Goal: Task Accomplishment & Management: Manage account settings

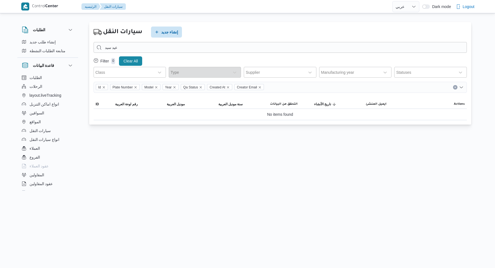
select select "ar"
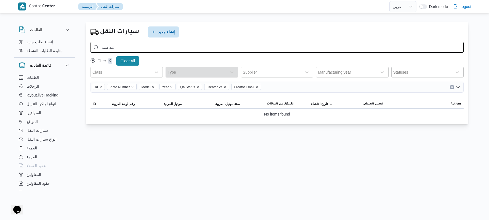
click at [287, 52] on input "عيد سيد" at bounding box center [277, 47] width 373 height 11
type input "ع"
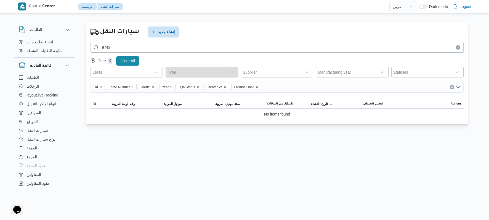
type input "9743"
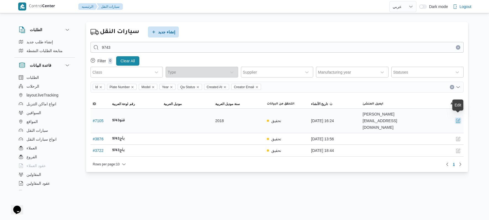
click at [456, 118] on button "button" at bounding box center [458, 121] width 7 height 7
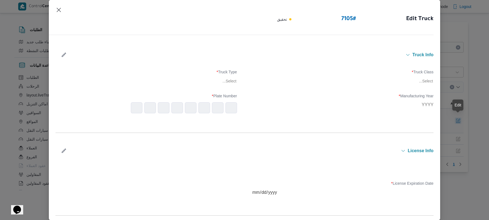
type input "2018"
type input "2025-11-07"
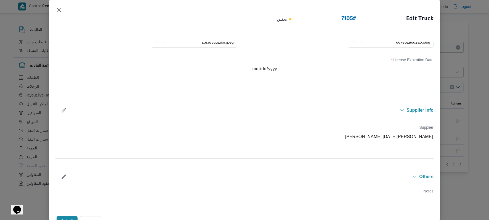
scroll to position [171, 0]
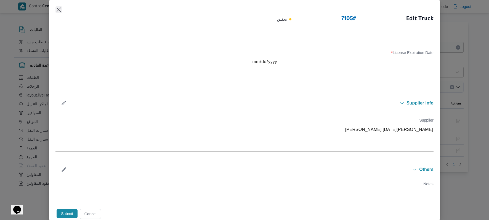
click at [61, 10] on button "Closes this modal window" at bounding box center [58, 9] width 7 height 7
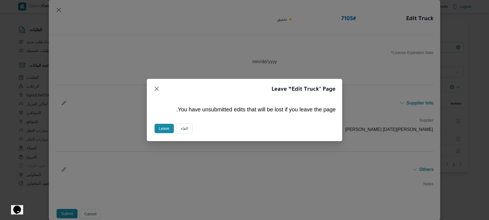
click at [167, 128] on button "Leave" at bounding box center [164, 128] width 19 height 9
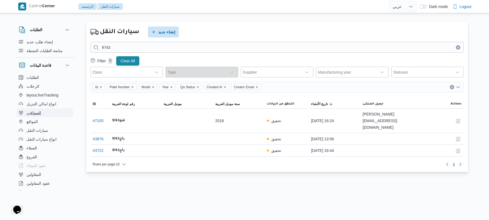
click at [42, 114] on button "السواقين" at bounding box center [45, 112] width 56 height 9
select select "ar"
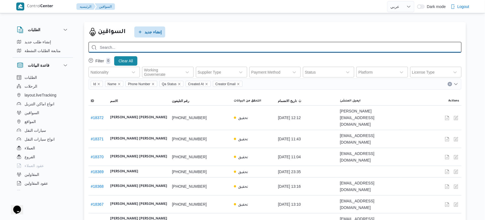
click at [163, 46] on input "search" at bounding box center [275, 47] width 373 height 11
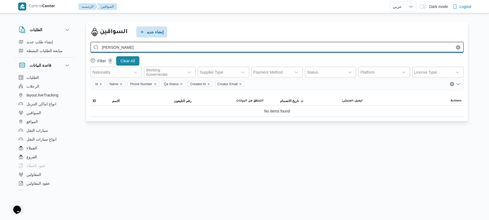
click at [288, 46] on input "يحيي عبدالمحسن" at bounding box center [277, 47] width 373 height 11
type input "ي"
paste input "يحيى عبدالمحسن عبدالعزيز فايد"
type input "يحيى عبدالمحسن عبدالعزيز فايد"
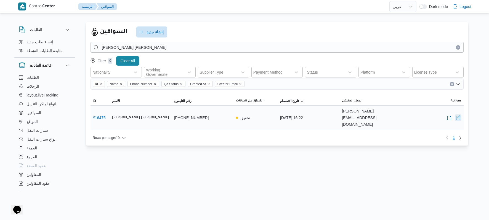
click at [457, 115] on button "button" at bounding box center [458, 118] width 7 height 7
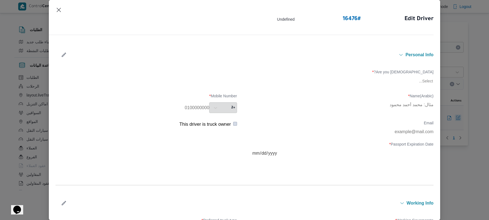
type input "يحيى عبدالمحسن عبدالعزيز فايد"
type input "01097788451"
type input "2025-11-07"
type input "2024-12-26"
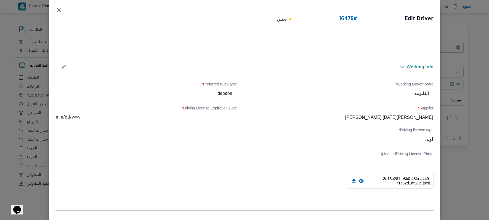
scroll to position [182, 0]
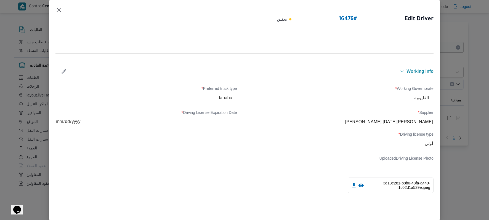
click at [64, 68] on button "button" at bounding box center [64, 71] width 15 height 11
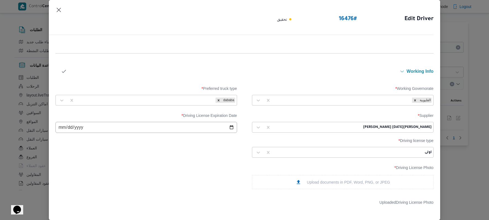
click at [324, 126] on div at bounding box center [318, 128] width 88 height 6
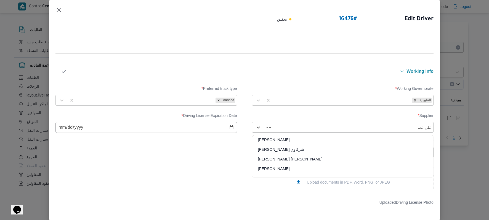
type input "علي عبد"
click at [301, 149] on div "[PERSON_NAME]" at bounding box center [342, 152] width 181 height 10
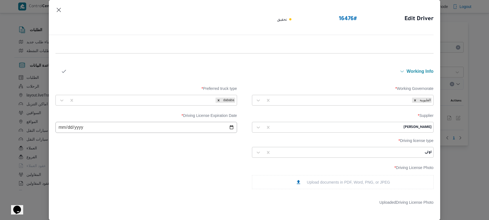
scroll to position [361, 0]
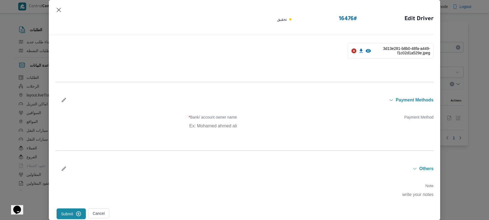
click at [64, 211] on button "Submit" at bounding box center [71, 214] width 29 height 11
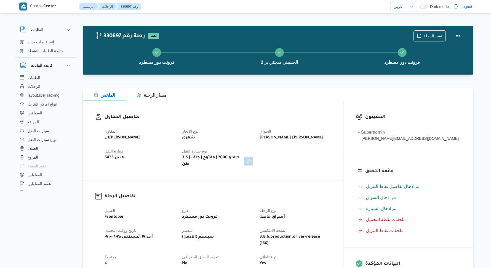
select select "ar"
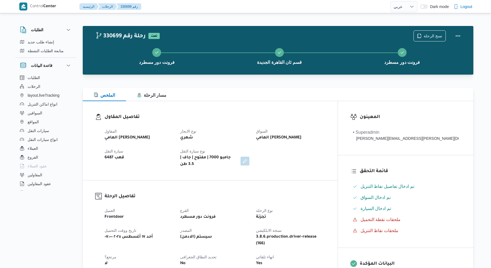
select select "ar"
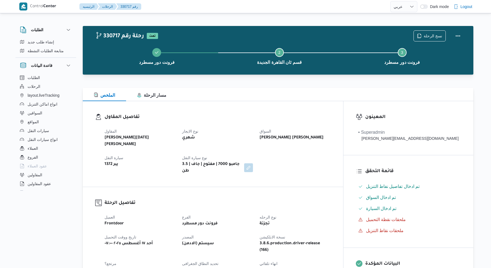
select select "ar"
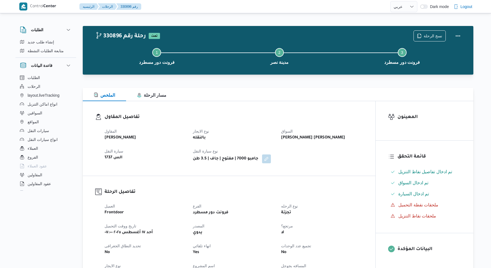
select select "ar"
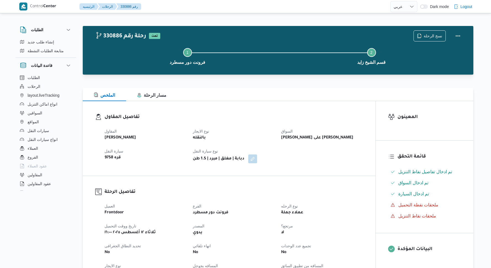
select select "ar"
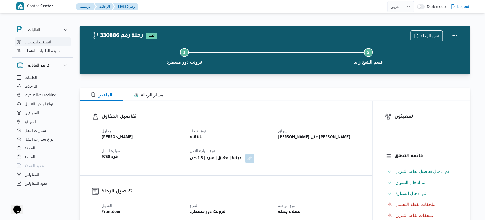
click at [54, 43] on button "إنشاء طلب جديد" at bounding box center [43, 42] width 56 height 9
select select "ar"
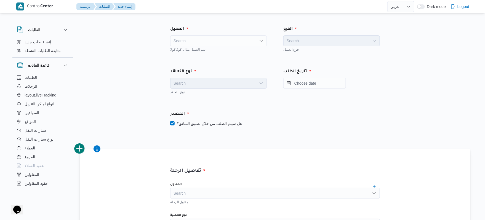
click at [213, 40] on div "Search" at bounding box center [218, 40] width 97 height 11
type input "fro"
click at [204, 51] on span "Fro ntdoor" at bounding box center [221, 50] width 83 height 7
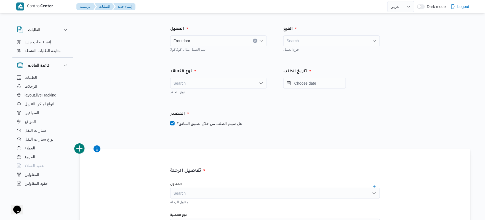
click at [327, 41] on div "Search" at bounding box center [331, 40] width 97 height 11
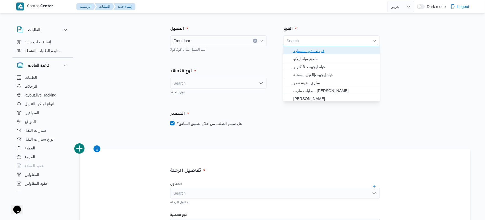
click at [323, 52] on span "فرونت دور مسطرد" at bounding box center [334, 50] width 83 height 7
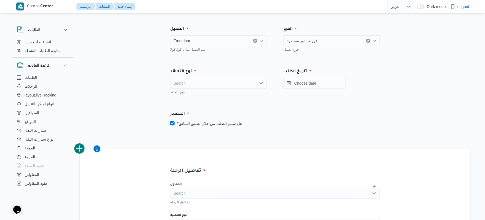
click at [255, 84] on div "Search" at bounding box center [218, 83] width 97 height 11
drag, startPoint x: 243, startPoint y: 94, endPoint x: 243, endPoint y: 97, distance: 3.0
click at [243, 94] on span "Monthly" at bounding box center [221, 93] width 83 height 7
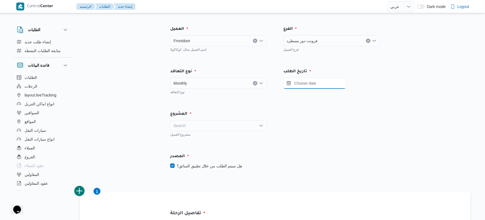
click at [316, 87] on input "Press the down key to open a popover containing a calendar." at bounding box center [314, 83] width 63 height 11
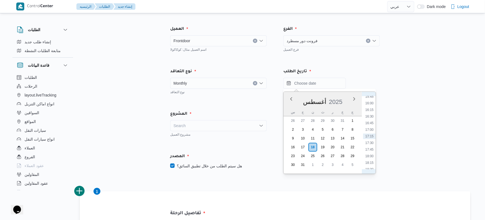
scroll to position [357, 0]
click at [372, 139] on li "15:00" at bounding box center [369, 140] width 13 height 6
type input "[DATE] ١٥:٠٠"
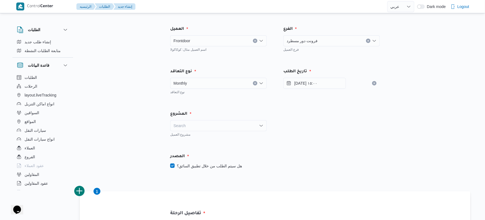
click at [261, 81] on icon "Open list of options" at bounding box center [261, 83] width 4 height 4
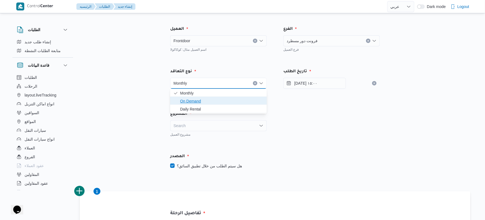
click at [210, 103] on span "On Demand" at bounding box center [221, 101] width 83 height 7
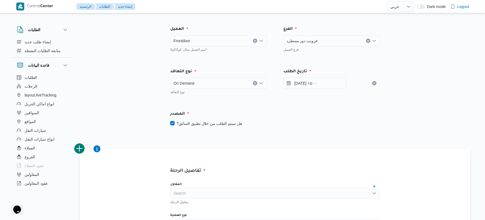
click at [193, 122] on label "هل سيتم الطلب من خلال تطبيق السائق؟" at bounding box center [206, 123] width 72 height 7
checkbox input "false"
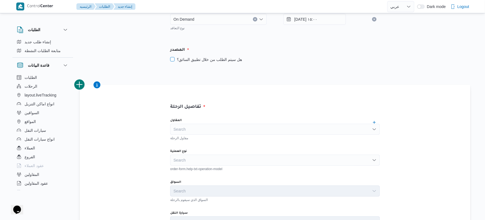
scroll to position [73, 0]
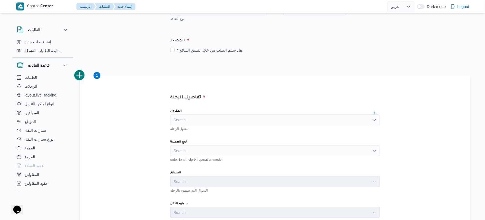
click at [200, 118] on div "Search" at bounding box center [275, 120] width 210 height 11
type input "u"
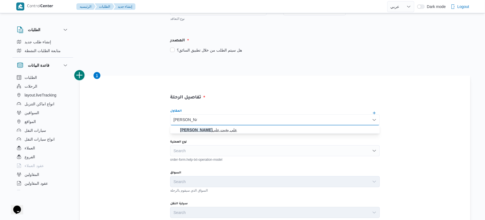
type input "علي عبدالناصر"
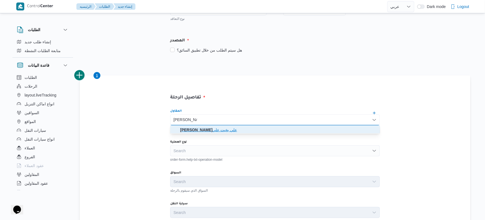
click at [212, 129] on mark "علي عبدالناصر" at bounding box center [196, 130] width 32 height 4
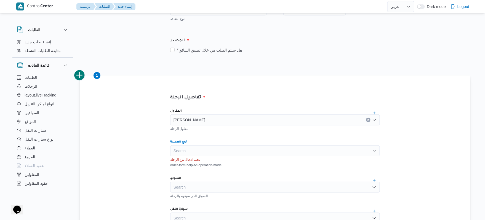
click at [206, 153] on div "Search" at bounding box center [275, 150] width 210 height 11
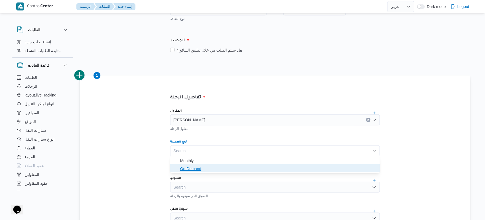
click at [207, 168] on span "On-Demand" at bounding box center [278, 169] width 196 height 7
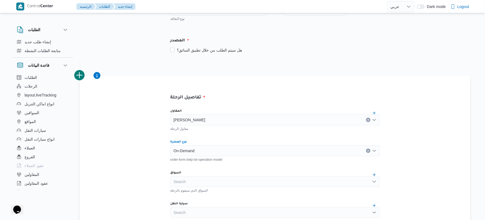
click at [213, 182] on div "Search" at bounding box center [275, 181] width 210 height 11
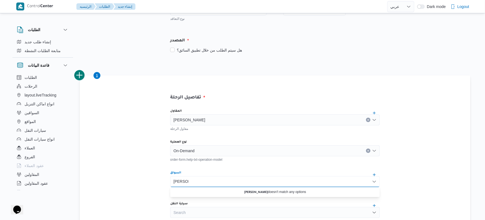
click at [242, 181] on div "يحيي عبد يحيي عبد" at bounding box center [275, 181] width 210 height 11
type input "ي"
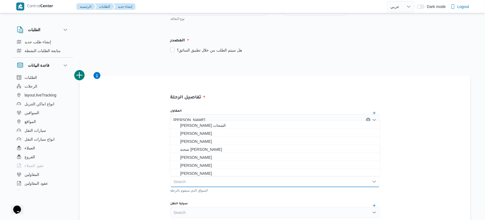
click at [236, 181] on div "Search Combo box. Selected. Combo box input. Search. Type some text or, to disp…" at bounding box center [275, 181] width 210 height 11
paste input "[PERSON_NAME] [PERSON_NAME]"
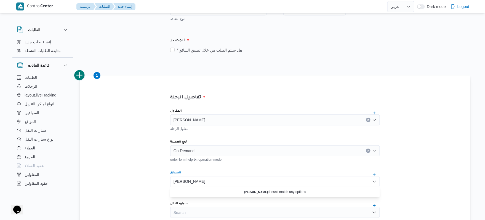
type input "[PERSON_NAME] [PERSON_NAME]"
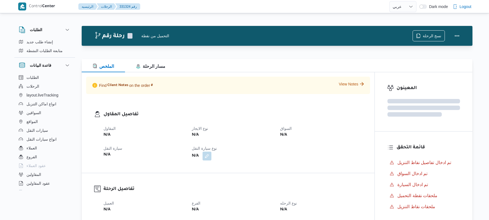
select select "ar"
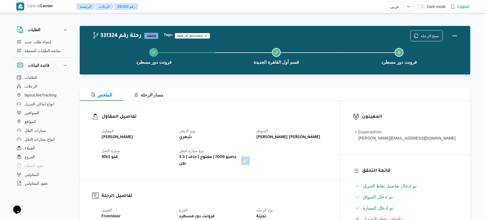
click at [281, 103] on div "تفاصيل المقاول المقاول [PERSON_NAME] [PERSON_NAME] نوع الايجار شهري السواق [PER…" at bounding box center [210, 140] width 260 height 79
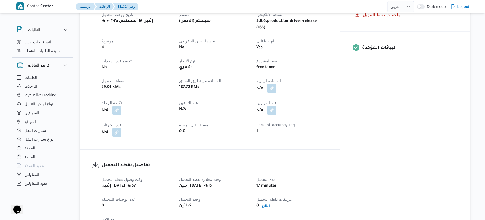
scroll to position [221, 0]
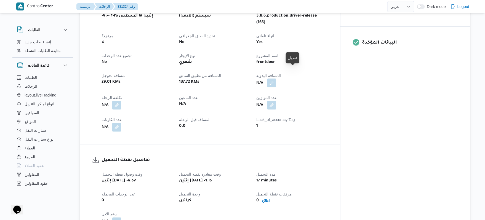
click at [276, 79] on button "button" at bounding box center [271, 83] width 9 height 9
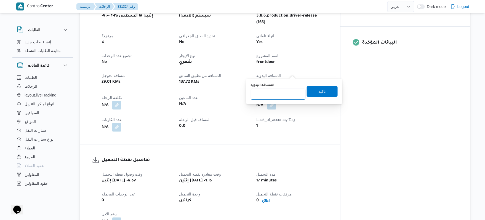
click at [280, 95] on input "المسافه اليدويه" at bounding box center [278, 94] width 55 height 11
type input "120"
click at [325, 89] on span "تاكيد" at bounding box center [322, 91] width 31 height 11
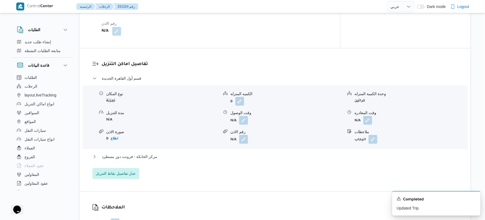
scroll to position [412, 0]
click at [243, 115] on button "button" at bounding box center [243, 119] width 9 height 9
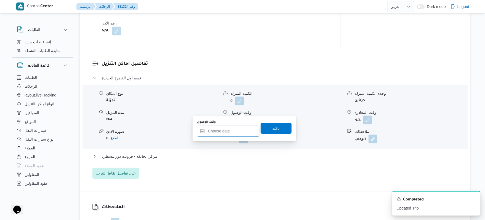
click at [230, 133] on input "وقت الوصول" at bounding box center [228, 131] width 63 height 11
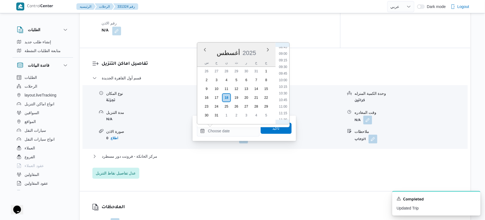
scroll to position [234, 0]
click at [285, 78] on li "10:00" at bounding box center [283, 81] width 13 height 6
type input "١٨/٠٨/٢٠٢٥ ١٠:٠٠"
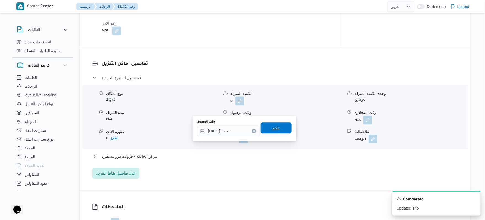
click at [273, 126] on span "تاكيد" at bounding box center [276, 128] width 7 height 7
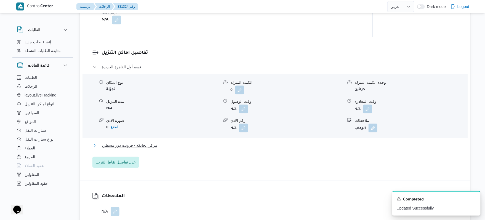
click at [254, 145] on button "مركز الخانكة - فرونت دور مسطرد" at bounding box center [275, 145] width 366 height 7
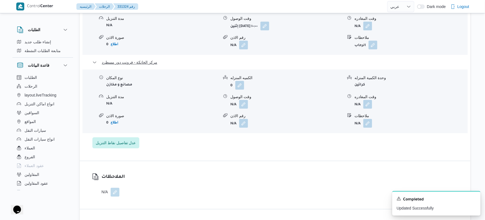
scroll to position [530, 0]
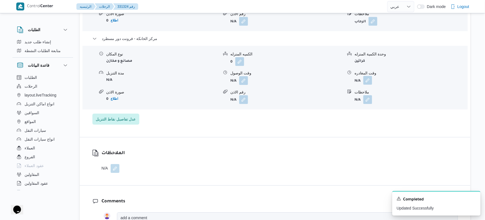
click at [370, 76] on button "button" at bounding box center [367, 80] width 9 height 9
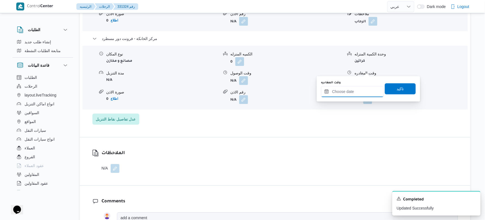
click at [345, 94] on input "وقت المغادره" at bounding box center [352, 91] width 63 height 11
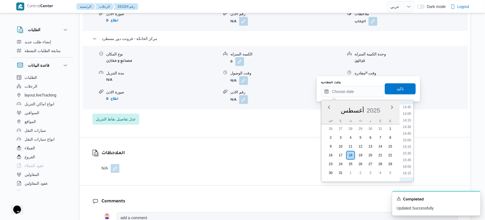
scroll to position [358, 0]
click at [408, 159] on li "15:30" at bounding box center [407, 160] width 13 height 6
type input "١٨/٠٨/٢٠٢٥ ١٥:٣٠"
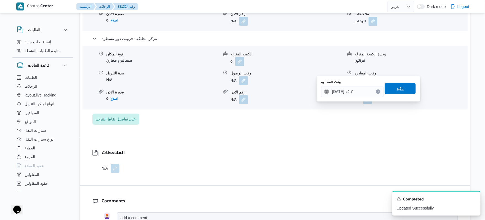
click at [404, 86] on span "تاكيد" at bounding box center [400, 88] width 31 height 11
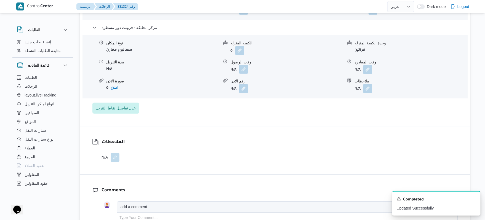
click at [242, 68] on button "button" at bounding box center [243, 69] width 9 height 9
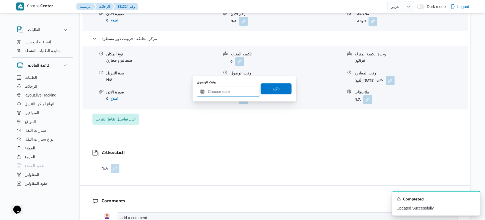
click at [236, 91] on input "وقت الوصول" at bounding box center [228, 91] width 63 height 11
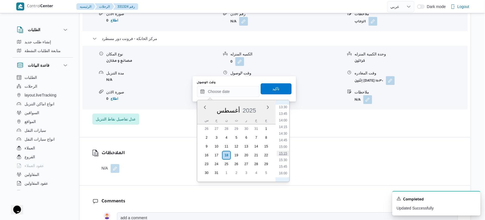
click at [284, 154] on li "15:15" at bounding box center [283, 154] width 13 height 6
type input "١٨/٠٨/٢٠٢٥ ١٥:١٥"
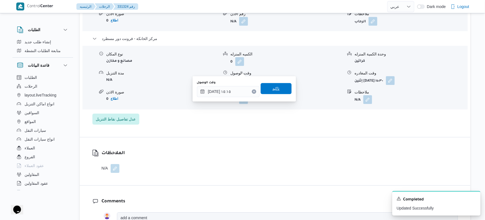
click at [273, 91] on span "تاكيد" at bounding box center [276, 88] width 7 height 7
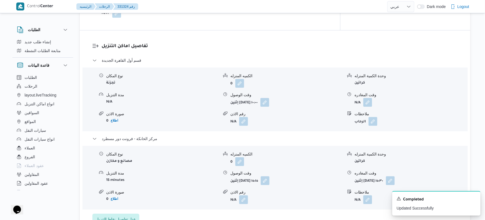
scroll to position [427, 0]
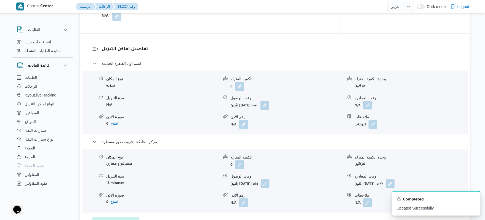
click at [366, 101] on button "button" at bounding box center [367, 105] width 9 height 9
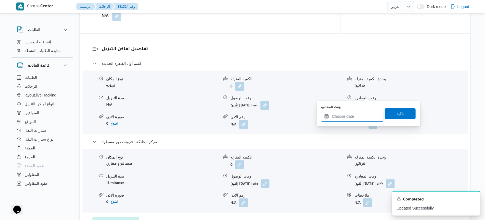
click at [350, 114] on input "وقت المغادره" at bounding box center [352, 116] width 63 height 11
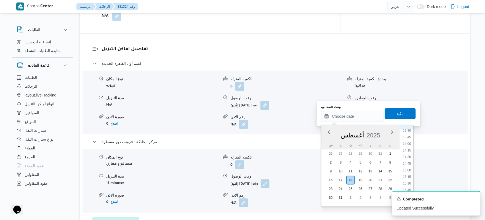
scroll to position [358, 0]
click at [409, 158] on li "14:30" at bounding box center [407, 159] width 13 height 6
type input "١٨/٠٨/٢٠٢٥ ١٤:٣٠"
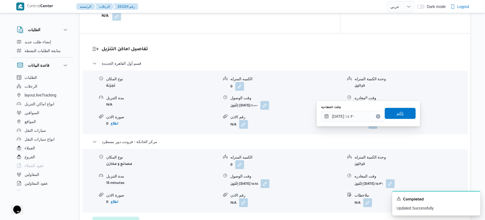
click at [403, 112] on span "تاكيد" at bounding box center [400, 113] width 31 height 11
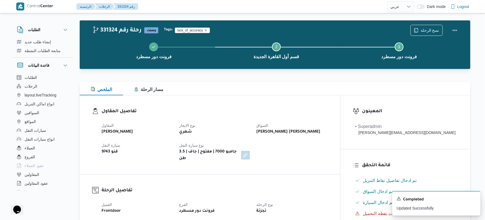
scroll to position [0, 0]
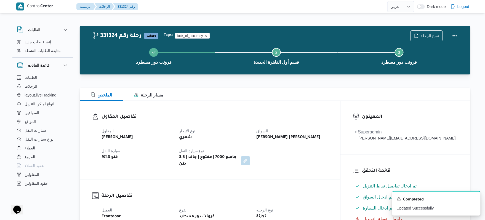
drag, startPoint x: 344, startPoint y: 139, endPoint x: 261, endPoint y: 140, distance: 82.8
click at [261, 140] on div "المقاول علي عبدالناصر علي بخيت علي نوع الايجار شهري السواق يحيى عبدالمحسن عبدال…" at bounding box center [214, 147] width 233 height 46
click at [326, 162] on div "المقاول علي عبدالناصر علي بخيت علي نوع الايجار شهري السواق يحيى عبدالمحسن عبدال…" at bounding box center [214, 147] width 233 height 46
drag, startPoint x: 347, startPoint y: 137, endPoint x: 281, endPoint y: 144, distance: 66.6
click at [281, 144] on div "المقاول علي عبدالناصر علي بخيت علي نوع الايجار شهري السواق يحيى عبدالمحسن عبدال…" at bounding box center [214, 147] width 233 height 46
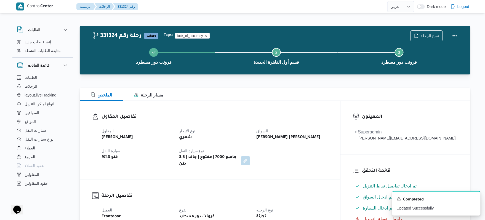
click at [285, 146] on div "المقاول علي عبدالناصر علي بخيت علي نوع الايجار شهري السواق يحيى عبدالمحسن عبدال…" at bounding box center [214, 147] width 233 height 46
click at [286, 146] on div "المقاول علي عبدالناصر علي بخيت علي نوع الايجار شهري السواق يحيى عبدالمحسن عبدال…" at bounding box center [214, 147] width 233 height 46
click at [278, 85] on div at bounding box center [275, 84] width 391 height 7
drag, startPoint x: 346, startPoint y: 138, endPoint x: 276, endPoint y: 142, distance: 69.9
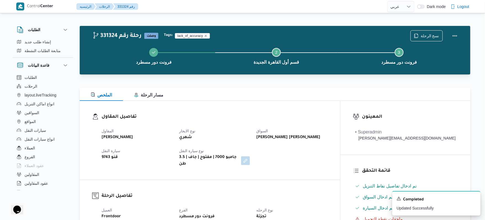
click at [276, 142] on div "المقاول علي عبدالناصر علي بخيت علي نوع الايجار شهري السواق يحيى عبدالمحسن عبدال…" at bounding box center [214, 147] width 233 height 46
copy b "[PERSON_NAME] [PERSON_NAME]"
click at [315, 148] on div "المقاول علي عبدالناصر علي بخيت علي نوع الايجار شهري السواق يحيى عبدالمحسن عبدال…" at bounding box center [214, 147] width 233 height 46
drag, startPoint x: 343, startPoint y: 137, endPoint x: 289, endPoint y: 139, distance: 54.7
click at [289, 139] on div "يحيى عبدالمحسن عبدالعزيز فايد" at bounding box center [292, 138] width 72 height 8
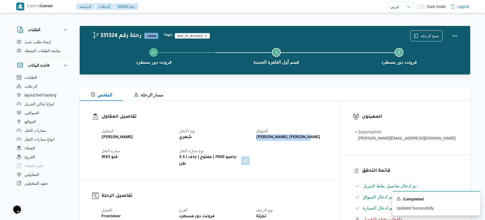
copy b "يحيى عبدالمحسن عبدالعزي"
click at [331, 156] on div "المقاول علي عبدالناصر علي بخيت علي نوع الايجار شهري السواق يحيى عبدالمحسن عبدال…" at bounding box center [214, 147] width 233 height 46
drag, startPoint x: 344, startPoint y: 137, endPoint x: 260, endPoint y: 142, distance: 84.0
click at [260, 142] on div "المقاول علي عبدالناصر علي بخيت علي نوع الايجار شهري السواق يحيى عبدالمحسن عبدال…" at bounding box center [214, 147] width 233 height 46
click at [308, 156] on div "المقاول علي عبدالناصر علي بخيت علي نوع الايجار شهري السواق يحيى عبدالمحسن عبدال…" at bounding box center [214, 147] width 233 height 46
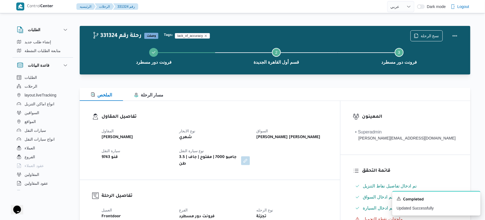
drag, startPoint x: 344, startPoint y: 137, endPoint x: 276, endPoint y: 140, distance: 67.9
click at [276, 140] on div "المقاول علي عبدالناصر علي بخيت علي نوع الايجار شهري السواق يحيى عبدالمحسن عبدال…" at bounding box center [214, 147] width 233 height 46
copy b "يحيى عبدالمحسن عبدالعزيز فايد"
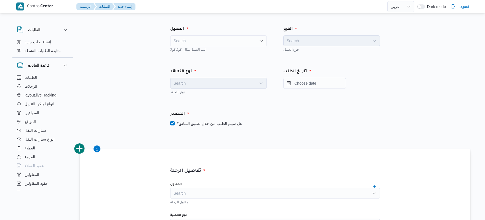
select select "ar"
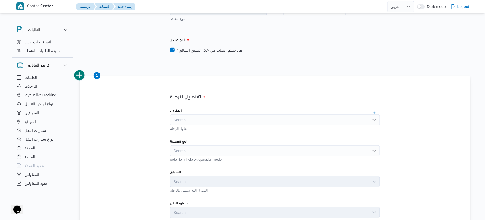
click at [270, 94] on div "تفاصيل الرحلة المقاول Search مقاول الرحلة نوع العملية Search order-form.help-tx…" at bounding box center [275, 220] width 248 height 289
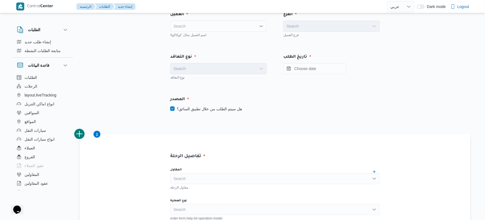
scroll to position [29, 0]
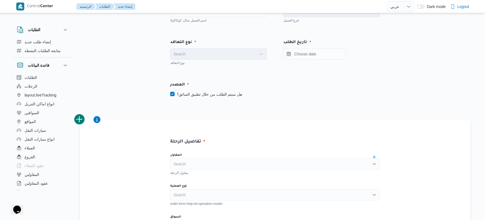
select select "ar"
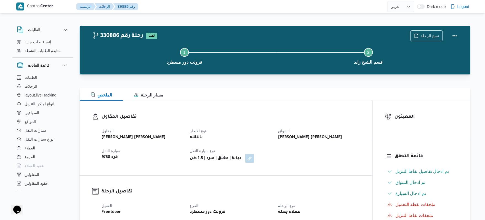
select select "ar"
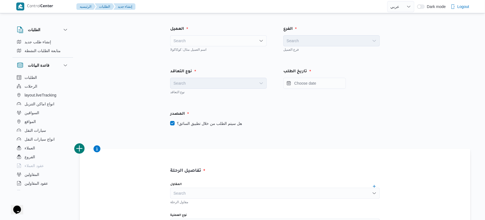
scroll to position [29, 0]
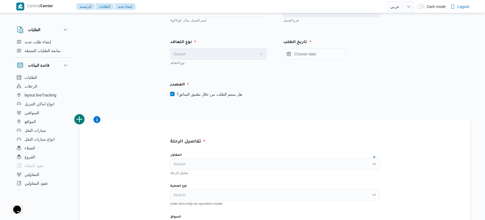
click at [339, 65] on div "تاريخ الطلب" at bounding box center [331, 52] width 113 height 42
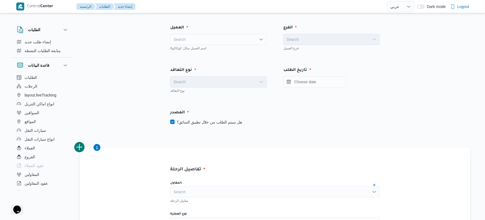
scroll to position [0, 0]
click at [253, 39] on div "Search" at bounding box center [218, 40] width 97 height 11
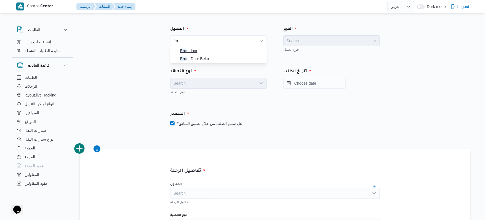
type input "fro"
click at [238, 50] on span "Fro ntdoor" at bounding box center [221, 50] width 83 height 7
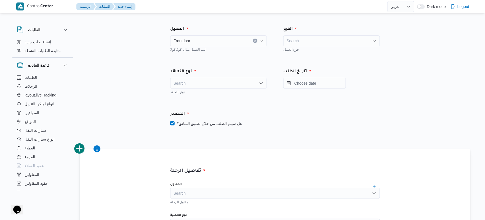
click at [308, 37] on div "Search" at bounding box center [331, 40] width 97 height 11
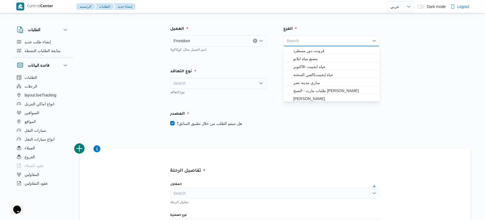
click at [308, 37] on div "Search" at bounding box center [331, 40] width 97 height 11
click at [307, 50] on span "فرونت دور مسطرد" at bounding box center [334, 50] width 83 height 7
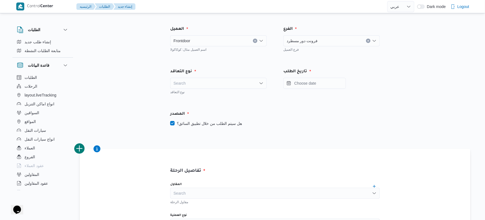
click at [255, 85] on div "Search" at bounding box center [218, 83] width 97 height 11
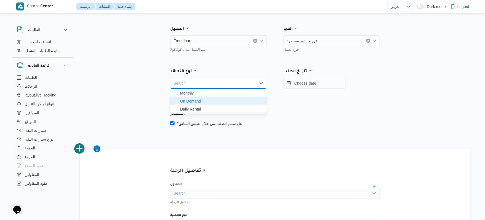
click at [231, 101] on span "On Demand" at bounding box center [221, 101] width 83 height 7
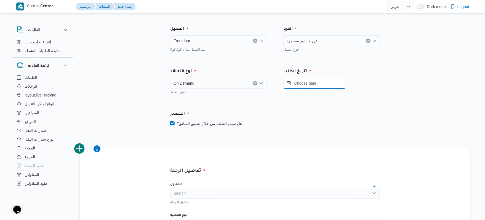
click at [300, 84] on input "Press the down key to open a popover containing a calendar." at bounding box center [314, 83] width 63 height 11
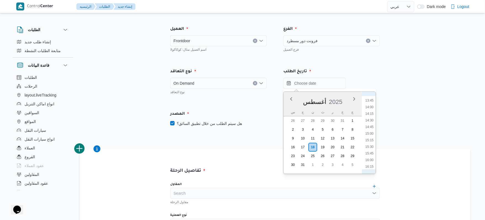
scroll to position [357, 0]
click at [372, 139] on li "15:00" at bounding box center [369, 140] width 13 height 6
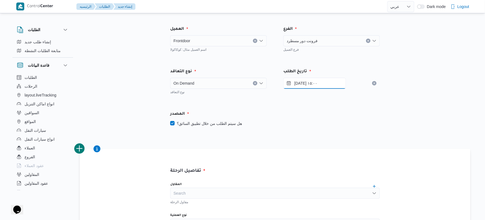
type input "[DATE] ١٥:٠٠"
click at [209, 125] on label "هل سيتم الطلب من خلال تطبيق السائق؟" at bounding box center [206, 123] width 72 height 7
checkbox input "false"
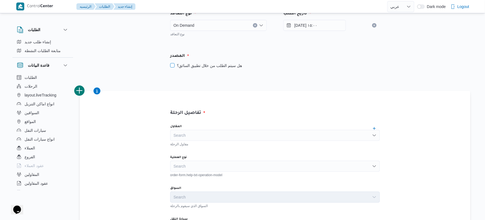
scroll to position [59, 0]
click at [308, 137] on div "Search" at bounding box center [275, 134] width 210 height 11
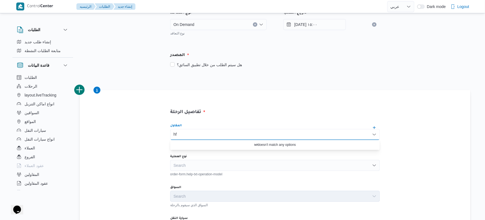
type input "h"
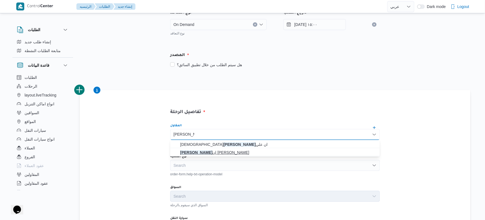
type input "ابراهيم رمض"
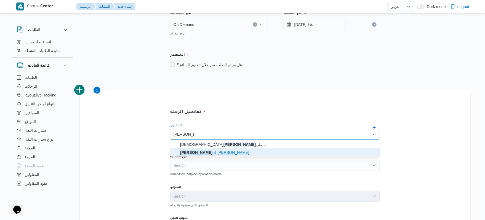
click at [254, 151] on span "ابراهيم رمض ان ابراهيم عثمان ابوباشا" at bounding box center [278, 152] width 196 height 7
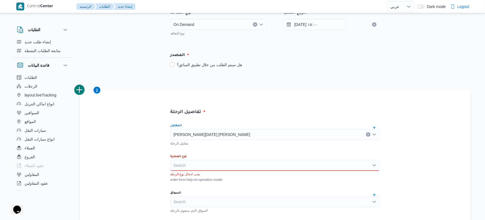
click at [247, 167] on div "Search" at bounding box center [275, 165] width 210 height 11
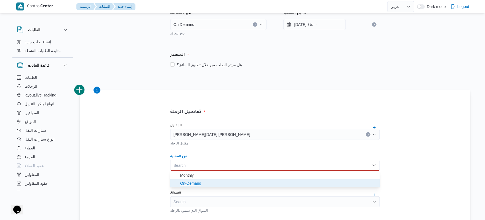
click at [239, 184] on span "On-Demand" at bounding box center [278, 183] width 196 height 7
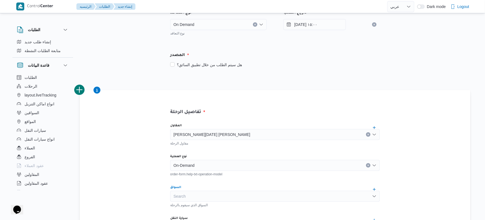
click at [234, 196] on div "Search" at bounding box center [275, 196] width 210 height 11
type input "عبدالعاط"
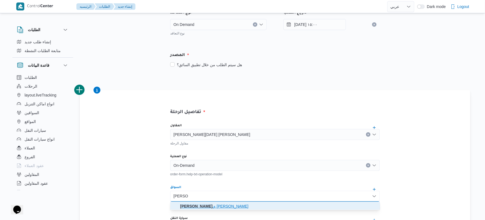
click at [212, 206] on mark "عبدالعاط" at bounding box center [196, 206] width 32 height 4
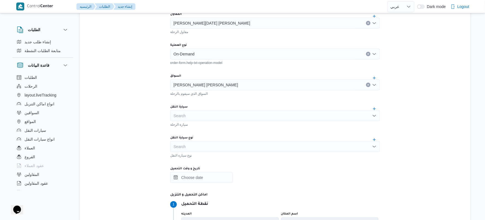
scroll to position [177, 0]
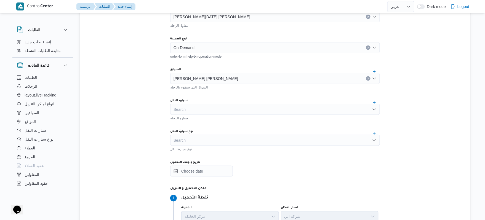
click at [349, 110] on div "Search" at bounding box center [275, 109] width 210 height 11
type input "1372"
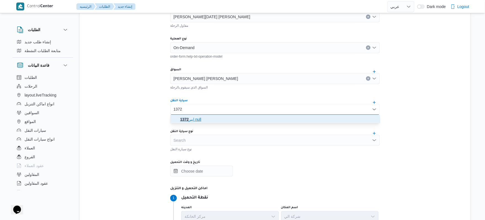
click at [260, 120] on span "يبر 1372 | null" at bounding box center [278, 119] width 196 height 7
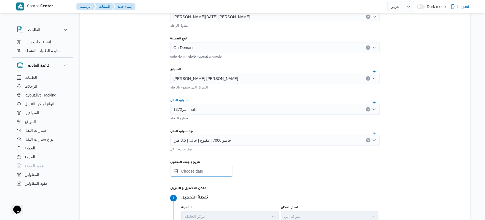
click at [218, 171] on input "تاريخ و وقت التحميل" at bounding box center [201, 171] width 63 height 11
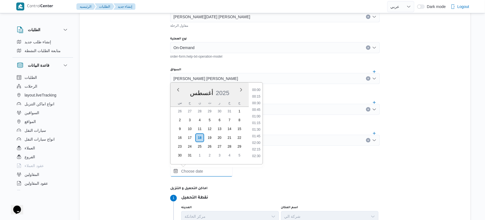
scroll to position [420, 0]
click at [259, 94] on li "16:00" at bounding box center [256, 94] width 13 height 6
type input "[DATE] ١٦:٠٠"
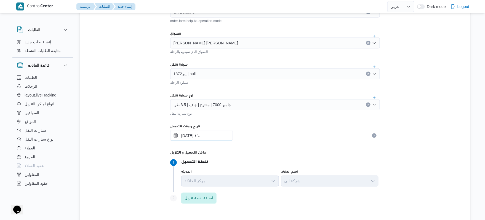
scroll to position [208, 0]
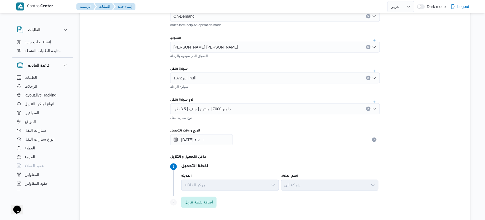
click at [394, 135] on div "تفاصيل الرحلة المقاول ابراهيم رمضان ابراهيم عثمان ابوباشا مقاول الرحلة نوع العم…" at bounding box center [275, 85] width 248 height 289
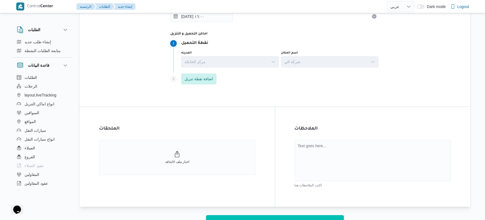
scroll to position [347, 0]
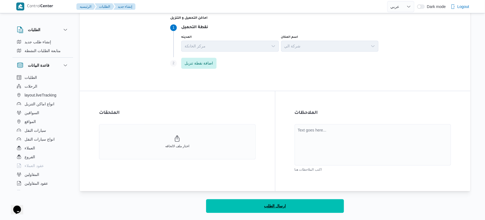
click at [334, 206] on button "ارسال الطلب" at bounding box center [275, 206] width 138 height 14
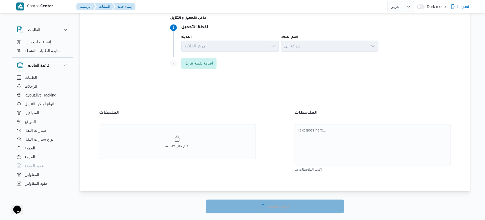
select select "ar"
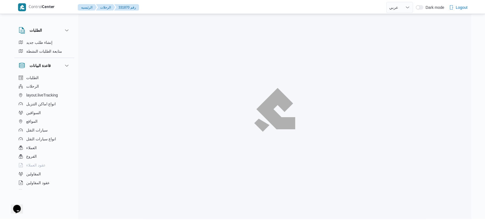
scroll to position [347, 0]
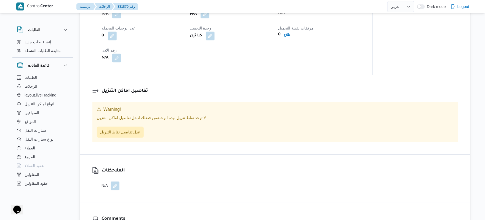
click at [334, 39] on div "مرفقات نقطة التحميل 0 اطلاع" at bounding box center [319, 32] width 82 height 15
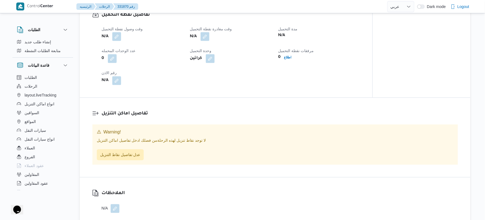
scroll to position [412, 0]
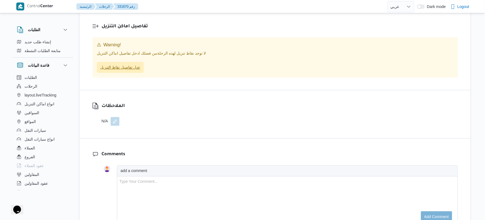
click at [115, 69] on span "عدل تفاصيل نقاط التنزيل" at bounding box center [120, 67] width 40 height 7
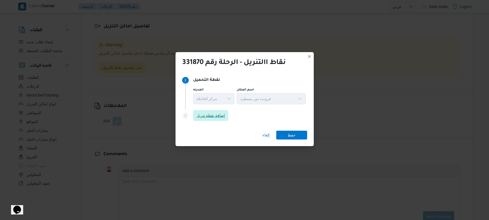
click at [218, 114] on span "اضافة نقطة تنزيل" at bounding box center [210, 115] width 29 height 7
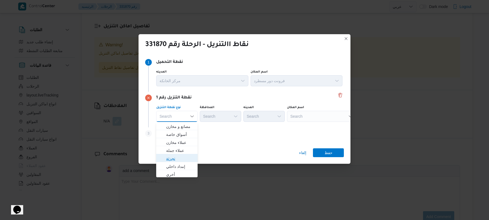
click at [177, 158] on span "تجزئة" at bounding box center [180, 158] width 28 height 7
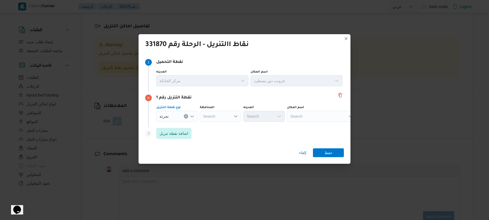
click at [223, 118] on div "Search" at bounding box center [220, 116] width 41 height 11
type input "القاه"
click at [218, 126] on mark "القاه" at bounding box center [217, 126] width 7 height 4
click at [270, 119] on div "Search" at bounding box center [290, 116] width 41 height 11
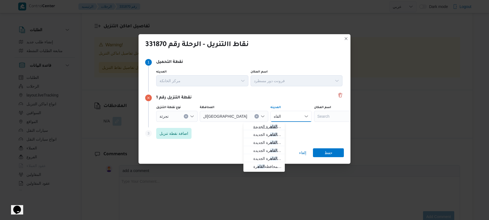
type input "القاه"
click at [263, 127] on span "قسم أول القاه رة الجديدة" at bounding box center [267, 126] width 28 height 7
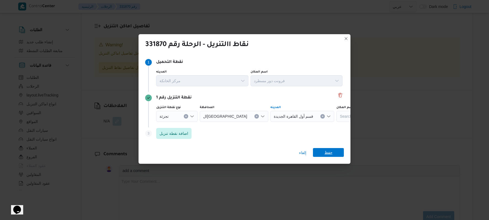
click at [327, 153] on span "حفظ" at bounding box center [328, 152] width 8 height 9
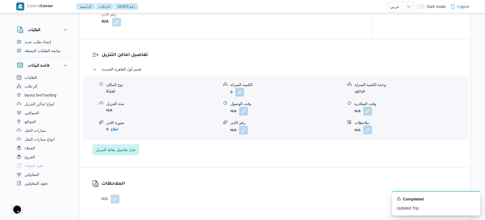
scroll to position [441, 0]
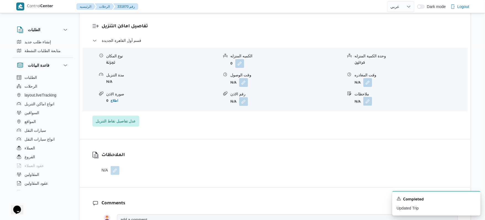
click at [369, 104] on button "button" at bounding box center [367, 101] width 9 height 9
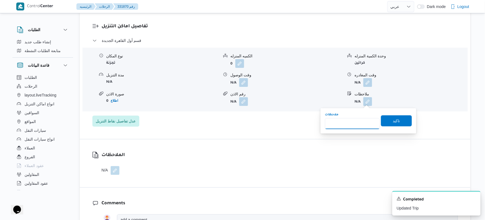
click at [352, 120] on input "ملاحظات" at bounding box center [352, 123] width 55 height 11
type input "التجمع"
click at [402, 121] on span "تاكيد" at bounding box center [396, 120] width 31 height 11
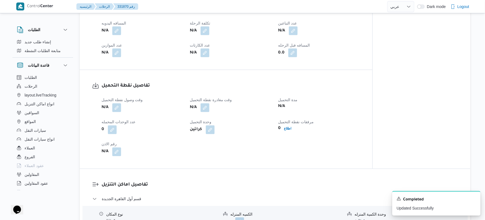
scroll to position [294, 0]
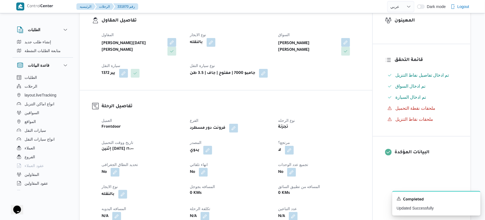
scroll to position [103, 0]
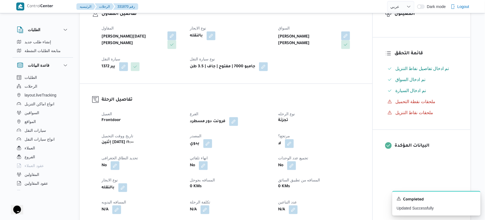
click at [169, 104] on dl "تفاصيل الرحلة العميل Frontdoor الفرع فرونت دور مسطرد نوع الرحله تجزئة تاريخ ووق…" at bounding box center [231, 166] width 259 height 140
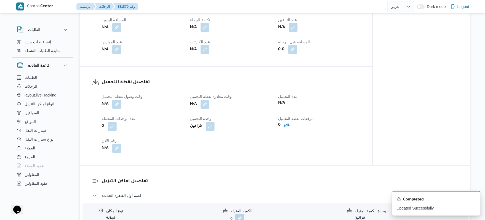
scroll to position [294, 0]
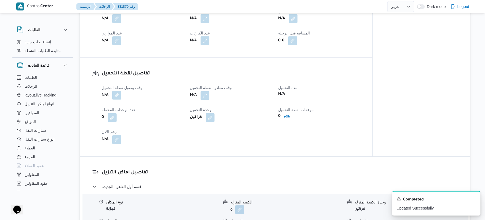
click at [120, 95] on button "button" at bounding box center [116, 95] width 9 height 9
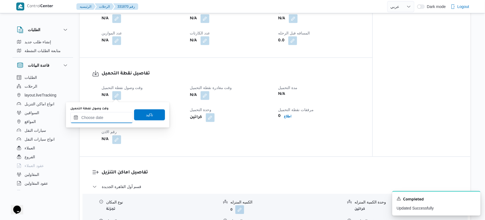
click at [110, 115] on input "وقت وصول نفطة التحميل" at bounding box center [101, 117] width 63 height 11
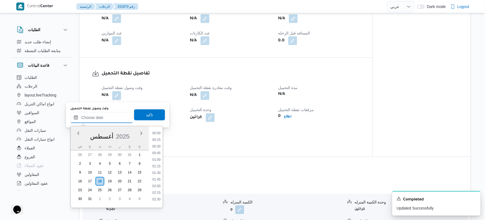
scroll to position [426, 0]
click at [160, 133] on li "16:00" at bounding box center [156, 131] width 13 height 6
type input "١٨/٠٨/٢٠٢٥ ١٦:٠٠"
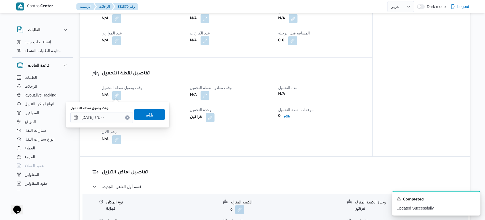
click at [146, 115] on span "تاكيد" at bounding box center [149, 114] width 7 height 7
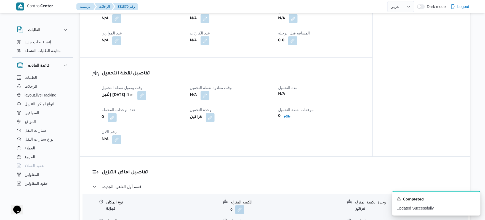
click at [144, 115] on div "0" at bounding box center [142, 118] width 83 height 10
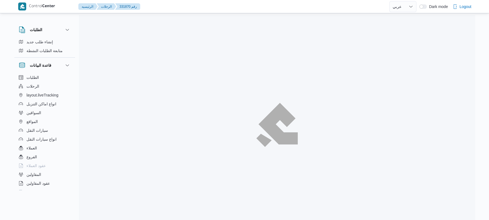
select select "ar"
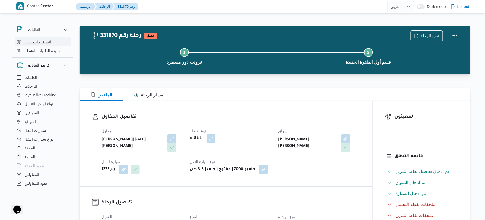
click at [45, 39] on span "إنشاء طلب جديد" at bounding box center [38, 42] width 26 height 7
select select "ar"
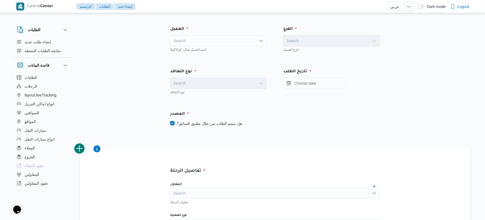
click at [236, 40] on div "Search" at bounding box center [218, 40] width 97 height 11
type input "fron"
click at [219, 47] on span "Fron tdoor" at bounding box center [218, 50] width 92 height 9
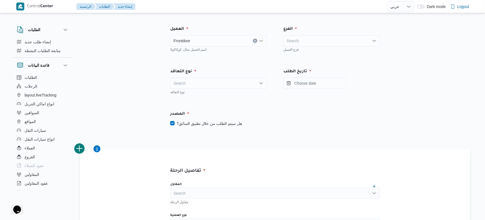
click at [295, 39] on div "Search" at bounding box center [331, 40] width 97 height 11
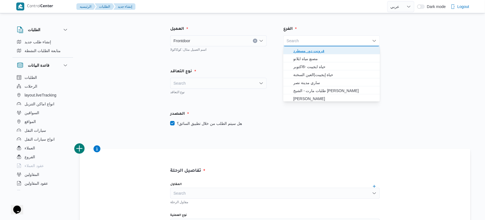
click at [295, 49] on span "فرونت دور مسطرد" at bounding box center [334, 50] width 83 height 7
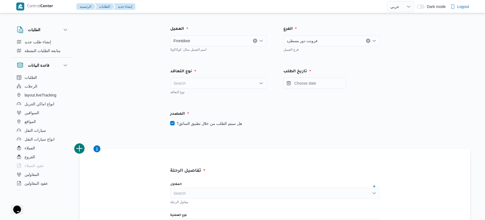
click at [257, 81] on div "Search" at bounding box center [218, 83] width 97 height 11
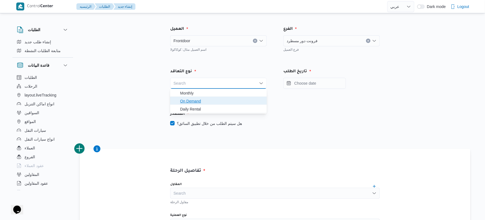
click at [239, 102] on span "On Demand" at bounding box center [221, 101] width 83 height 7
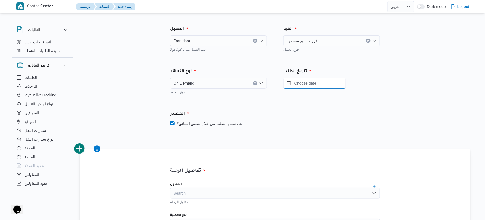
click at [299, 86] on input "Press the down key to open a popover containing a calendar." at bounding box center [314, 83] width 63 height 11
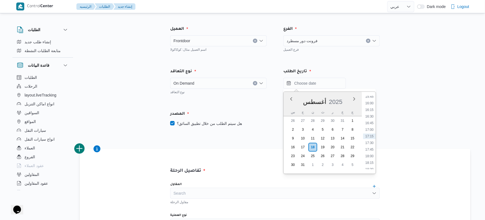
scroll to position [357, 0]
click at [371, 140] on li "15:00" at bounding box center [369, 140] width 13 height 6
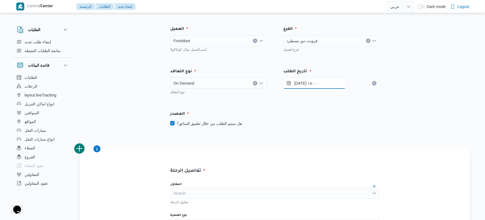
type input "[DATE] ١٥:٠٠"
click at [213, 124] on label "هل سيتم الطلب من خلال تطبيق السائق؟" at bounding box center [206, 123] width 72 height 7
checkbox input "false"
click at [265, 195] on div "Search" at bounding box center [275, 193] width 210 height 11
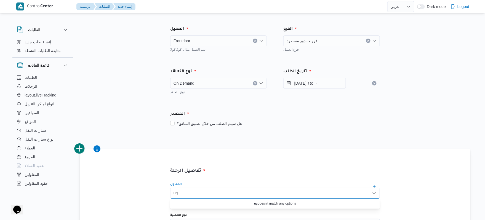
type input "u"
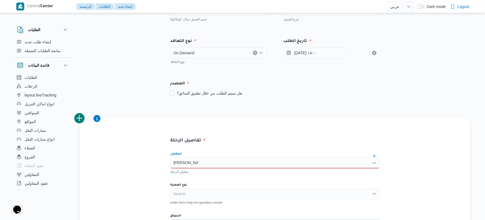
scroll to position [38, 0]
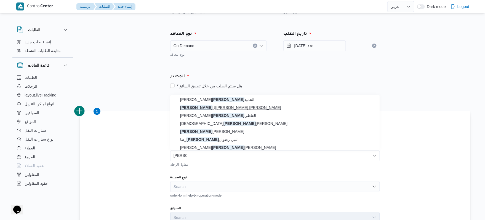
type input "[PERSON_NAME]"
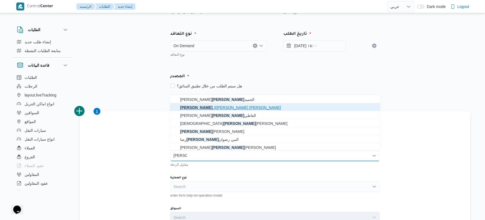
click at [248, 108] on span "علي [PERSON_NAME] علي [PERSON_NAME]" at bounding box center [278, 107] width 196 height 7
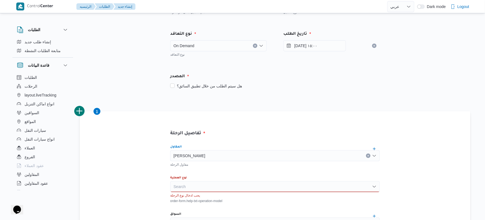
click at [286, 188] on div "Search" at bounding box center [275, 186] width 210 height 11
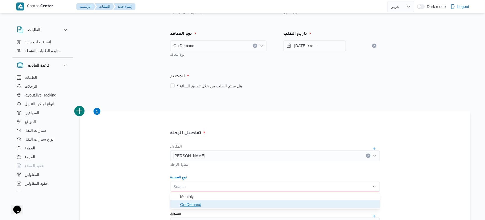
click at [244, 206] on span "On-Demand" at bounding box center [278, 204] width 196 height 7
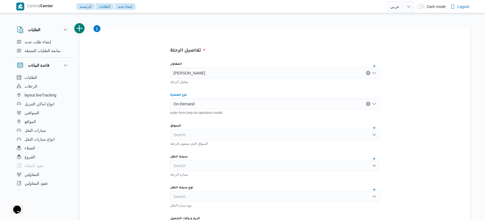
scroll to position [135, 0]
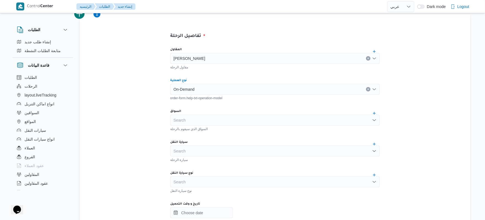
click at [359, 122] on div "Search" at bounding box center [275, 120] width 210 height 11
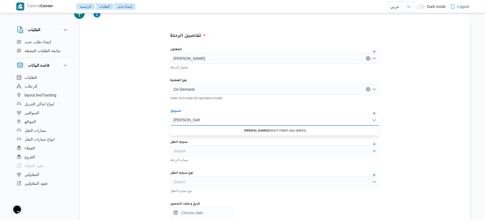
drag, startPoint x: 191, startPoint y: 119, endPoint x: 206, endPoint y: 118, distance: 14.8
click at [206, 118] on div "[PERSON_NAME] [PERSON_NAME] Combo box. Selected. [PERSON_NAME]. Selected. Combo…" at bounding box center [275, 120] width 210 height 11
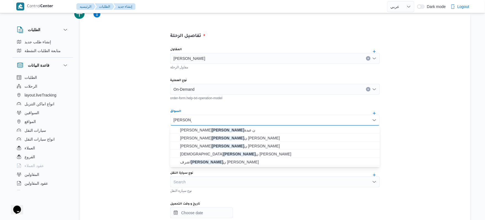
click at [191, 118] on input "[PERSON_NAME]" at bounding box center [183, 120] width 18 height 7
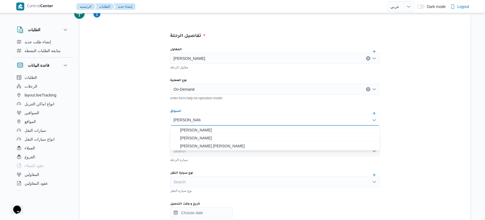
click at [107, 157] on div "تفاصيل الرحلة المقاول [PERSON_NAME] الرحلة نوع العملية On-Demand order-form.hel…" at bounding box center [275, 209] width 391 height 390
click at [227, 118] on div "[PERSON_NAME]" at bounding box center [275, 120] width 210 height 11
type input "ع"
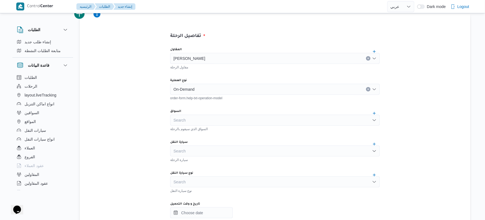
click at [96, 164] on div "تفاصيل الرحلة المقاول [PERSON_NAME] [PERSON_NAME] مقاول الرحلة نوع العملية On-D…" at bounding box center [275, 209] width 391 height 390
click at [196, 149] on div "Search" at bounding box center [275, 151] width 210 height 11
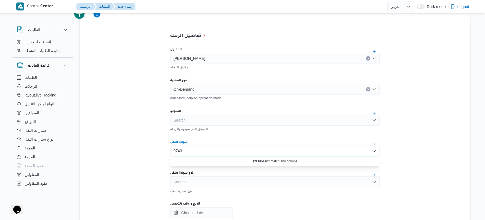
type input "9743"
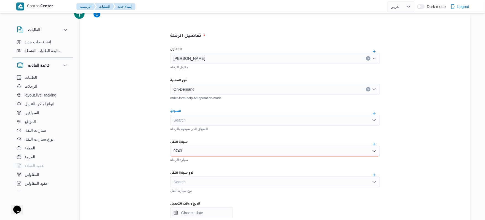
click at [249, 118] on div "Search" at bounding box center [275, 120] width 210 height 11
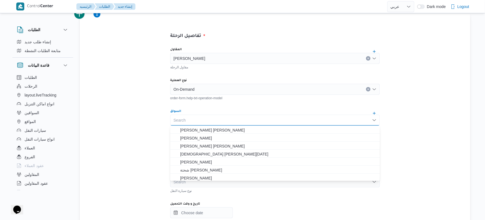
paste input "[PERSON_NAME] [PERSON_NAME]"
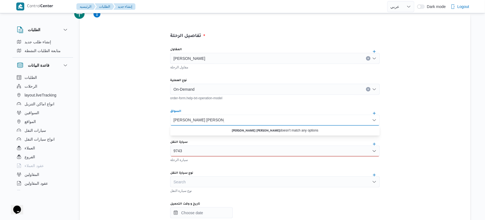
type input "[PERSON_NAME] [PERSON_NAME]"
click at [227, 150] on div "9743 9743" at bounding box center [275, 151] width 210 height 11
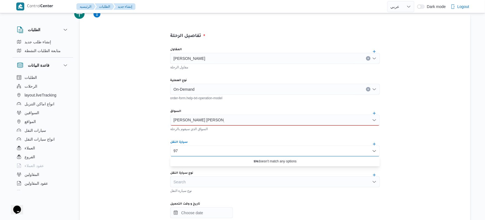
type input "9"
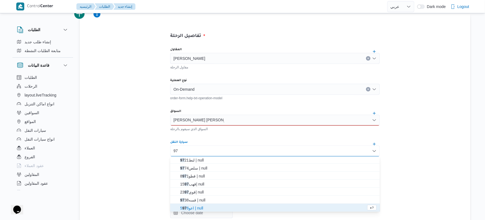
scroll to position [0, 0]
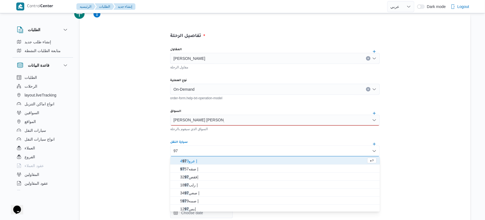
click at [97, 145] on div "تفاصيل الرحلة المقاول علي عبدالناصر علي بخيت علي مقاول الرحلة نوع العملية On-De…" at bounding box center [275, 209] width 391 height 390
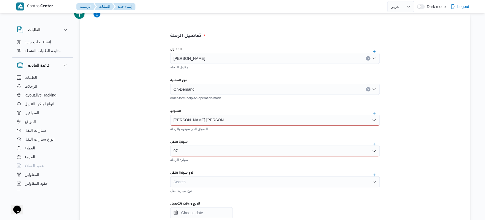
click at [183, 150] on div "97 97" at bounding box center [275, 151] width 210 height 11
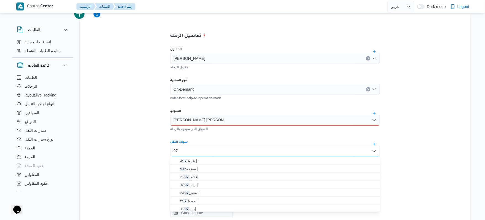
type input "9"
click at [230, 120] on div "يحيى عبدالمحسن عبدالعزيز فايد يحيى عبدالمحسن عبدالعزيز فايد" at bounding box center [275, 120] width 210 height 11
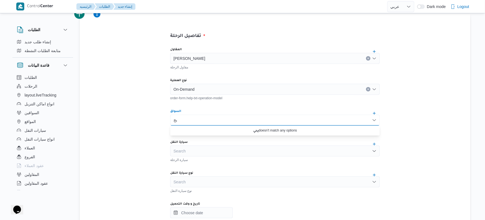
type input "ي"
click at [147, 142] on div "تفاصيل الرحلة المقاول علي عبدالناصر علي بخيت علي مقاول الرحلة نوع العملية On-De…" at bounding box center [275, 209] width 391 height 390
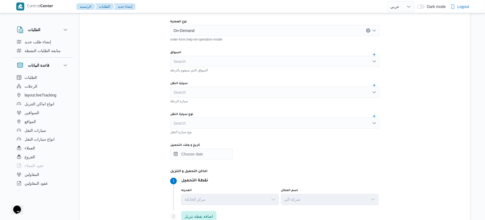
scroll to position [209, 0]
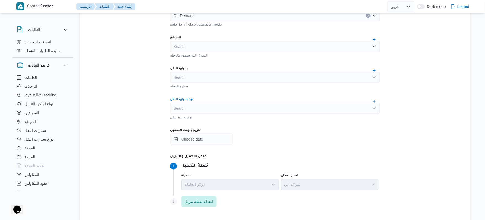
click at [271, 107] on div "Search" at bounding box center [275, 108] width 210 height 11
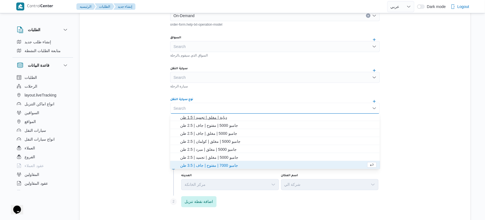
scroll to position [57, 0]
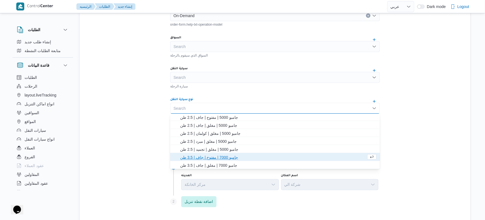
click at [236, 158] on span "جامبو 7000 | مفتوح | جاف | 3.5 طن" at bounding box center [273, 157] width 186 height 7
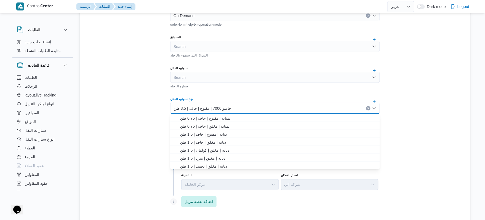
click at [125, 140] on div "تفاصيل الرحلة المقاول علي عبدالناصر علي بخيت علي مقاول الرحلة نوع العملية On-De…" at bounding box center [275, 135] width 391 height 390
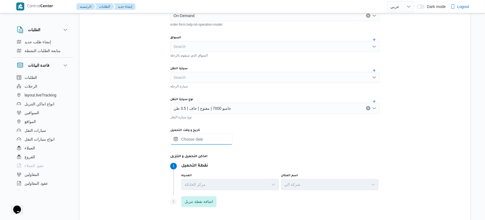
click at [218, 140] on input "تاريخ و وقت التحميل" at bounding box center [201, 139] width 63 height 11
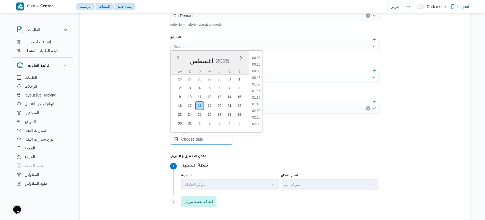
scroll to position [420, 0]
click at [259, 62] on li "16:00" at bounding box center [256, 62] width 13 height 6
type input "١٨/٠٨/٢٠٢٥ ١٦:٠٠"
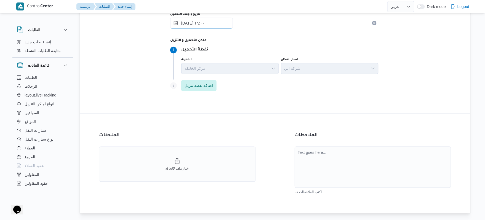
scroll to position [347, 0]
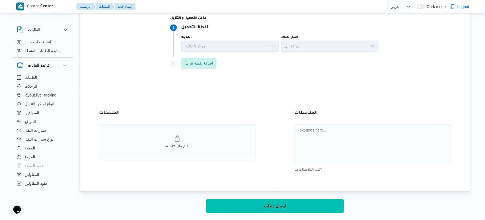
click at [311, 209] on button "ارسال الطلب" at bounding box center [275, 206] width 138 height 14
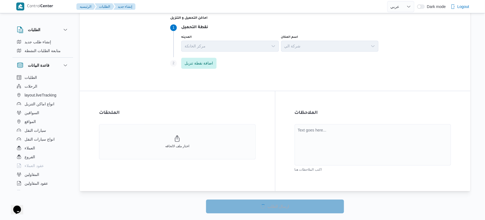
select select "ar"
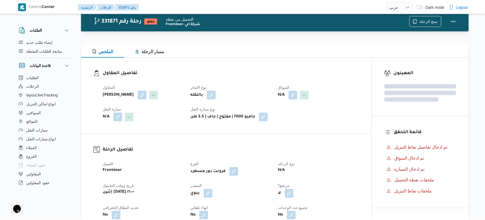
scroll to position [347, 0]
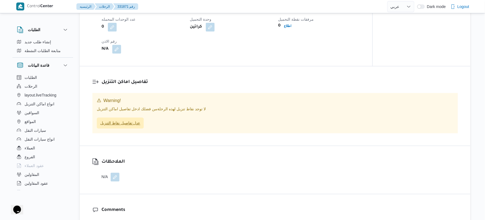
click at [138, 127] on span "عدل تفاصيل نقاط التنزيل" at bounding box center [120, 123] width 40 height 7
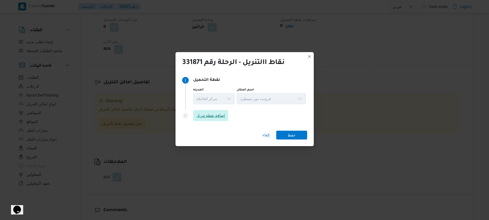
click at [210, 116] on span "اضافة نقطة تنزيل" at bounding box center [210, 115] width 29 height 7
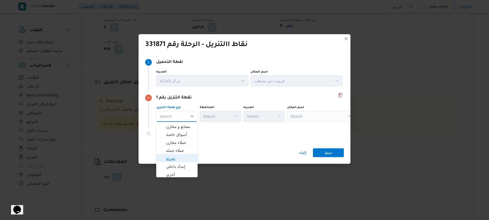
click at [178, 159] on span "تجزئة" at bounding box center [180, 158] width 28 height 7
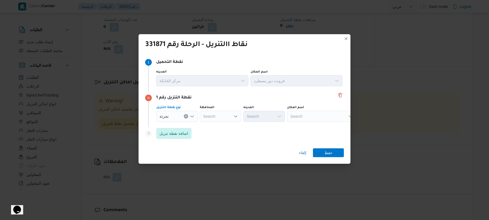
click at [221, 113] on div "Search" at bounding box center [220, 116] width 41 height 11
type input "القاهر"
click at [217, 127] on mark "القاهر" at bounding box center [216, 126] width 9 height 4
click at [270, 114] on div "Search" at bounding box center [290, 116] width 41 height 11
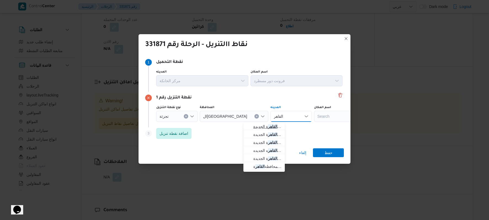
type input "القاهر"
click at [261, 125] on span "قسم أول القاهر ة الجديدة" at bounding box center [267, 126] width 28 height 7
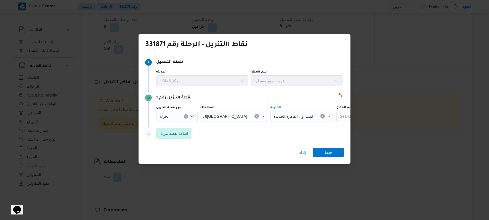
click at [329, 154] on span "حفظ" at bounding box center [328, 152] width 8 height 9
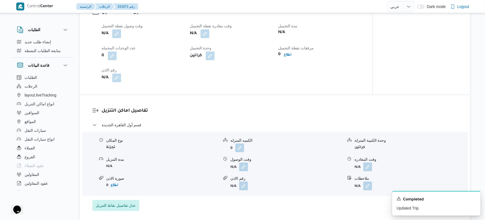
scroll to position [376, 0]
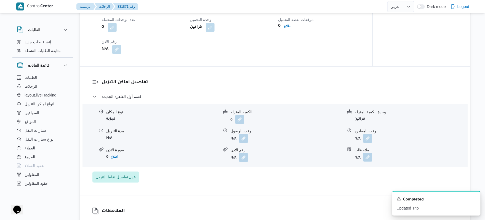
click at [367, 162] on button "button" at bounding box center [367, 157] width 9 height 9
click at [474, 198] on icon "Dismiss toast" at bounding box center [474, 198] width 4 height 4
click at [371, 143] on button "button" at bounding box center [367, 138] width 9 height 9
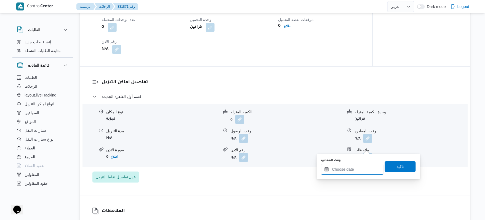
click at [350, 168] on input "وقت المغادره" at bounding box center [352, 169] width 63 height 11
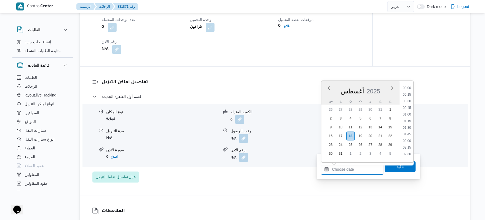
scroll to position [420, 0]
type input "التجمع"
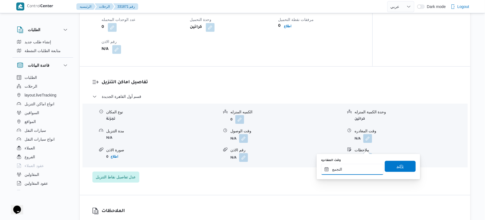
type input "التجمع"
click at [390, 163] on span "تاكيد" at bounding box center [400, 166] width 31 height 11
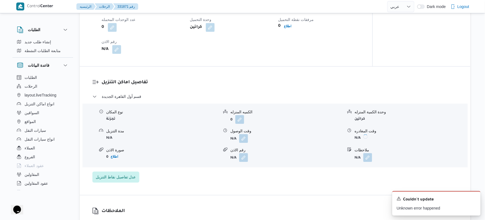
click at [268, 66] on div "تفاصيل نقطة التحميل وقت وصول نفطة التحميل N/A وقت مغادرة نقطة التحميل N/A مدة ا…" at bounding box center [226, 16] width 293 height 99
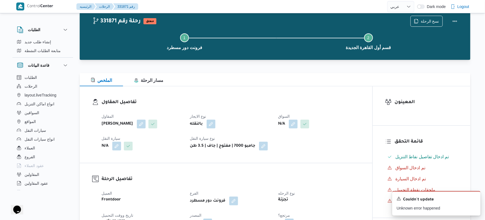
scroll to position [29, 0]
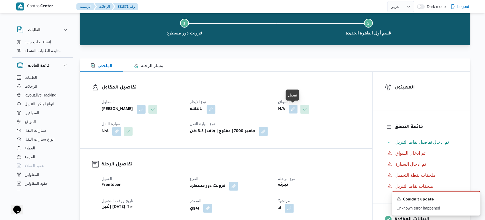
click at [295, 111] on button "button" at bounding box center [293, 109] width 9 height 9
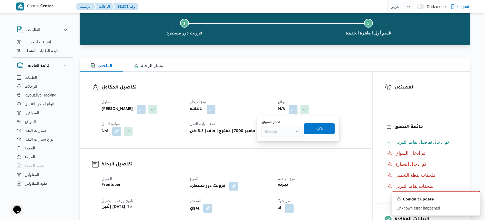
click at [286, 129] on div "Search" at bounding box center [282, 131] width 41 height 11
type input "ي"
click at [284, 131] on div "Search Combo box. Selected. Combo box input. Search. Type some text or, to disp…" at bounding box center [282, 131] width 41 height 11
paste input "يحيى عبدالمحسن عبدالعزي"
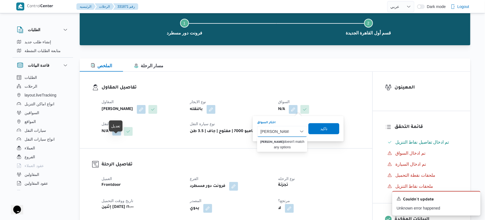
type input "يحيى عبدالمحسن"
click at [114, 136] on button "button" at bounding box center [116, 131] width 9 height 9
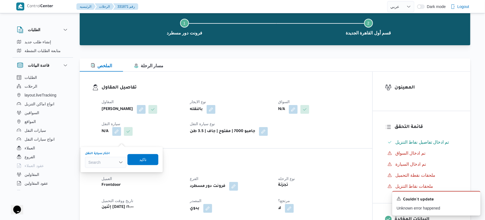
click at [106, 161] on div "Search" at bounding box center [105, 162] width 41 height 11
type input "9743"
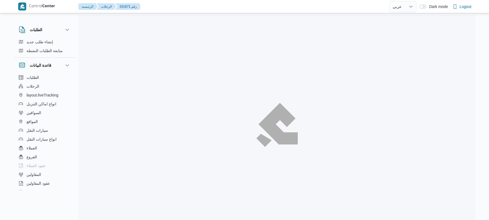
select select "ar"
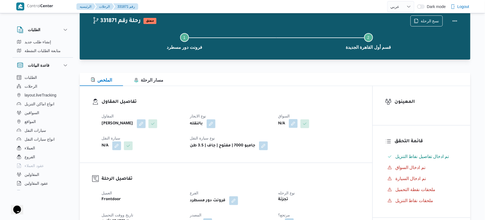
click at [296, 125] on button "button" at bounding box center [293, 123] width 9 height 9
click at [282, 146] on div "Search" at bounding box center [282, 145] width 41 height 11
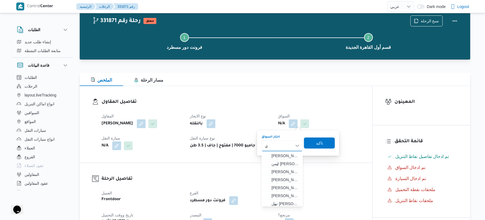
type input "[PERSON_NAME]"
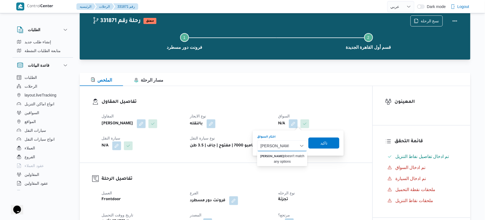
click at [267, 183] on h3 "تفاصيل الرحلة" at bounding box center [231, 178] width 259 height 7
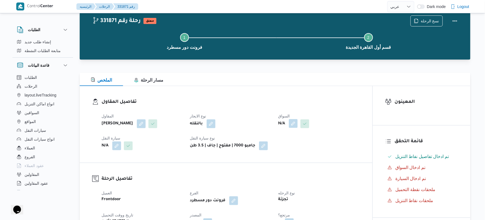
click at [293, 124] on button "button" at bounding box center [293, 123] width 9 height 9
click at [280, 145] on div "Search" at bounding box center [282, 145] width 41 height 11
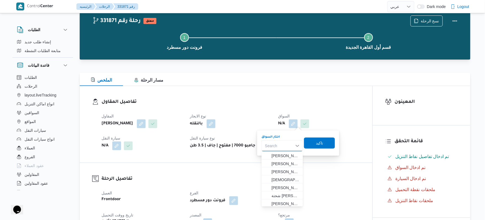
paste input "[PERSON_NAME] [PERSON_NAME]"
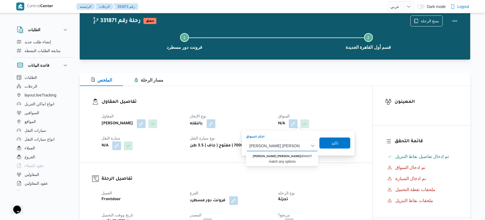
type input "[PERSON_NAME] [PERSON_NAME]"
click at [302, 145] on div "[PERSON_NAME] [PERSON_NAME] [PERSON_NAME] [PERSON_NAME] Combo box. Selected. [P…" at bounding box center [282, 145] width 72 height 11
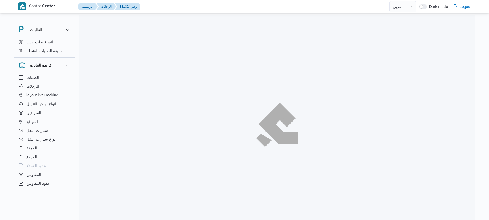
select select "ar"
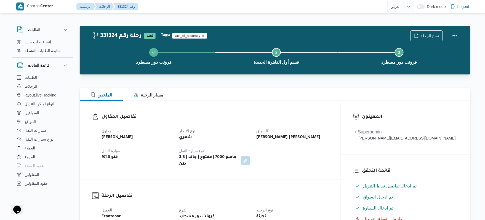
click at [255, 121] on dl "تفاصيل المقاول المقاول [PERSON_NAME] [PERSON_NAME] نوع الايجار شهري السواق [PER…" at bounding box center [215, 140] width 226 height 54
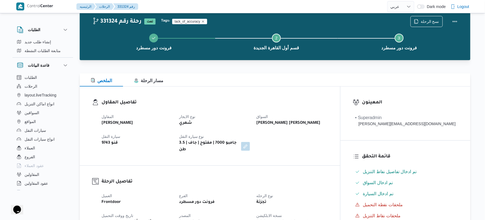
scroll to position [15, 0]
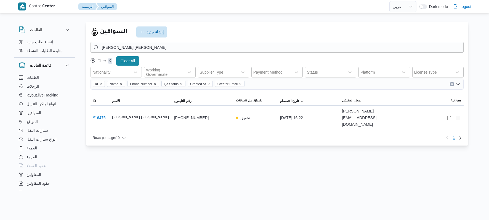
select select "ar"
click at [43, 129] on span "سيارات النقل" at bounding box center [37, 130] width 22 height 7
select select "ar"
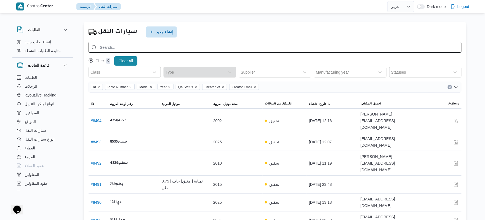
click at [179, 46] on input "search" at bounding box center [275, 47] width 373 height 11
type input "9743"
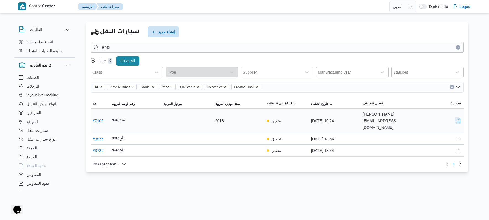
click at [458, 119] on button "button" at bounding box center [458, 121] width 7 height 7
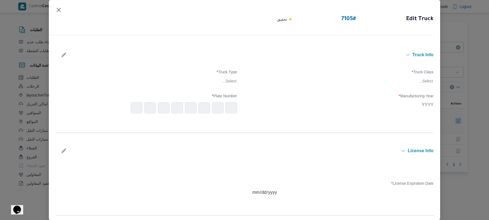
type input "2018"
type input "2025-11-07"
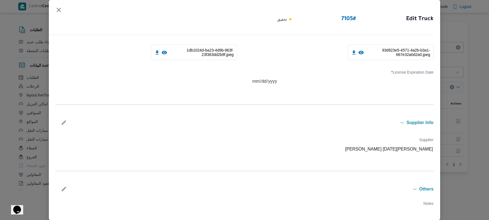
scroll to position [151, 0]
click at [62, 124] on icon "button" at bounding box center [64, 122] width 4 height 4
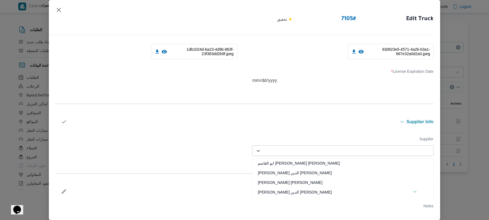
click at [294, 153] on div at bounding box center [347, 151] width 167 height 6
type input "علي عبدالناصر"
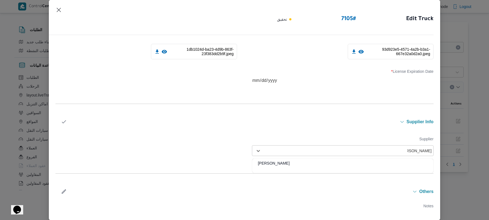
click at [288, 167] on div "علي عبدالناصر علي بخيت علي" at bounding box center [342, 166] width 181 height 10
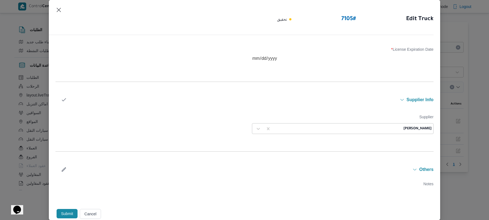
click at [73, 212] on button "Submit" at bounding box center [67, 213] width 21 height 9
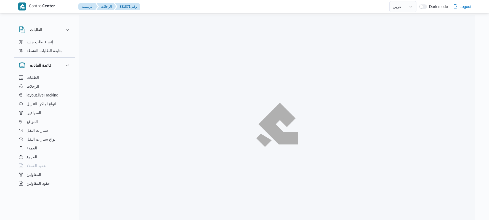
select select "ar"
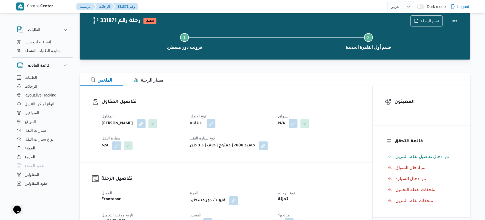
click at [296, 123] on button "button" at bounding box center [293, 123] width 9 height 9
click at [281, 148] on div "Search" at bounding box center [282, 145] width 41 height 11
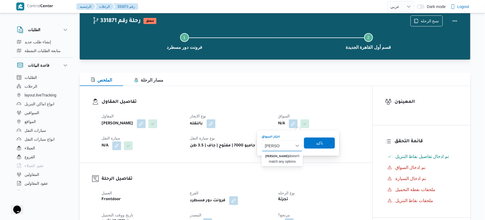
type input "يحيي عبد"
click at [338, 116] on dt "السواق" at bounding box center [319, 116] width 82 height 7
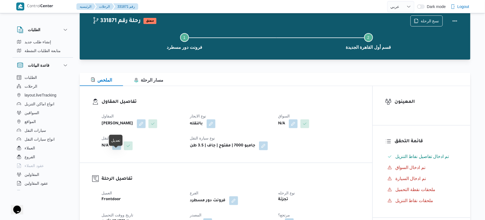
click at [114, 150] on button "button" at bounding box center [116, 145] width 9 height 9
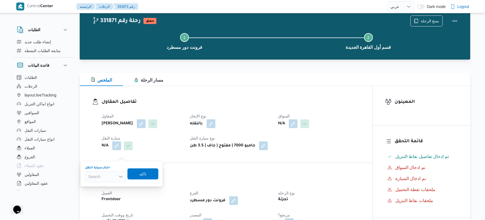
click at [107, 176] on div "Search" at bounding box center [105, 176] width 41 height 11
type input "9743"
click at [101, 187] on mark "9743" at bounding box center [99, 187] width 9 height 4
click at [148, 176] on span "تاكيد" at bounding box center [145, 174] width 7 height 7
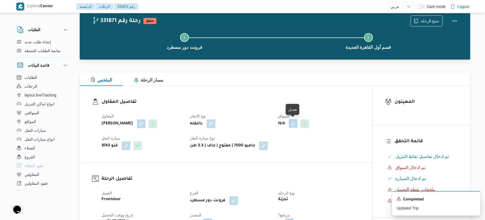
click at [294, 123] on button "button" at bounding box center [293, 123] width 9 height 9
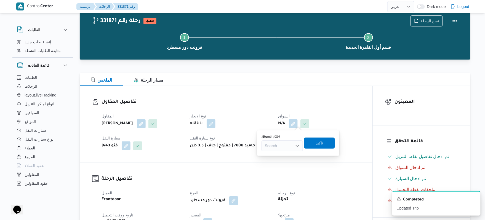
click at [280, 145] on div "Search" at bounding box center [282, 145] width 41 height 11
type input "يح"
click at [289, 180] on span "يح يى عبدالمحسن عبدالعزيز فايد" at bounding box center [286, 180] width 28 height 7
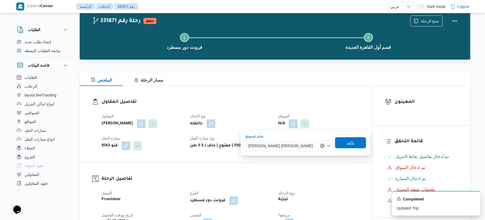
click at [347, 141] on span "تاكيد" at bounding box center [350, 143] width 7 height 7
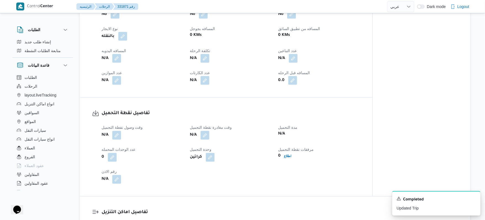
scroll to position [265, 0]
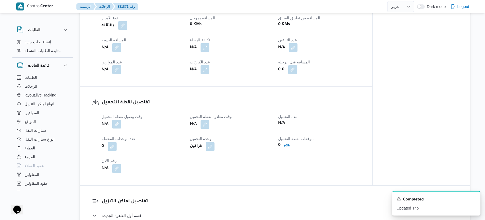
click at [117, 124] on button "button" at bounding box center [116, 124] width 9 height 9
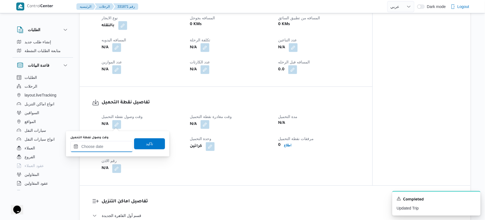
click at [110, 148] on input "وقت وصول نفطة التحميل" at bounding box center [101, 146] width 63 height 11
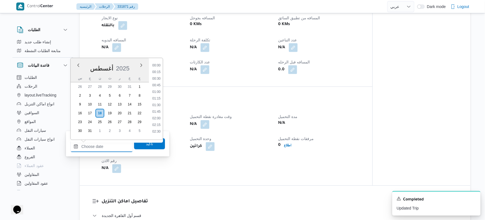
scroll to position [426, 0]
click at [158, 64] on li "16:00" at bounding box center [156, 63] width 13 height 6
type input "١٨/٠٨/٢٠٢٥ ١٦:٠٠"
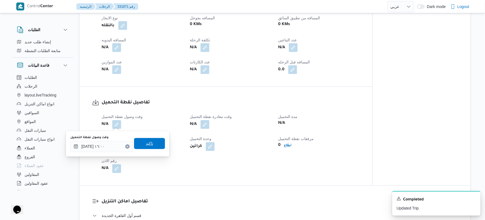
click at [149, 143] on span "تاكيد" at bounding box center [149, 143] width 7 height 7
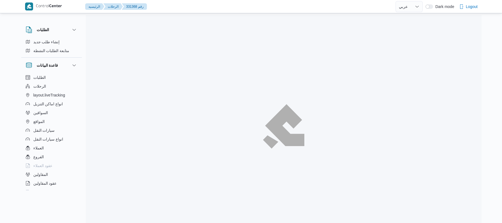
select select "ar"
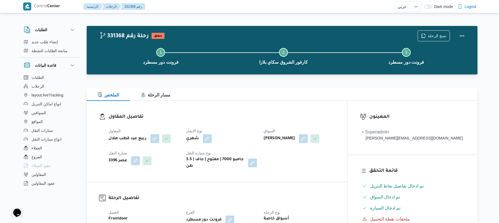
click at [249, 127] on div "المقاول ربيع عيد قطب هلال نوع الايجار شهري السواق [PERSON_NAME] الابيدي سيارة ا…" at bounding box center [221, 148] width 233 height 49
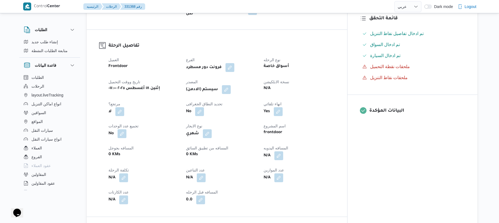
scroll to position [162, 0]
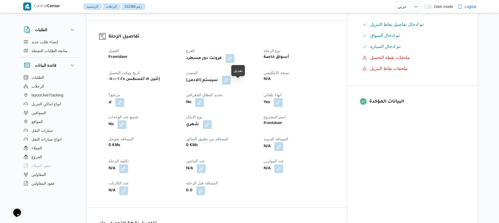
click at [231, 85] on button "button" at bounding box center [226, 80] width 9 height 9
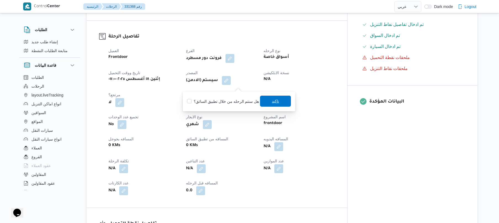
click at [272, 99] on span "تاكيد" at bounding box center [275, 101] width 7 height 7
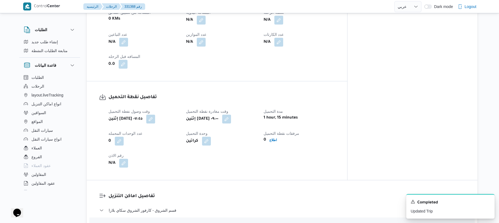
scroll to position [206, 0]
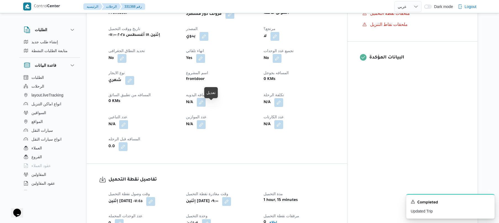
click at [206, 105] on button "button" at bounding box center [201, 102] width 9 height 9
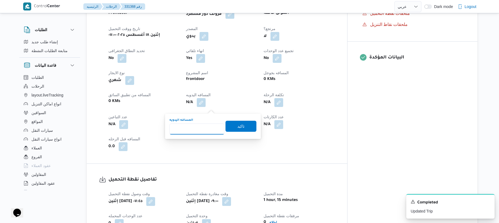
click at [201, 126] on input "المسافه اليدويه" at bounding box center [196, 129] width 55 height 11
type input "120"
click at [227, 131] on span "تاكيد" at bounding box center [240, 126] width 31 height 11
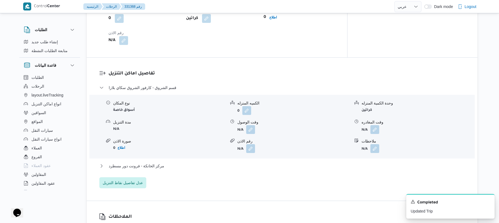
scroll to position [412, 0]
click at [251, 132] on button "button" at bounding box center [250, 128] width 9 height 9
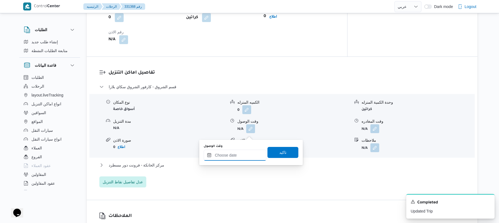
click at [243, 154] on input "وقت الوصول" at bounding box center [235, 155] width 63 height 11
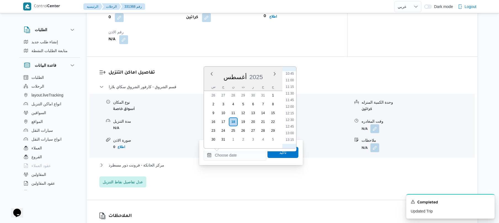
scroll to position [248, 0]
click at [290, 83] on li "09:45" at bounding box center [289, 85] width 13 height 6
type input "١٨/٠٨/٢٠٢٥ ٠٩:٤٥"
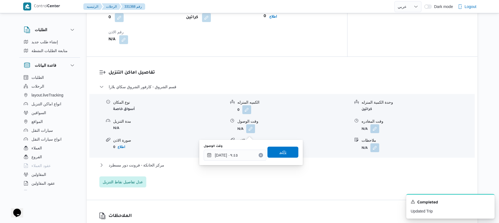
click at [282, 151] on span "تاكيد" at bounding box center [282, 152] width 7 height 7
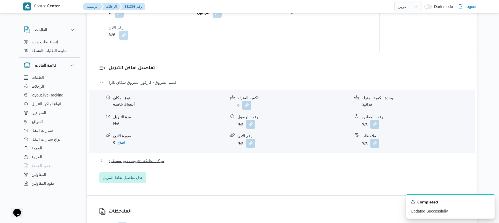
click at [249, 164] on button "مركز الخانكة - فرونت دور مسطرد" at bounding box center [282, 161] width 366 height 7
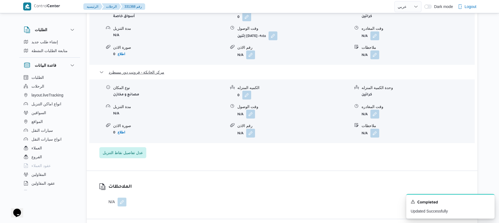
scroll to position [530, 0]
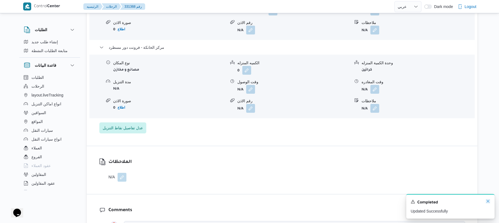
click at [488, 202] on icon "Dismiss toast" at bounding box center [488, 201] width 4 height 4
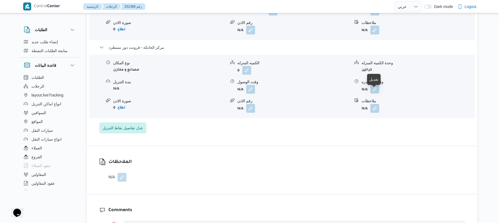
click at [376, 94] on button "button" at bounding box center [374, 89] width 9 height 9
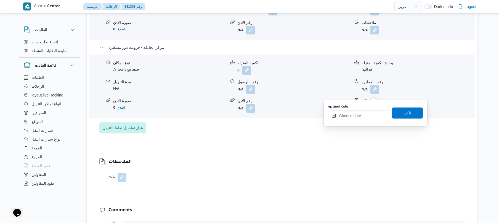
click at [352, 117] on input "وقت المغادره" at bounding box center [359, 115] width 63 height 11
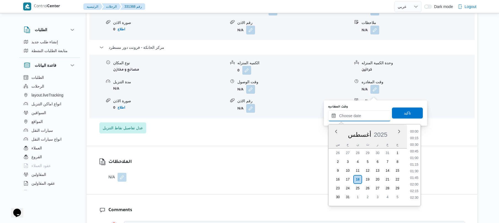
scroll to position [433, 0]
click at [416, 135] on li "16:30" at bounding box center [414, 136] width 13 height 6
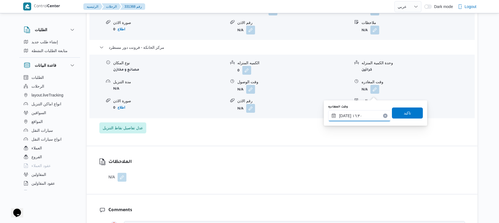
type input "١٨/٠٨/٢٠٢٥ ١٦:٣٠"
click at [404, 110] on span "تاكيد" at bounding box center [407, 113] width 7 height 7
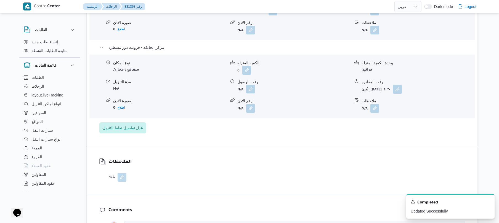
click at [249, 94] on button "button" at bounding box center [250, 89] width 9 height 9
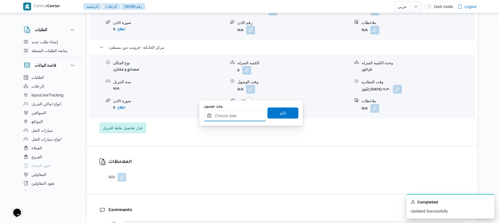
click at [241, 115] on input "وقت الوصول" at bounding box center [235, 115] width 63 height 11
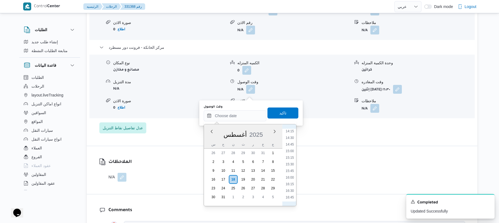
scroll to position [371, 0]
click at [291, 190] on li "16:15" at bounding box center [289, 191] width 13 height 6
type input "[DATE] ١٦:١٥"
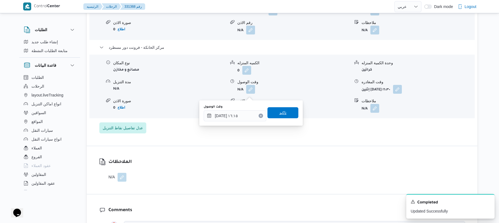
click at [287, 116] on span "تاكيد" at bounding box center [282, 112] width 31 height 11
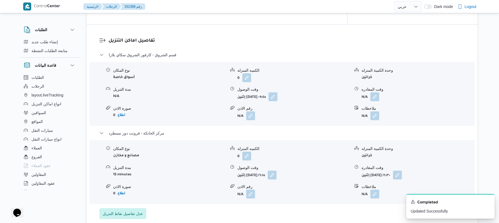
scroll to position [441, 0]
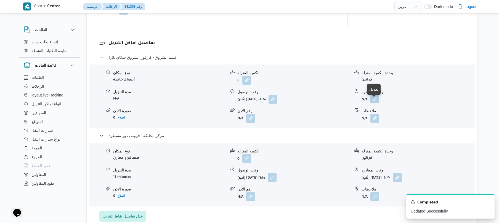
click at [373, 103] on button "button" at bounding box center [374, 99] width 9 height 9
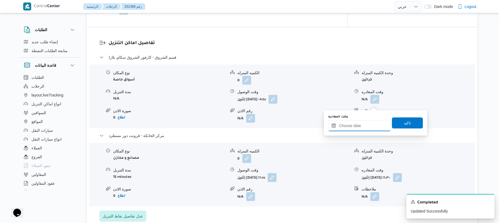
click at [353, 126] on input "وقت المغادره" at bounding box center [359, 125] width 63 height 11
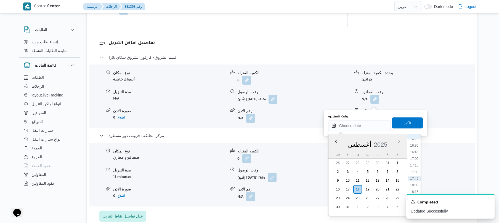
scroll to position [371, 0]
click at [416, 181] on li "15:30" at bounding box center [414, 181] width 13 height 6
type input "١٨/٠٨/٢٠٢٥ ١٥:٣٠"
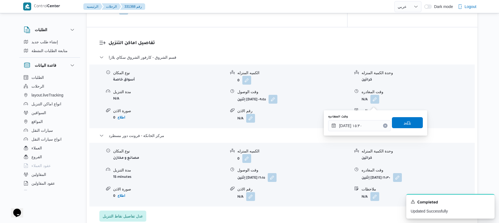
click at [406, 125] on span "تاكيد" at bounding box center [407, 122] width 7 height 7
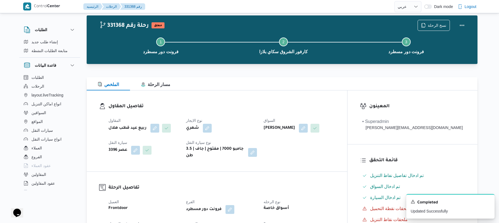
scroll to position [0, 0]
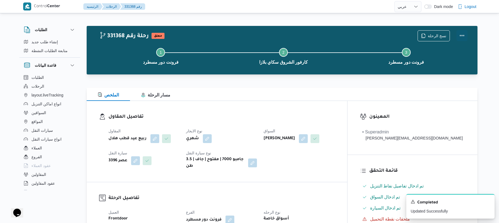
click at [462, 35] on button "Actions" at bounding box center [461, 35] width 11 height 11
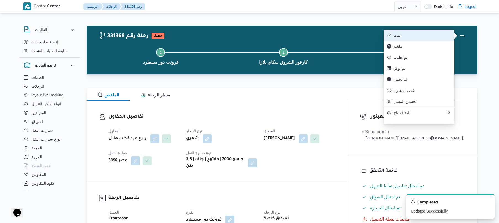
click at [427, 34] on span "تمت" at bounding box center [421, 35] width 57 height 4
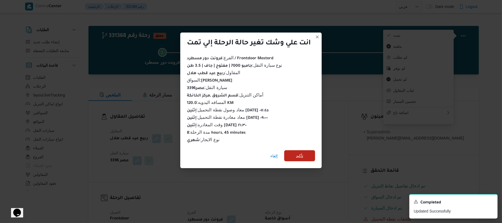
click at [309, 150] on span "تأكيد" at bounding box center [299, 155] width 31 height 11
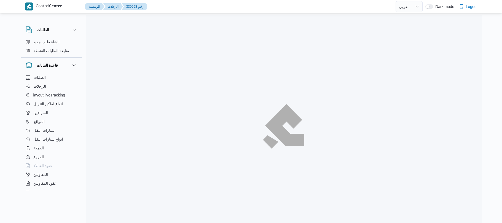
select select "ar"
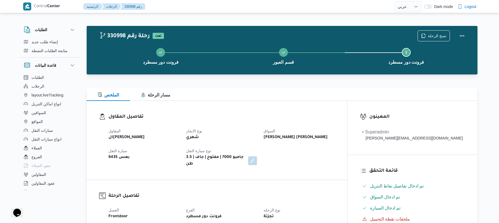
click at [267, 99] on div "الملخص مسار الرحلة" at bounding box center [282, 94] width 391 height 13
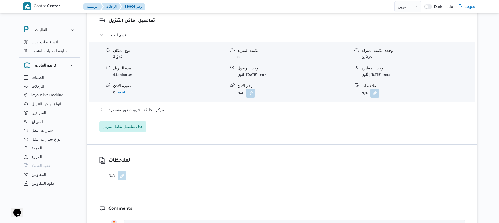
scroll to position [456, 0]
click at [267, 105] on button "مركز الخانكة - فرونت دور مسطرد" at bounding box center [282, 108] width 366 height 7
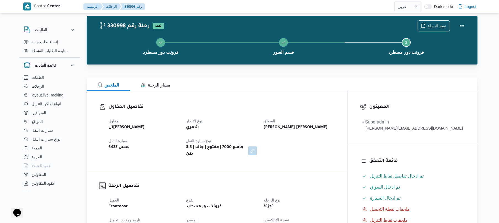
scroll to position [0, 0]
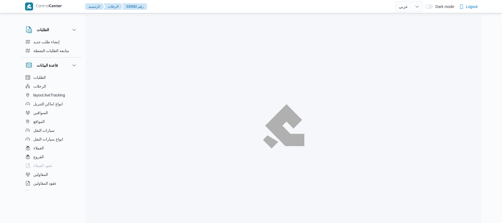
select select "ar"
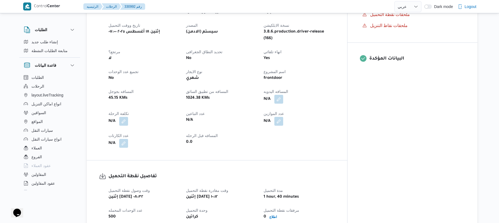
scroll to position [206, 0]
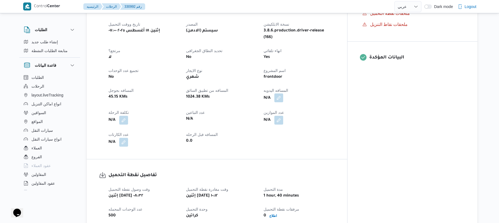
click at [283, 94] on button "button" at bounding box center [278, 98] width 9 height 9
click at [288, 106] on input "المسافه اليدويه" at bounding box center [285, 109] width 55 height 11
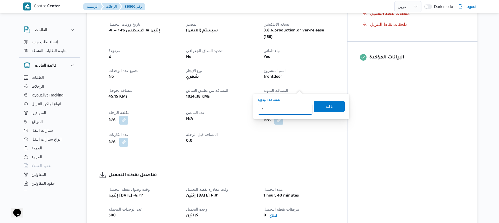
type input "70"
click at [326, 108] on span "تاكيد" at bounding box center [329, 106] width 7 height 7
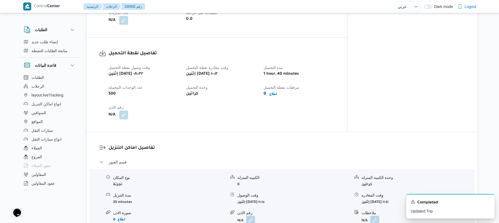
scroll to position [334, 0]
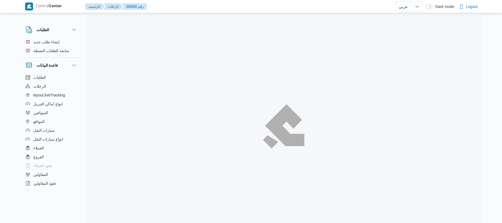
select select "ar"
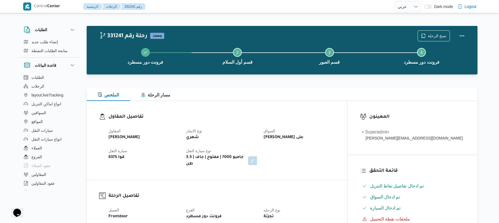
click at [260, 101] on div "تفاصيل المقاول المقاول [PERSON_NAME] نوع الايجار شهري السواق [PERSON_NAME] على …" at bounding box center [217, 140] width 260 height 79
click at [265, 108] on div "تفاصيل المقاول المقاول [PERSON_NAME] نوع الايجار شهري السواق [PERSON_NAME] على …" at bounding box center [217, 140] width 260 height 79
click at [275, 97] on div "الملخص مسار الرحلة" at bounding box center [282, 94] width 391 height 13
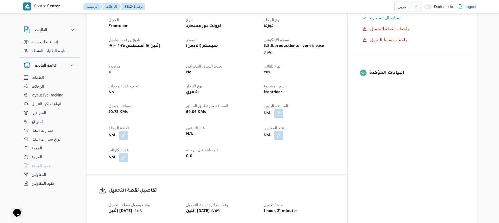
scroll to position [191, 0]
click at [283, 108] on button "button" at bounding box center [278, 112] width 9 height 9
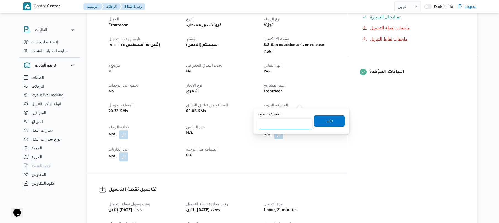
click at [278, 127] on input "المسافه اليدويه" at bounding box center [285, 123] width 55 height 11
type input "75"
click at [317, 123] on span "تاكيد" at bounding box center [329, 120] width 31 height 11
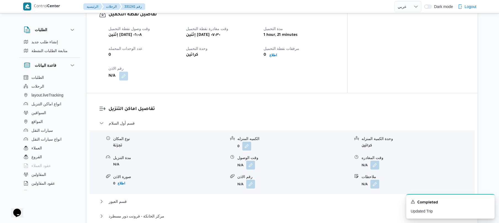
scroll to position [368, 0]
click at [251, 159] on button "button" at bounding box center [250, 163] width 9 height 9
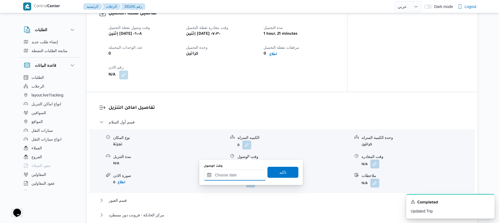
click at [227, 180] on input "وقت الوصول" at bounding box center [235, 175] width 63 height 11
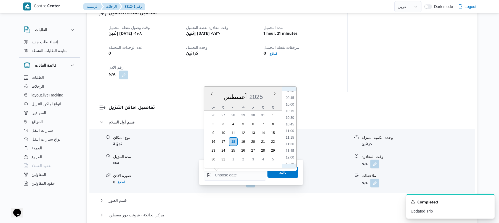
scroll to position [192, 0]
click at [292, 111] on li "08:00" at bounding box center [290, 114] width 13 height 6
type input "١٨/٠٨/٢٠٢٥ ٠٨:٠٠"
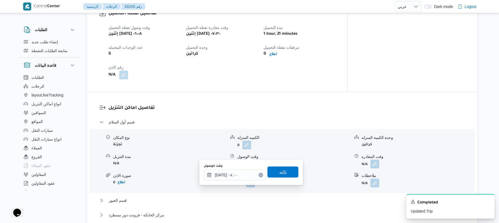
click at [274, 169] on span "تاكيد" at bounding box center [282, 172] width 31 height 11
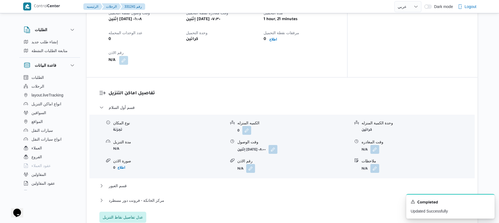
scroll to position [441, 0]
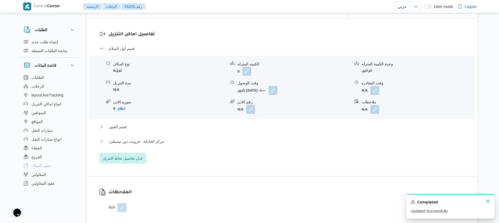
click at [488, 201] on icon "Dismiss toast" at bounding box center [488, 201] width 4 height 4
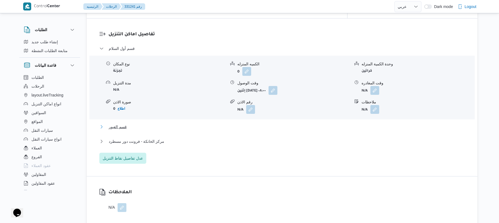
click at [273, 124] on button "قسم العبور" at bounding box center [282, 127] width 366 height 7
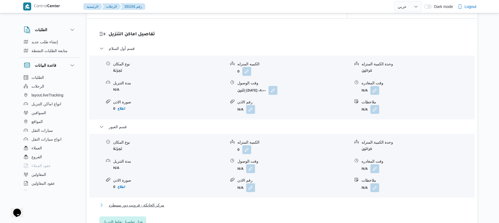
click at [240, 202] on button "مركز الخانكة - فرونت دور مسطرد" at bounding box center [282, 205] width 366 height 7
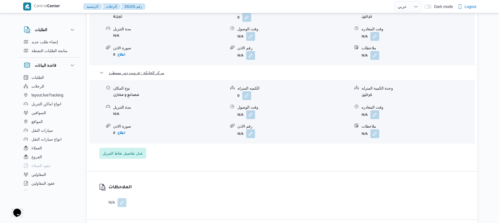
scroll to position [559, 0]
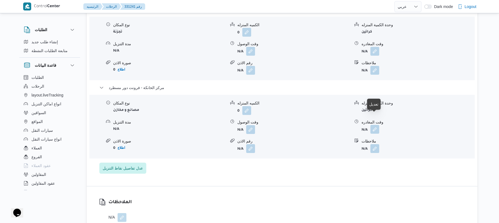
click at [374, 125] on button "button" at bounding box center [374, 129] width 9 height 9
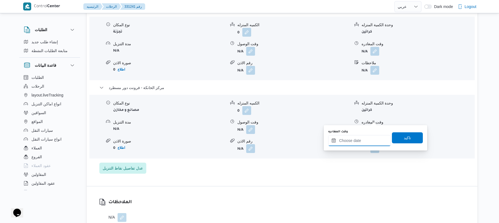
click at [349, 140] on input "وقت المغادره" at bounding box center [359, 140] width 63 height 11
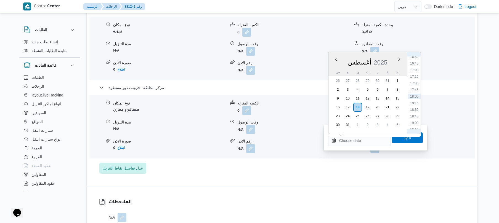
scroll to position [378, 0]
click at [412, 117] on li "16:30" at bounding box center [414, 119] width 13 height 6
type input "١٨/٠٨/٢٠٢٥ ١٦:٣٠"
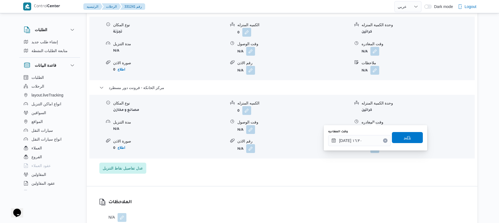
click at [397, 140] on span "تاكيد" at bounding box center [407, 137] width 31 height 11
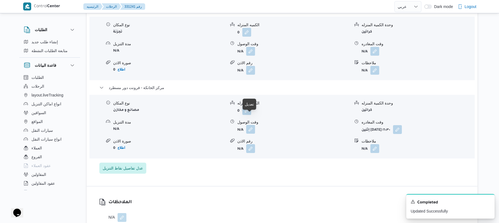
click at [250, 125] on button "button" at bounding box center [250, 129] width 9 height 9
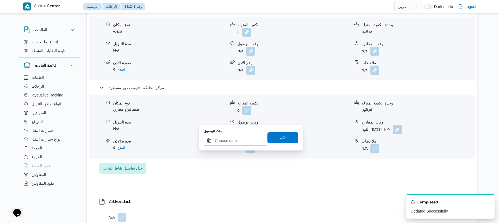
click at [238, 139] on input "وقت الوصول" at bounding box center [235, 140] width 63 height 11
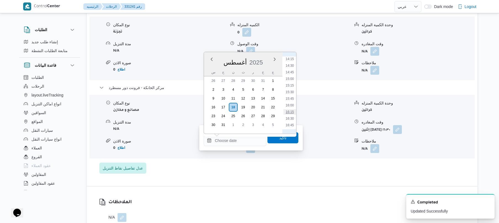
click at [286, 113] on li "16:15" at bounding box center [289, 112] width 13 height 6
type input "[DATE] ١٦:١٥"
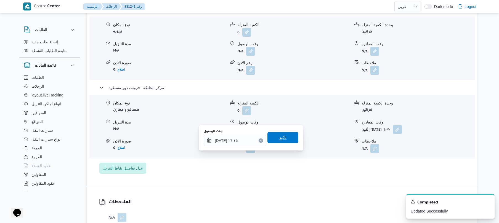
click at [285, 140] on span "تاكيد" at bounding box center [282, 137] width 31 height 11
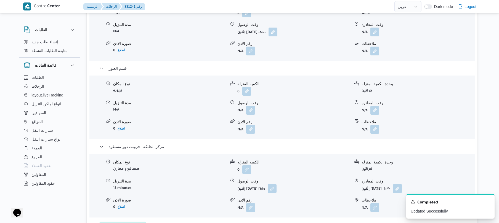
scroll to position [500, 0]
click at [374, 105] on button "button" at bounding box center [374, 109] width 9 height 9
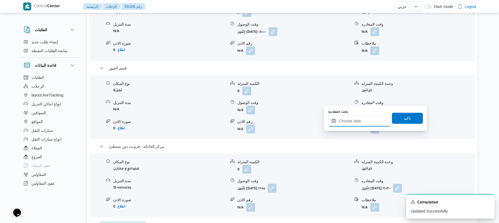
click at [352, 120] on input "وقت المغادره" at bounding box center [359, 121] width 63 height 11
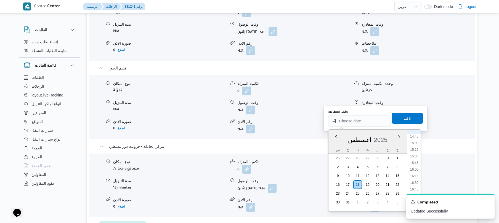
scroll to position [378, 0]
click at [414, 177] on li "15:45" at bounding box center [414, 177] width 13 height 6
type input "١٨/٠٨/٢٠٢٥ ١٥:٤٥"
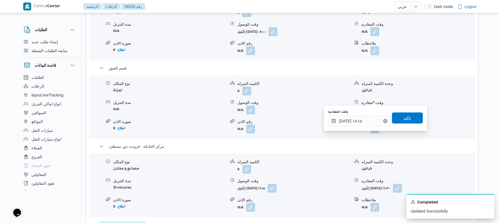
click at [408, 121] on span "تاكيد" at bounding box center [407, 118] width 31 height 11
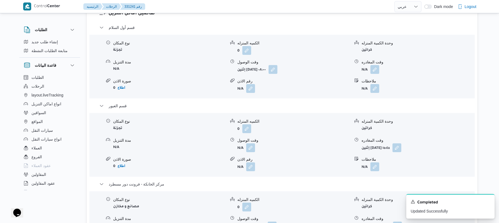
scroll to position [441, 0]
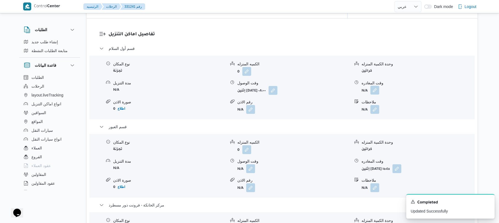
click at [372, 86] on button "button" at bounding box center [374, 90] width 9 height 9
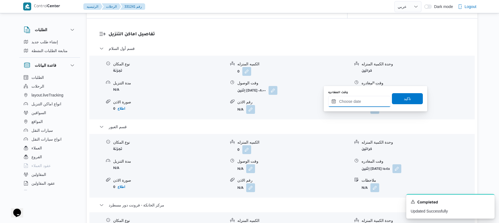
click at [355, 102] on input "وقت المغادره" at bounding box center [359, 101] width 63 height 11
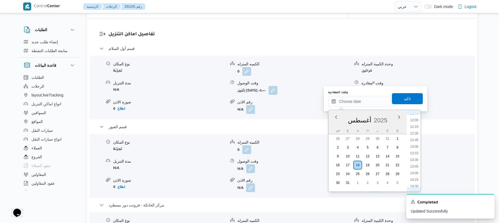
scroll to position [254, 0]
click at [413, 166] on li "11:30" at bounding box center [414, 168] width 13 height 6
type input "١٨/٠٨/٢٠٢٥ ١١:٣٠"
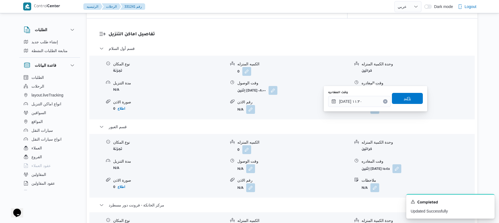
click at [397, 96] on span "تاكيد" at bounding box center [407, 98] width 31 height 11
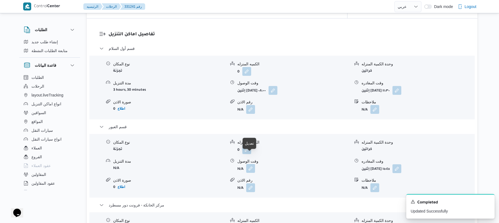
click at [252, 164] on button "button" at bounding box center [250, 168] width 9 height 9
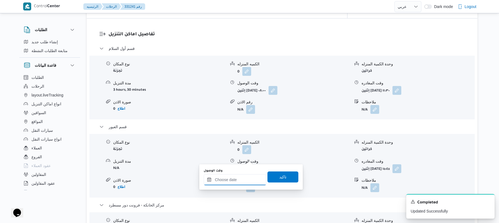
click at [234, 179] on input "وقت الوصول" at bounding box center [235, 179] width 63 height 11
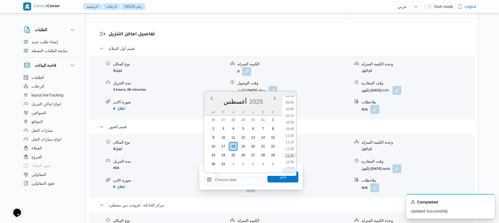
click at [290, 154] on li "11:45" at bounding box center [289, 156] width 13 height 6
type input "١٨/٠٨/٢٠٢٥ ١١:٤٥"
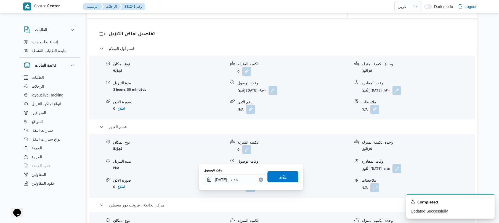
click at [275, 178] on span "تاكيد" at bounding box center [282, 176] width 31 height 11
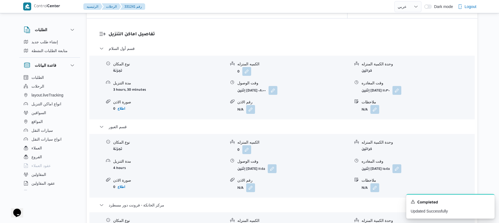
click at [302, 31] on h3 "تفاصيل اماكن التنزيل" at bounding box center [286, 34] width 356 height 7
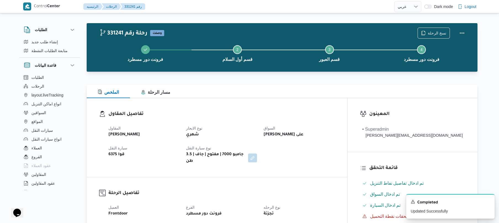
scroll to position [0, 0]
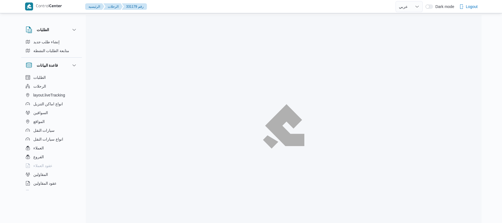
select select "ar"
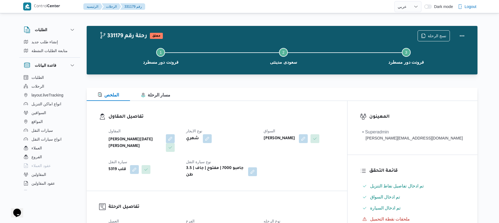
click at [254, 134] on div "شهري" at bounding box center [221, 139] width 72 height 10
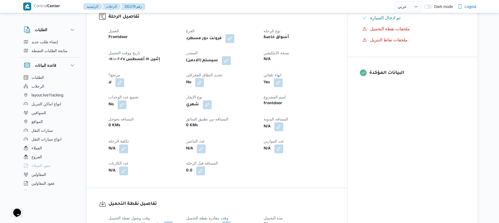
scroll to position [191, 0]
click at [231, 55] on button "button" at bounding box center [226, 59] width 9 height 9
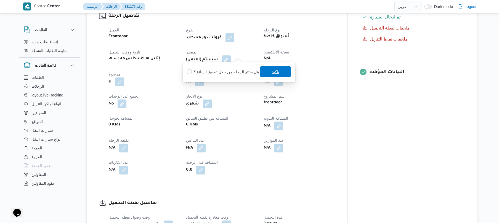
click at [274, 76] on span "تاكيد" at bounding box center [275, 71] width 31 height 11
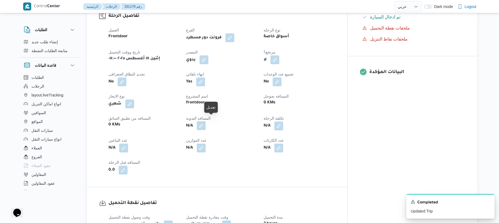
click at [206, 123] on button "button" at bounding box center [201, 125] width 9 height 9
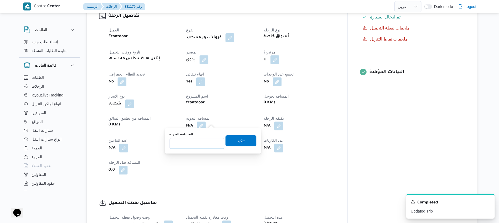
click at [201, 145] on input "المسافه اليدويه" at bounding box center [196, 143] width 55 height 11
type input "120"
click at [231, 141] on span "تاكيد" at bounding box center [240, 140] width 31 height 11
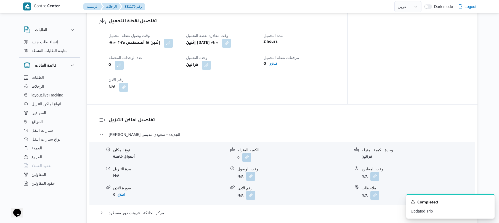
scroll to position [382, 0]
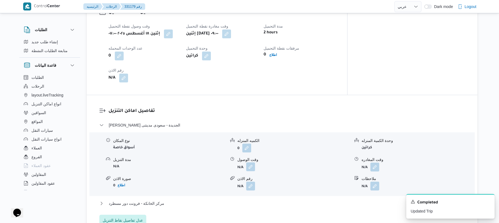
click at [251, 163] on button "button" at bounding box center [250, 167] width 9 height 9
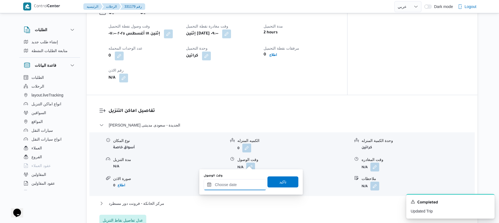
click at [231, 184] on input "وقت الوصول" at bounding box center [235, 184] width 63 height 11
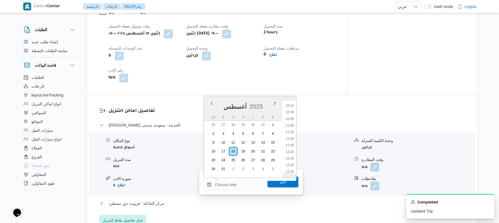
scroll to position [254, 0]
click at [290, 108] on li "09:45" at bounding box center [289, 108] width 13 height 6
type input "١٨/٠٨/٢٠٢٥ ٠٩:٤٥"
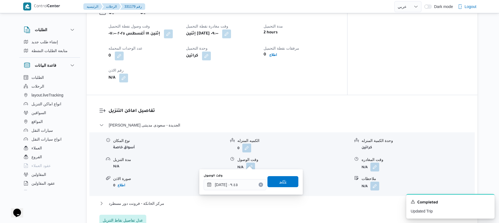
click at [273, 181] on span "تاكيد" at bounding box center [282, 181] width 31 height 11
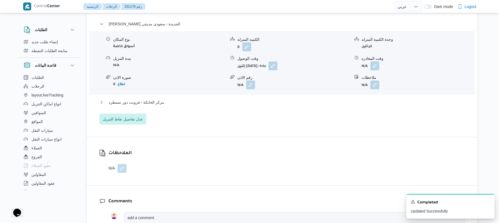
scroll to position [500, 0]
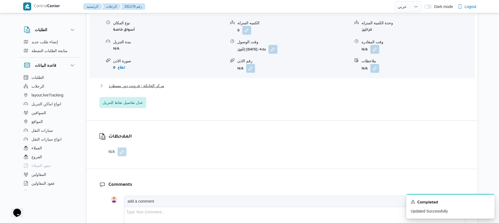
click at [301, 83] on button "مركز الخانكة - فرونت دور مسطرد" at bounding box center [282, 86] width 366 height 7
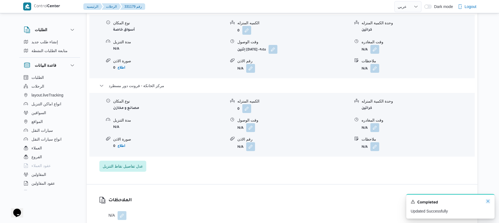
click at [488, 202] on icon "Dismiss toast" at bounding box center [487, 201] width 3 height 3
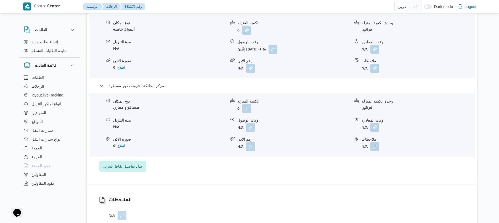
click at [376, 123] on button "button" at bounding box center [374, 127] width 9 height 9
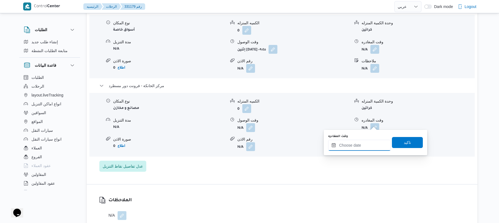
click at [355, 144] on input "وقت المغادره" at bounding box center [359, 145] width 63 height 11
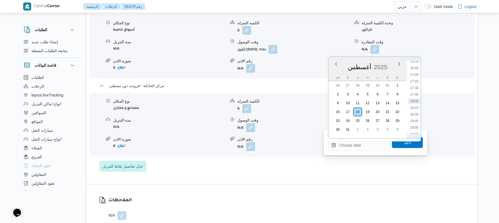
scroll to position [378, 0]
click at [413, 117] on li "16:15" at bounding box center [414, 117] width 13 height 6
type input "١٨/٠٨/٢٠٢٥ ١٦:١٥"
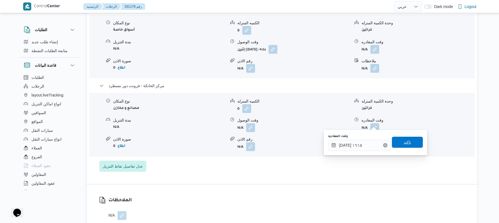
click at [400, 143] on span "تاكيد" at bounding box center [407, 142] width 31 height 11
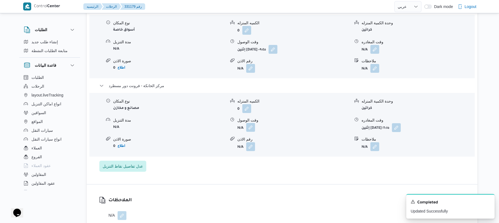
click at [253, 124] on button "button" at bounding box center [250, 127] width 9 height 9
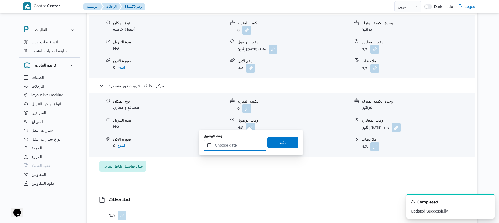
click at [240, 143] on input "وقت الوصول" at bounding box center [235, 145] width 63 height 11
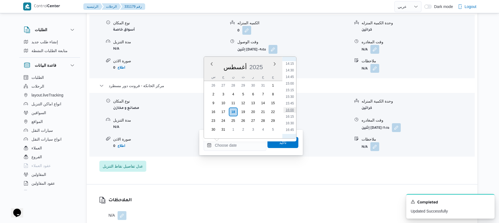
click at [287, 110] on li "16:00" at bounding box center [289, 110] width 13 height 6
type input "١٨/٠٨/٢٠٢٥ ١٦:٠٠"
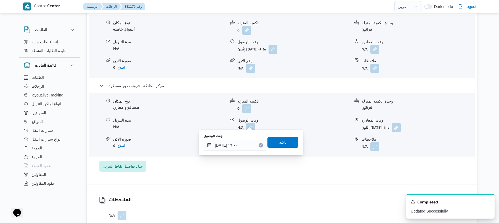
click at [283, 142] on span "تاكيد" at bounding box center [282, 142] width 7 height 7
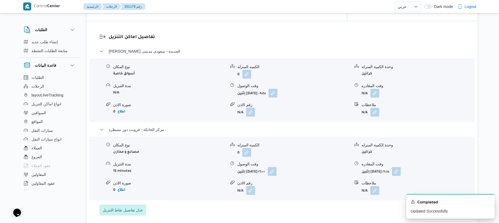
scroll to position [456, 0]
click at [374, 89] on button "button" at bounding box center [374, 93] width 9 height 9
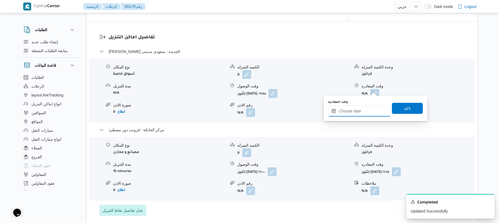
click at [355, 108] on input "وقت المغادره" at bounding box center [359, 111] width 63 height 11
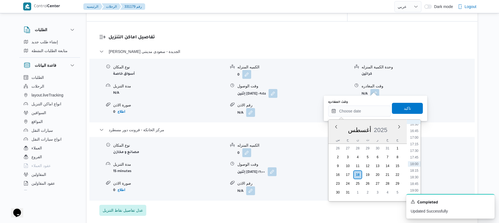
scroll to position [378, 0]
click at [414, 155] on li "15:15" at bounding box center [414, 153] width 13 height 6
type input "١٨/٠٨/٢٠٢٥ ١٥:١٥"
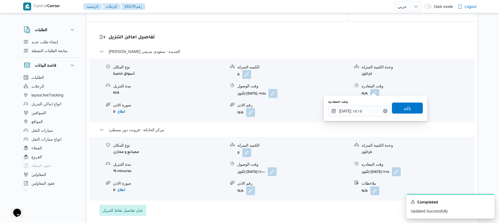
click at [409, 111] on span "تاكيد" at bounding box center [407, 108] width 31 height 11
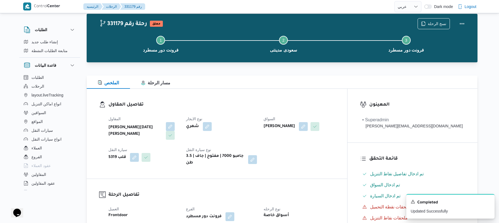
scroll to position [0, 0]
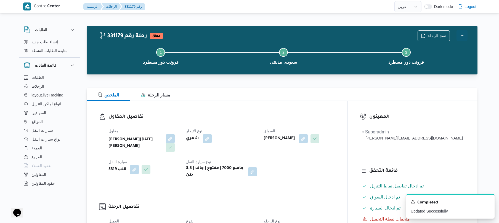
click at [461, 35] on button "Actions" at bounding box center [461, 35] width 11 height 11
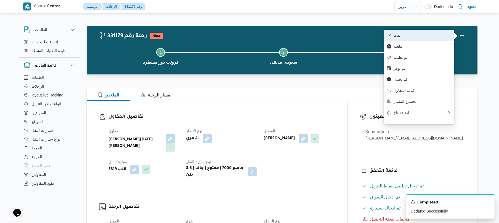
click at [426, 37] on span "تمت" at bounding box center [421, 35] width 57 height 4
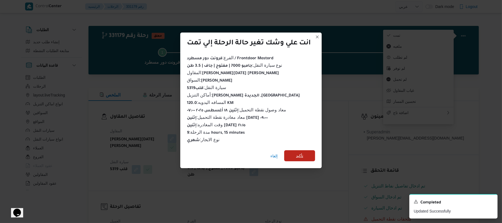
click at [302, 156] on span "تأكيد" at bounding box center [299, 156] width 7 height 7
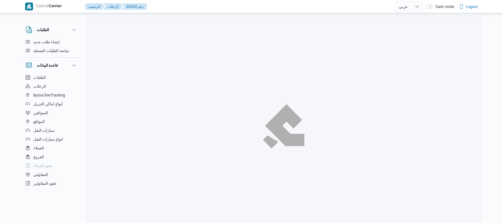
select select "ar"
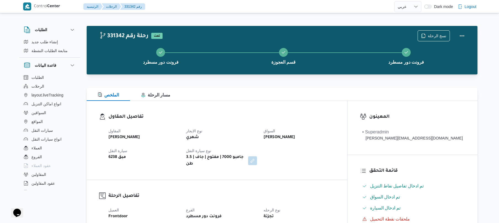
click at [301, 165] on div "المقاول [PERSON_NAME] نوع الايجار شهري السواق [PERSON_NAME] سيارة النقل مبق 623…" at bounding box center [221, 147] width 233 height 46
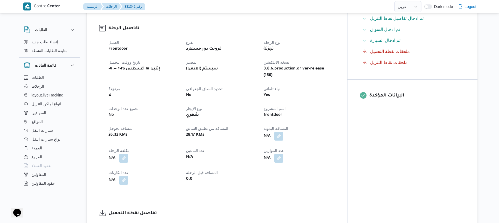
scroll to position [147, 0]
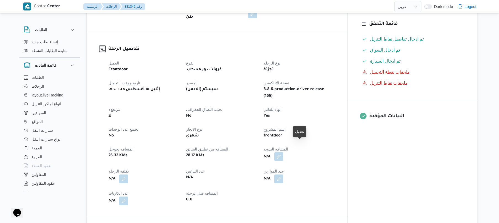
click at [283, 152] on button "button" at bounding box center [278, 156] width 9 height 9
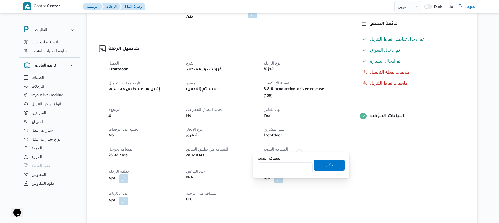
click at [280, 168] on input "المسافه اليدويه" at bounding box center [285, 168] width 55 height 11
type input "85"
click at [326, 165] on span "تاكيد" at bounding box center [329, 165] width 7 height 7
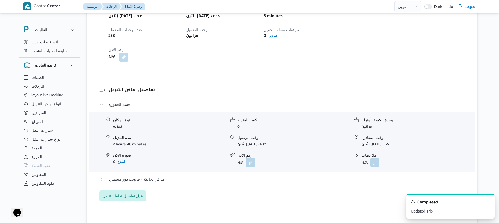
scroll to position [397, 0]
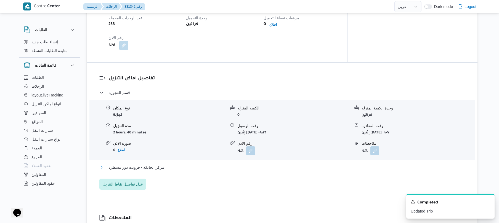
click at [316, 164] on button "مركز الخانكة - فرونت دور مسطرد" at bounding box center [282, 167] width 366 height 7
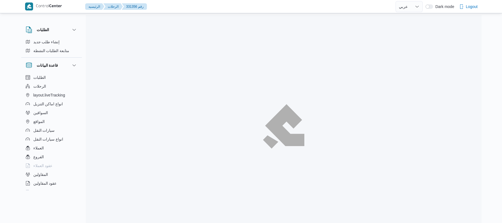
select select "ar"
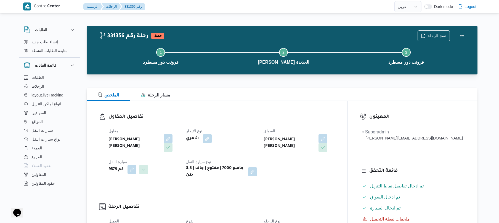
click at [302, 167] on div "المقاول [PERSON_NAME] [PERSON_NAME] نوع الايجار شهري السواق [PERSON_NAME] [PERS…" at bounding box center [221, 152] width 233 height 57
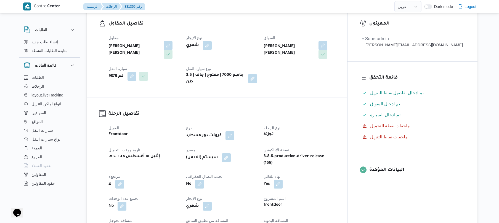
scroll to position [103, 0]
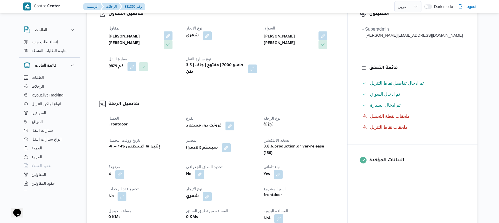
click at [231, 147] on button "button" at bounding box center [226, 147] width 9 height 9
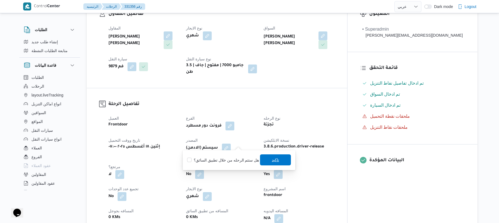
click at [266, 159] on span "تاكيد" at bounding box center [275, 160] width 31 height 11
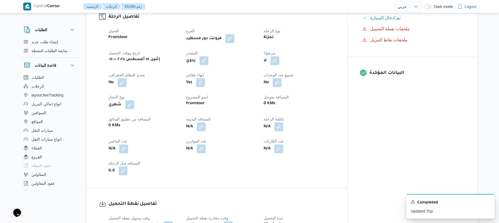
scroll to position [191, 0]
click at [206, 123] on button "button" at bounding box center [201, 125] width 9 height 9
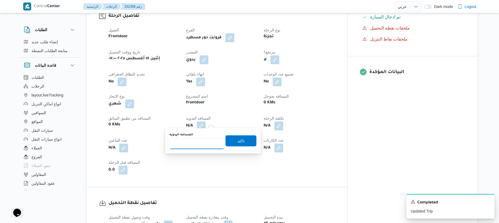
click at [201, 148] on input "المسافه اليدويه" at bounding box center [196, 143] width 55 height 11
type input "120"
click at [233, 144] on span "تاكيد" at bounding box center [240, 140] width 31 height 11
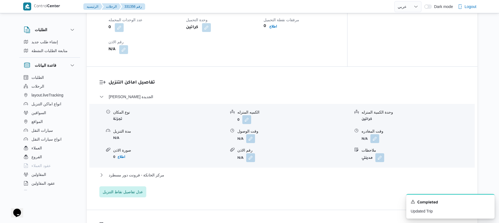
scroll to position [412, 0]
click at [251, 136] on button "button" at bounding box center [250, 137] width 9 height 9
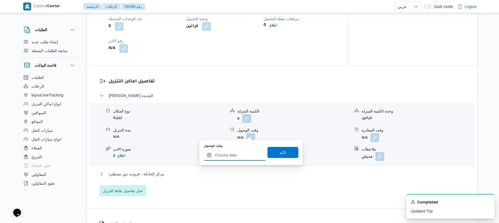
click at [236, 153] on input "وقت الوصول" at bounding box center [235, 155] width 63 height 11
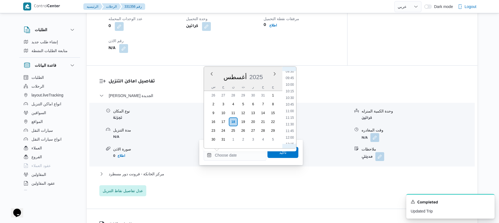
scroll to position [192, 0]
click at [291, 108] on li "08:30" at bounding box center [289, 107] width 13 height 6
type input "١٨/٠٨/٢٠٢٥ ٠٨:٣٠"
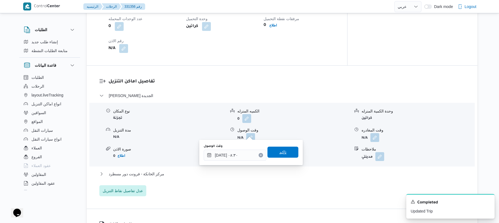
click at [273, 154] on span "تاكيد" at bounding box center [282, 152] width 31 height 11
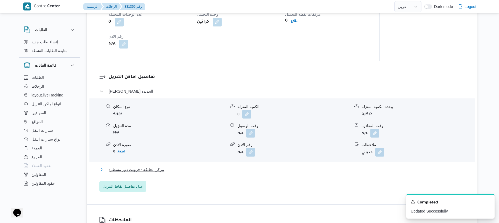
click at [248, 169] on button "مركز الخانكة - فرونت دور مسطرد" at bounding box center [282, 169] width 366 height 7
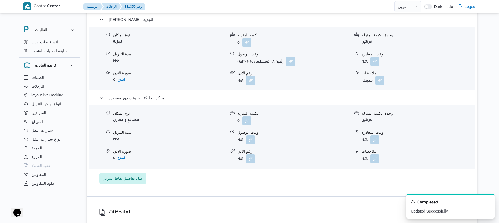
scroll to position [515, 0]
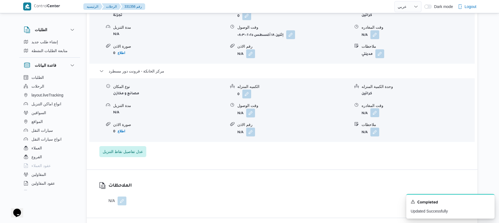
click at [376, 108] on button "button" at bounding box center [374, 112] width 9 height 9
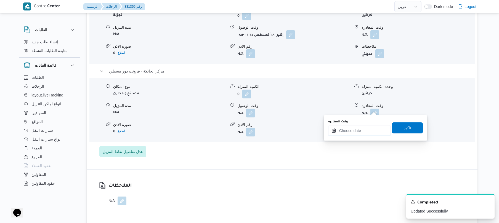
click at [347, 131] on input "وقت المغادره" at bounding box center [359, 130] width 63 height 11
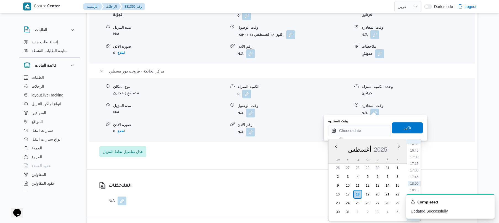
scroll to position [378, 0]
click at [422, 191] on div "A new notification appears Completed Updated Successfully" at bounding box center [443, 206] width 110 height 33
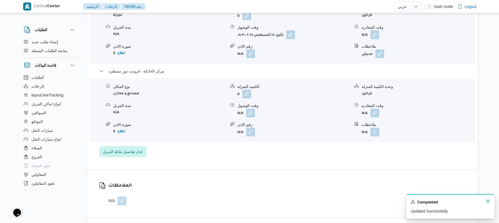
click at [488, 203] on icon "Dismiss toast" at bounding box center [487, 201] width 3 height 3
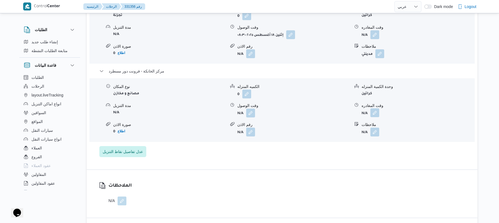
click at [377, 108] on button "button" at bounding box center [374, 112] width 9 height 9
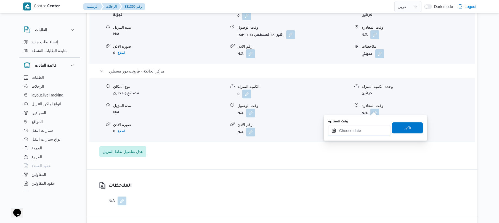
click at [358, 132] on input "وقت المغادره" at bounding box center [359, 130] width 63 height 11
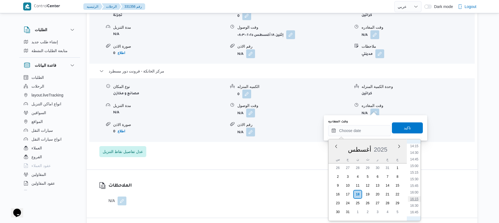
click at [415, 197] on li "16:15" at bounding box center [414, 199] width 13 height 6
type input "١٨/٠٨/٢٠٢٥ ١٦:١٥"
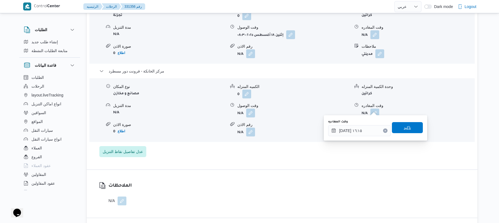
click at [399, 125] on span "تاكيد" at bounding box center [407, 127] width 31 height 11
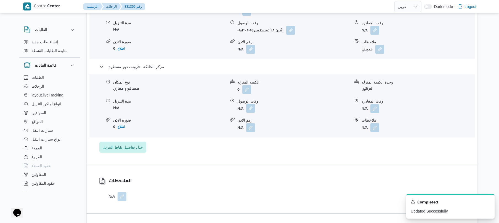
click at [251, 108] on button "button" at bounding box center [250, 108] width 9 height 9
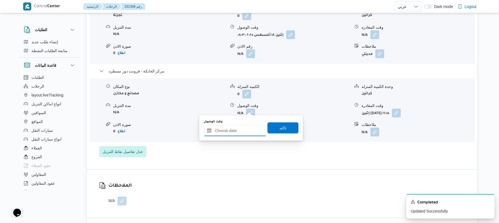
click at [242, 134] on input "وقت الوصول" at bounding box center [235, 130] width 63 height 11
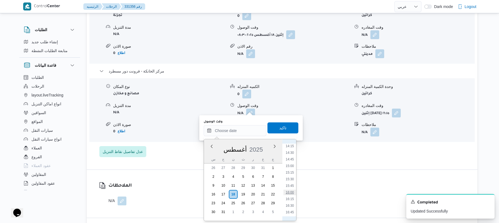
click at [291, 192] on li "16:00" at bounding box center [289, 193] width 13 height 6
type input "[DATE] ١٦:٠٠"
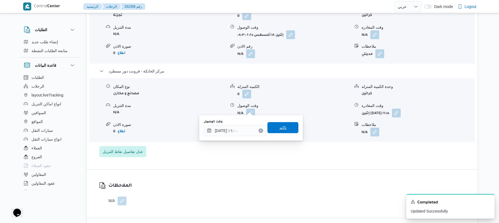
click at [282, 129] on span "تاكيد" at bounding box center [282, 127] width 7 height 7
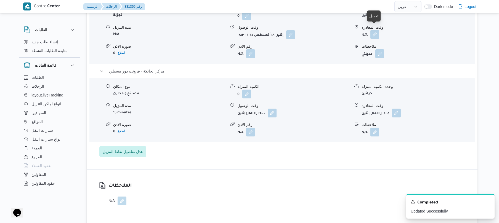
click at [375, 30] on button "button" at bounding box center [374, 34] width 9 height 9
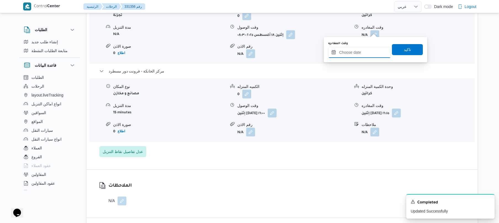
click at [356, 52] on input "وقت المغادره" at bounding box center [359, 52] width 63 height 11
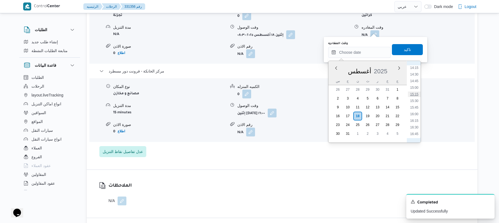
click at [415, 94] on li "15:15" at bounding box center [414, 95] width 13 height 6
type input "[DATE] ١٥:١٥"
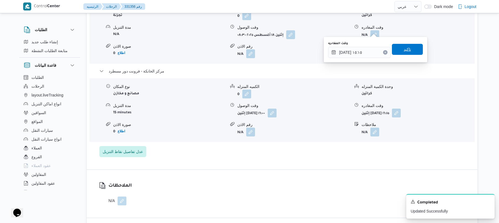
click at [409, 47] on span "تاكيد" at bounding box center [407, 49] width 31 height 11
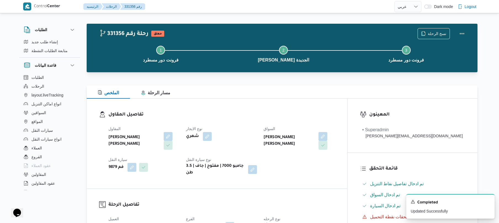
scroll to position [0, 0]
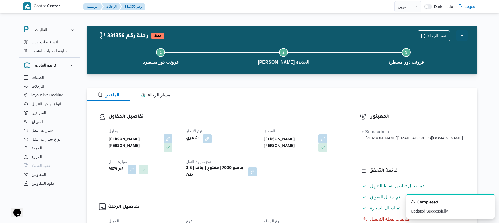
click at [464, 33] on button "Actions" at bounding box center [461, 35] width 11 height 11
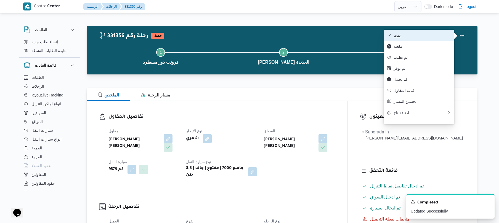
click at [430, 35] on span "تمت" at bounding box center [421, 35] width 57 height 4
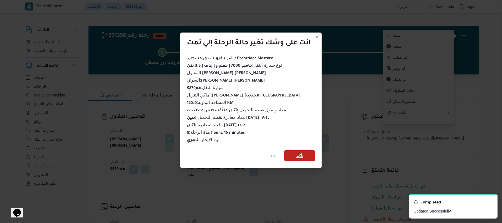
click at [306, 150] on span "تأكيد" at bounding box center [299, 155] width 31 height 11
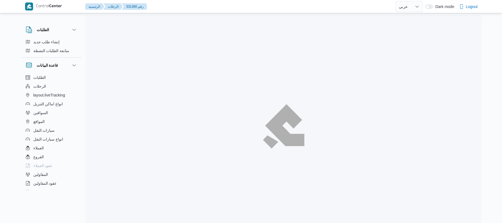
select select "ar"
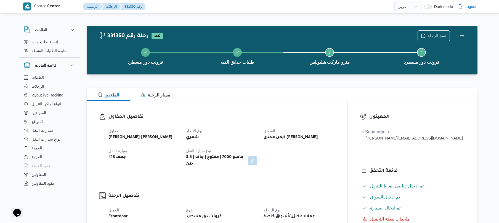
click at [236, 119] on h3 "تفاصيل المقاول" at bounding box center [221, 116] width 226 height 7
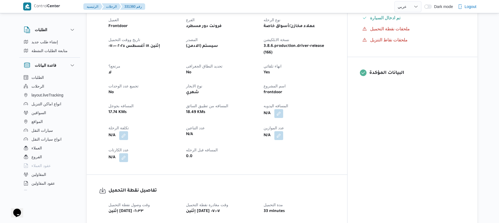
scroll to position [191, 0]
click at [283, 108] on button "button" at bounding box center [278, 112] width 9 height 9
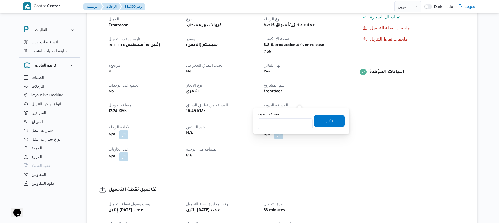
click at [284, 119] on input "المسافه اليدويه" at bounding box center [285, 123] width 55 height 11
type input "70"
click at [326, 120] on span "تاكيد" at bounding box center [329, 121] width 7 height 7
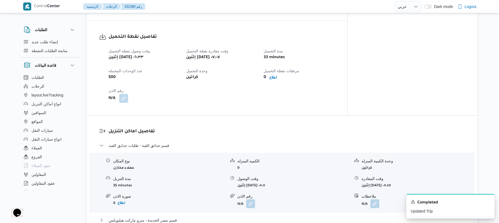
scroll to position [368, 0]
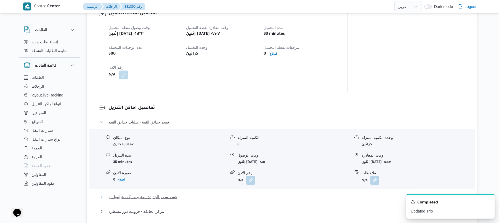
click at [208, 194] on button "قسم مصر الجديدة - مترو ماركت هيليوبلس" at bounding box center [282, 197] width 366 height 7
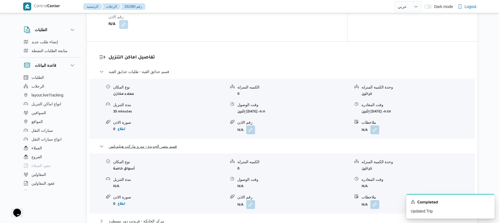
scroll to position [427, 0]
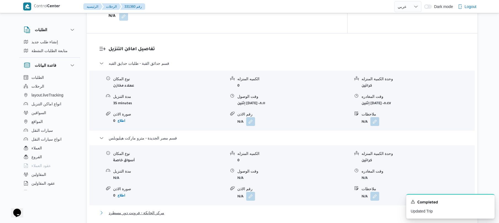
click at [203, 210] on button "مركز الخانكة - فرونت دور مسطرد" at bounding box center [282, 213] width 366 height 7
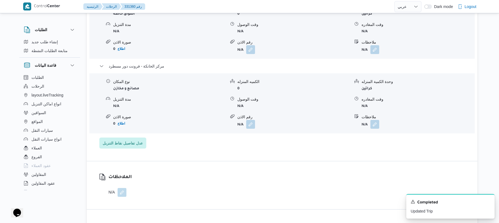
scroll to position [574, 0]
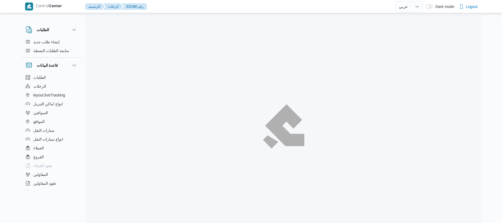
select select "ar"
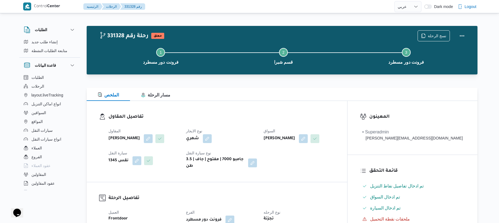
click at [312, 74] on div "331328 رحلة رقم معلق نسخ الرحلة Step 1 is incomplete 1 فرونت دور مسطرد Step 2 i…" at bounding box center [282, 50] width 391 height 49
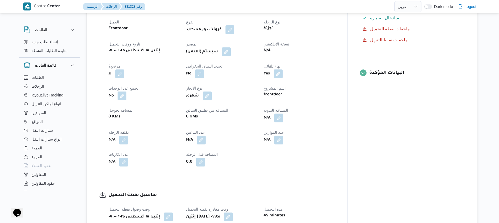
scroll to position [191, 0]
click at [283, 121] on button "button" at bounding box center [278, 117] width 9 height 9
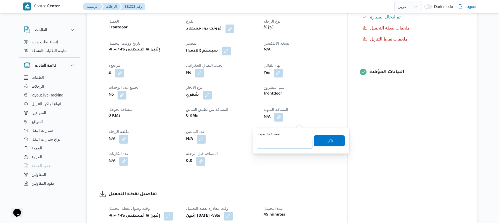
click at [283, 142] on input "المسافه اليدويه" at bounding box center [285, 143] width 55 height 11
type input "60"
click at [321, 139] on span "تاكيد" at bounding box center [329, 140] width 31 height 11
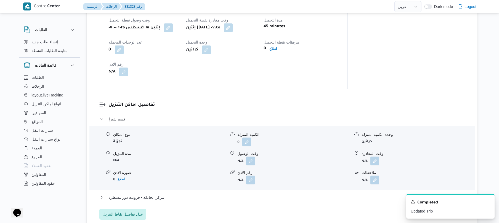
scroll to position [397, 0]
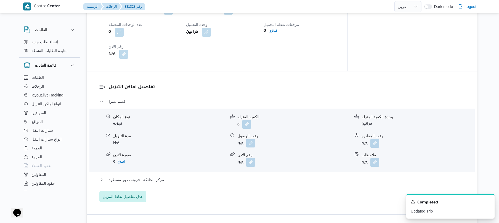
click at [249, 148] on button "button" at bounding box center [250, 143] width 9 height 9
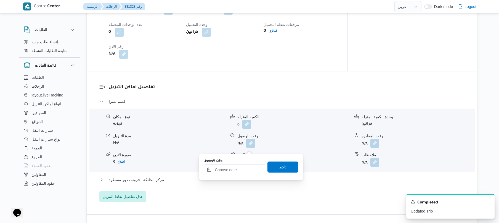
click at [237, 172] on input "وقت الوصول" at bounding box center [235, 169] width 63 height 11
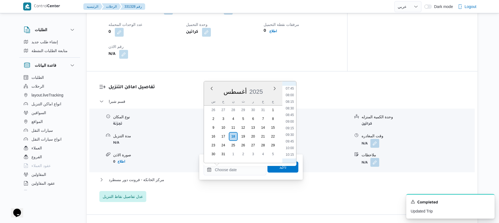
scroll to position [192, 0]
click at [291, 112] on li "08:15" at bounding box center [289, 115] width 13 height 6
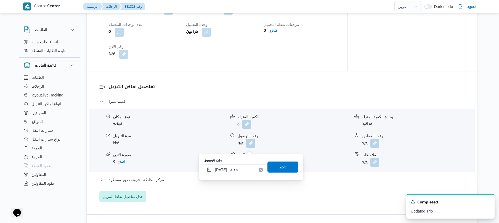
click at [221, 170] on input "١٨/٠٨/٢٠٢٥ ٠٨:١٥" at bounding box center [235, 169] width 63 height 11
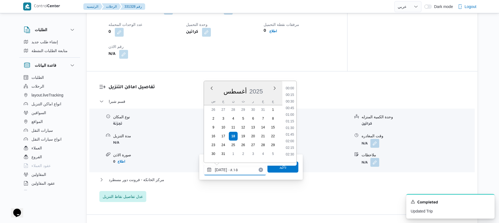
scroll to position [181, 0]
type input "١٨/٠٨/٢٠٢٥ ٠٨:20"
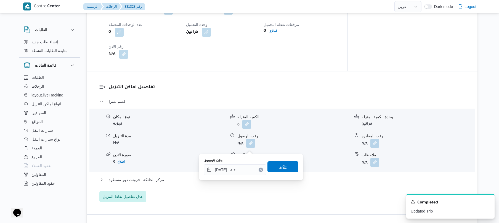
click at [283, 170] on span "تاكيد" at bounding box center [282, 166] width 31 height 11
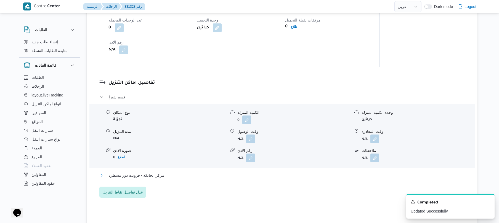
click at [253, 179] on button "مركز الخانكة - فرونت دور مسطرد" at bounding box center [282, 175] width 366 height 7
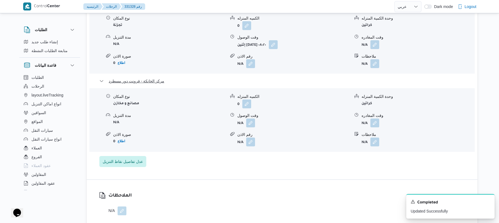
scroll to position [530, 0]
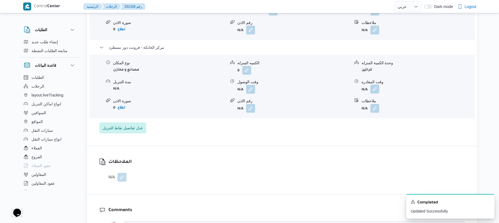
click at [376, 92] on button "button" at bounding box center [374, 89] width 9 height 9
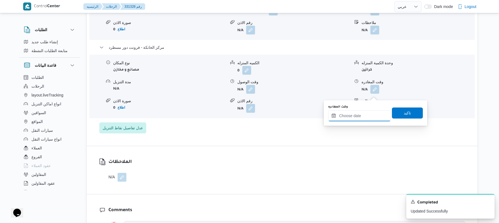
click at [356, 115] on input "وقت المغادره" at bounding box center [359, 115] width 63 height 11
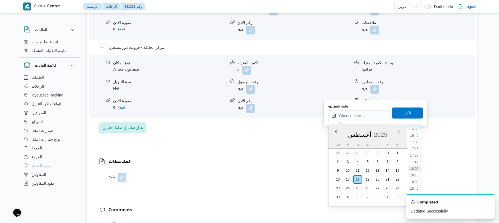
scroll to position [378, 0]
click at [416, 177] on li "16:00" at bounding box center [414, 178] width 13 height 6
type input "١٨/٠٨/٢٠٢٥ ١٦:٠٠"
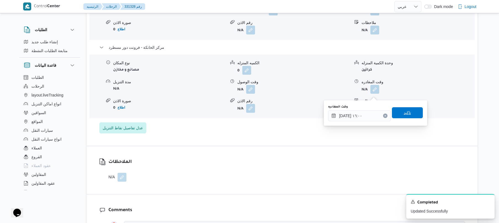
click at [405, 115] on span "تاكيد" at bounding box center [407, 113] width 7 height 7
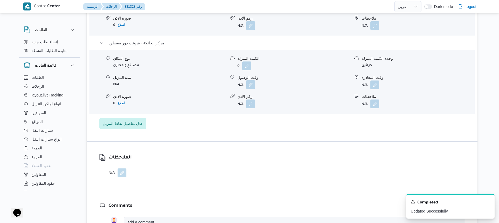
click at [248, 89] on button "button" at bounding box center [250, 84] width 9 height 9
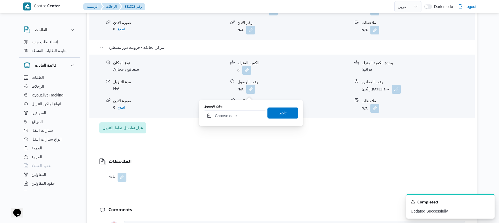
click at [241, 116] on input "وقت الوصول" at bounding box center [235, 115] width 63 height 11
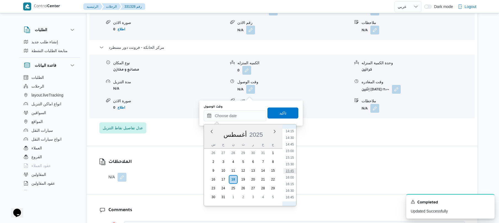
click at [291, 172] on li "15:45" at bounding box center [289, 171] width 13 height 6
type input "١٨/٠٨/٢٠٢٥ ١٥:٤٥"
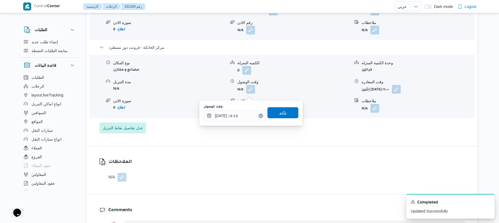
click at [285, 111] on span "تاكيد" at bounding box center [282, 112] width 31 height 11
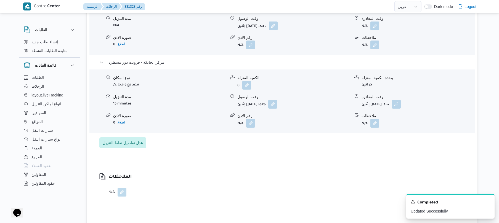
scroll to position [456, 0]
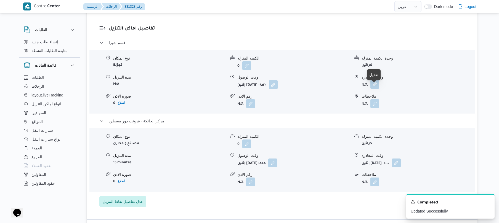
click at [374, 88] on button "button" at bounding box center [374, 84] width 9 height 9
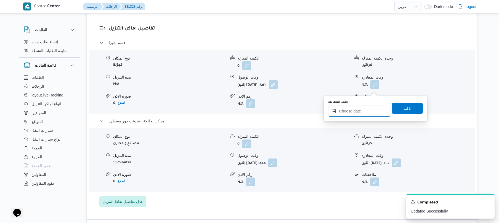
click at [352, 109] on input "وقت المغادره" at bounding box center [359, 111] width 63 height 11
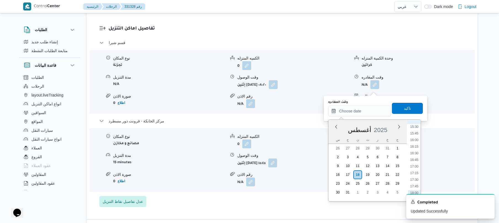
scroll to position [378, 0]
click at [414, 155] on li "15:15" at bounding box center [414, 153] width 13 height 6
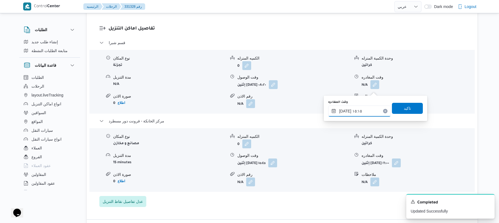
click at [345, 110] on input "١٨/٠٨/٢٠٢٥ ١٥:١٥" at bounding box center [359, 111] width 63 height 11
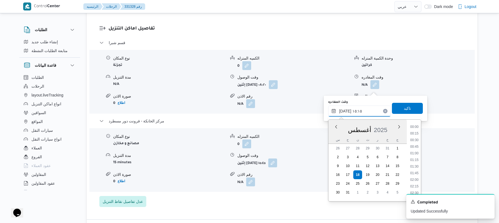
scroll to position [367, 0]
type input "١٨/٠٨/٢٠٢٥ ١٥:١٠"
click at [407, 110] on span "تاكيد" at bounding box center [407, 108] width 7 height 7
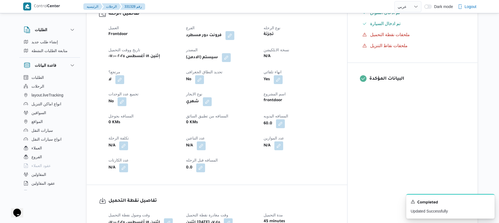
scroll to position [162, 0]
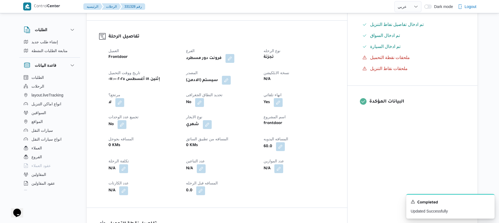
click at [231, 85] on button "button" at bounding box center [226, 80] width 9 height 9
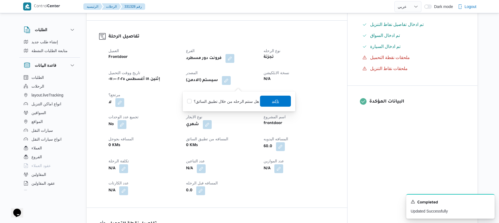
click at [272, 100] on span "تاكيد" at bounding box center [275, 101] width 7 height 7
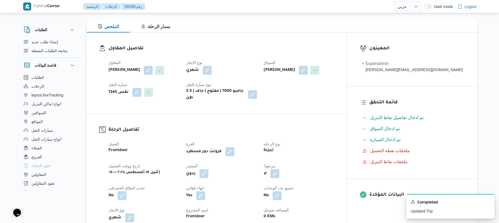
scroll to position [0, 0]
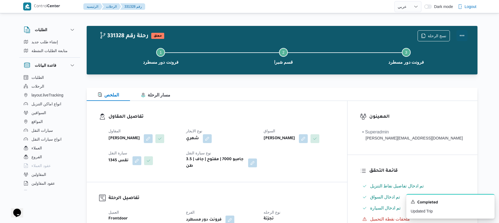
click at [458, 36] on button "Actions" at bounding box center [461, 35] width 11 height 11
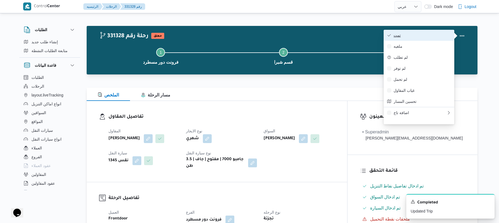
click at [432, 38] on span "تمت" at bounding box center [421, 35] width 57 height 4
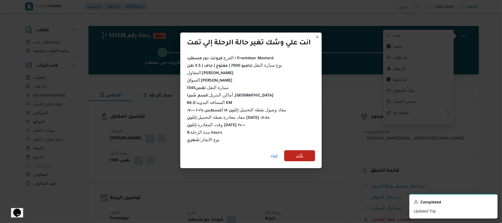
click at [298, 153] on span "تأكيد" at bounding box center [299, 156] width 7 height 7
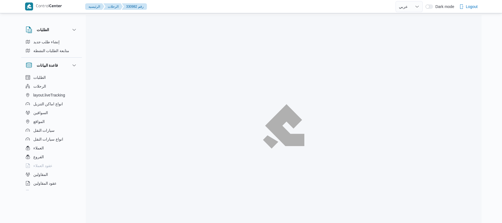
select select "ar"
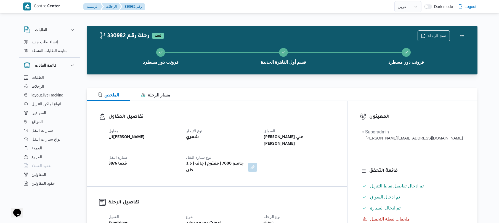
click at [280, 96] on div "الملخص مسار الرحلة" at bounding box center [282, 94] width 391 height 13
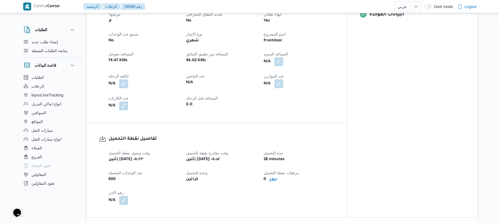
scroll to position [235, 0]
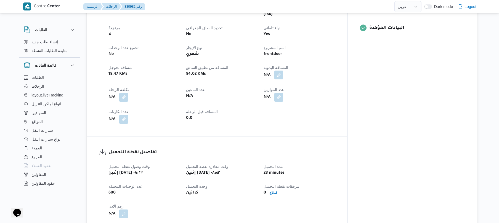
click at [283, 71] on button "button" at bounding box center [278, 75] width 9 height 9
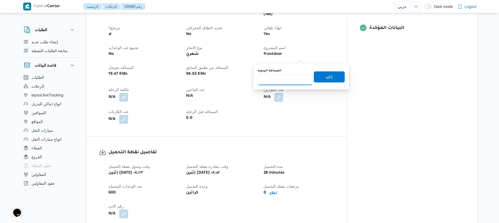
click at [289, 76] on input "المسافه اليدويه" at bounding box center [285, 79] width 55 height 11
type input "120"
click at [326, 79] on span "تاكيد" at bounding box center [329, 76] width 7 height 7
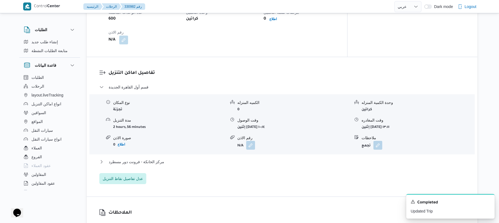
scroll to position [427, 0]
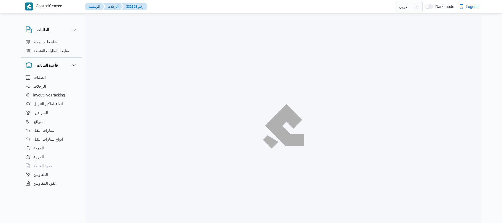
select select "ar"
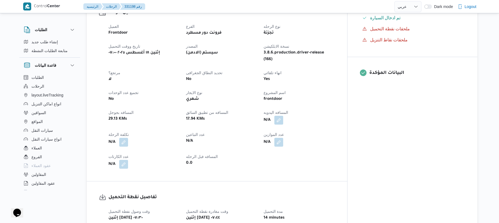
scroll to position [191, 0]
click at [283, 115] on button "button" at bounding box center [278, 119] width 9 height 9
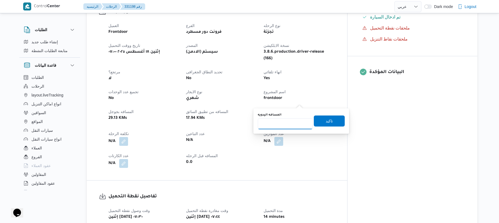
click at [294, 121] on input "المسافه اليدويه" at bounding box center [285, 123] width 55 height 11
type input "70"
click at [335, 120] on span "تاكيد" at bounding box center [329, 120] width 31 height 11
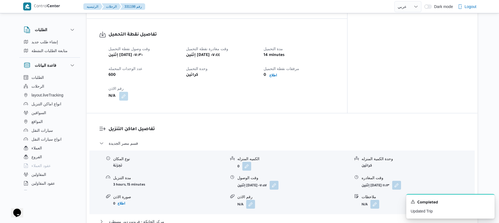
scroll to position [368, 0]
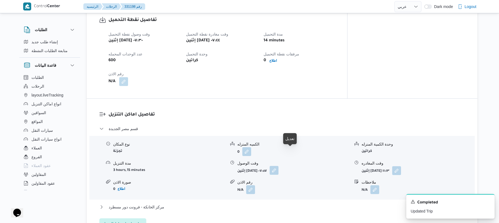
click at [278, 166] on button "button" at bounding box center [274, 170] width 9 height 9
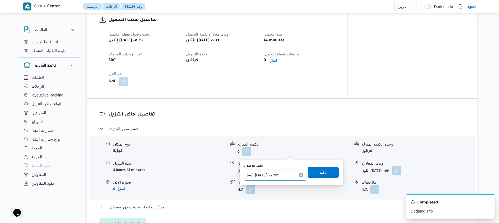
click at [270, 174] on input "١٨/٠٨/٢٠٢٥ ٠٧:٥٧" at bounding box center [275, 175] width 63 height 11
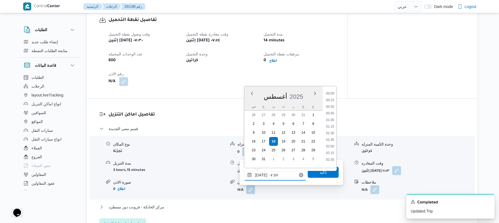
scroll to position [168, 0]
click at [331, 139] on li "08:00" at bounding box center [330, 138] width 13 height 6
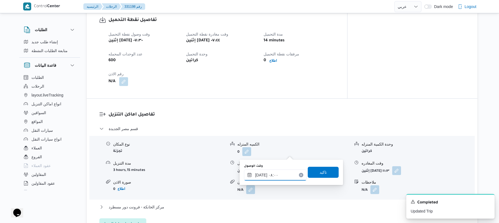
click at [263, 174] on input "١٨/٠٨/٢٠٢٥ ٠٨:٠٠" at bounding box center [275, 175] width 63 height 11
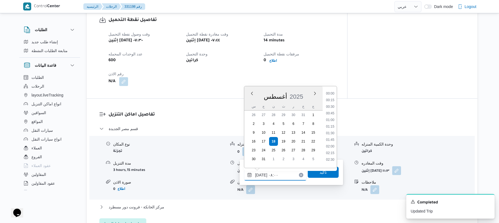
click at [263, 174] on input "١٨/٠٨/٢٠٢٥ ٠٨:٠٠" at bounding box center [275, 175] width 63 height 11
type input "١٨/٠٨/٢٠٢٥ ٠٨:20"
click at [325, 175] on span "تاكيد" at bounding box center [323, 172] width 31 height 11
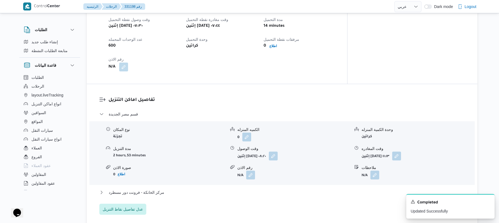
scroll to position [412, 0]
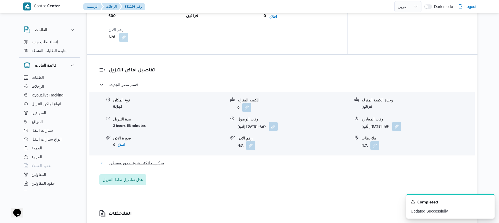
click at [273, 160] on button "مركز الخانكة - فرونت دور مسطرد" at bounding box center [282, 163] width 366 height 7
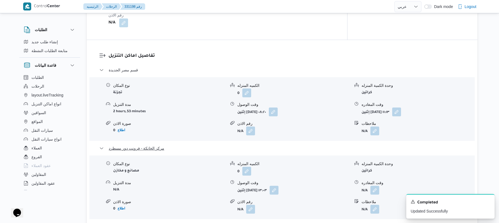
scroll to position [471, 0]
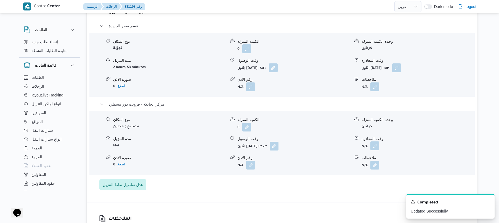
click at [377, 142] on button "button" at bounding box center [374, 146] width 9 height 9
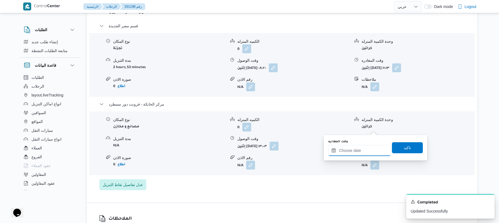
click at [350, 150] on input "وقت المغادره" at bounding box center [359, 150] width 63 height 11
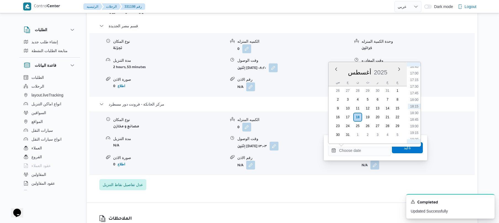
scroll to position [384, 0]
click at [413, 107] on li "16:00" at bounding box center [414, 109] width 13 height 6
type input "١٨/٠٨/٢٠٢٥ ١٦:٠٠"
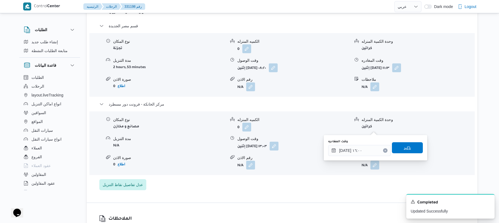
click at [397, 146] on span "تاكيد" at bounding box center [407, 147] width 31 height 11
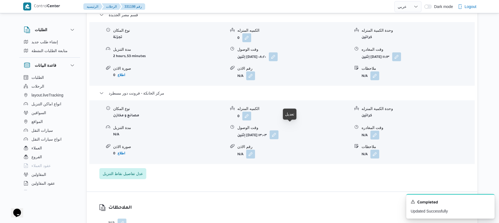
click at [278, 131] on button "button" at bounding box center [274, 135] width 9 height 9
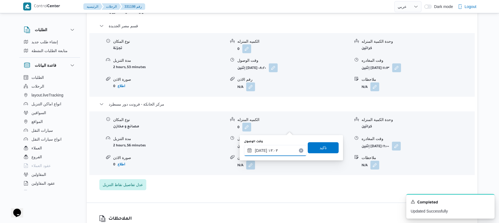
click at [269, 152] on input "١٨/٠٨/٢٠٢٥ ١٣:٠٣" at bounding box center [275, 150] width 63 height 11
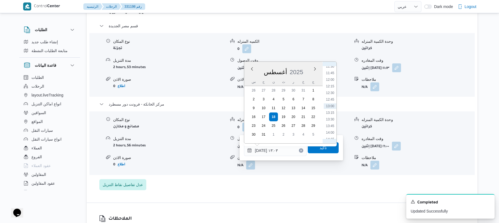
scroll to position [369, 0]
click at [330, 118] on li "15:45" at bounding box center [330, 117] width 13 height 6
type input "١٨/٠٨/٢٠٢٥ ١٥:٤٥"
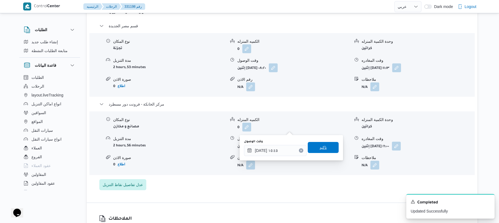
click at [321, 145] on span "تاكيد" at bounding box center [323, 147] width 7 height 7
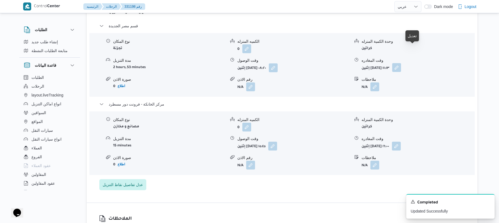
click at [401, 63] on button "button" at bounding box center [396, 67] width 9 height 9
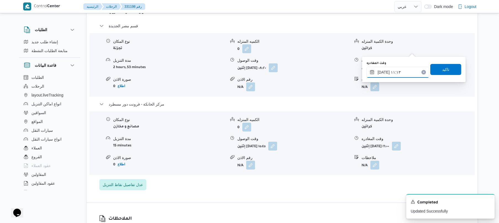
click at [398, 70] on input "١٨/٠٨/٢٠٢٥ ١١:١٣" at bounding box center [397, 72] width 63 height 11
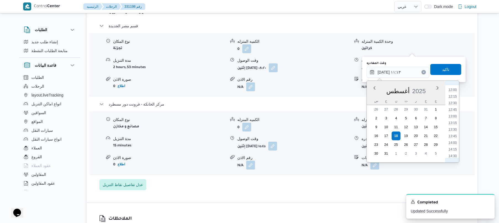
scroll to position [378, 0]
click at [454, 114] on li "15:15" at bounding box center [452, 114] width 13 height 6
type input "[DATE] ١٥:١٥"
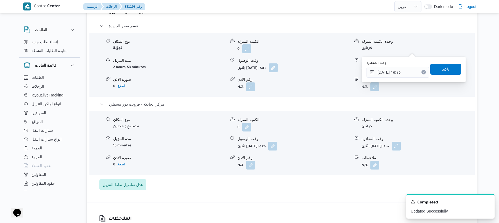
click at [446, 71] on span "تاكيد" at bounding box center [445, 69] width 31 height 11
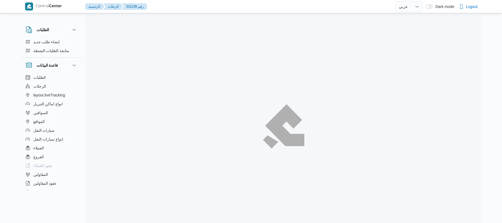
select select "ar"
click at [287, 154] on div at bounding box center [284, 126] width 396 height 223
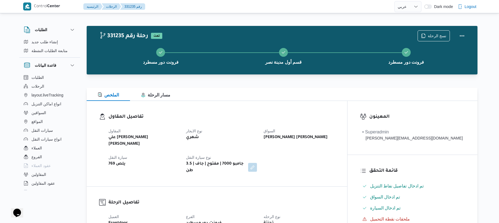
click at [308, 114] on h3 "تفاصيل المقاول" at bounding box center [221, 116] width 226 height 7
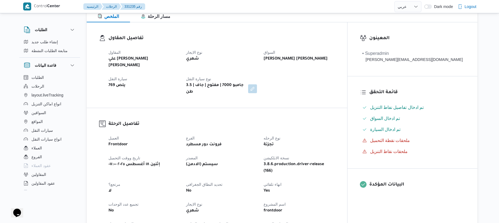
scroll to position [177, 0]
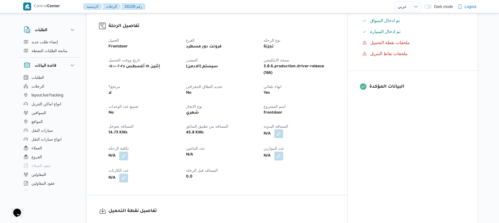
click at [283, 129] on button "button" at bounding box center [278, 133] width 9 height 9
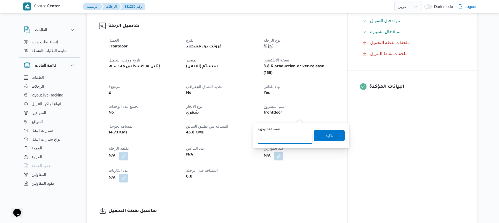
click at [293, 136] on input "المسافه اليدويه" at bounding box center [285, 138] width 55 height 11
type input "90"
click at [317, 137] on span "تاكيد" at bounding box center [329, 135] width 31 height 11
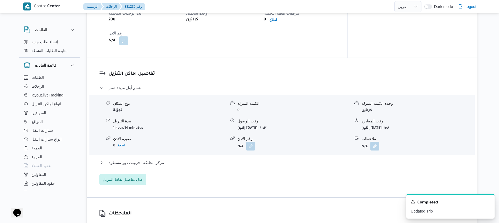
scroll to position [427, 0]
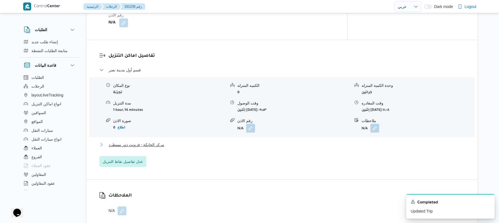
click at [299, 142] on button "مركز الخانكة - فرونت دور مسطرد" at bounding box center [282, 145] width 366 height 7
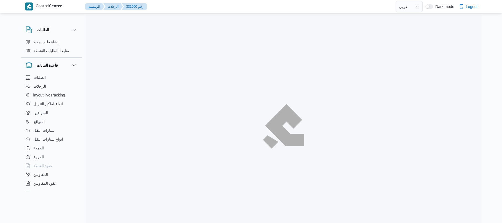
select select "ar"
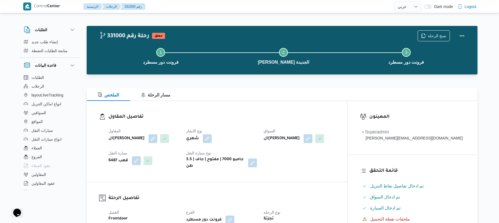
click at [243, 126] on div "المقاول الهامي [PERSON_NAME] نوع الايجار شهري السواق الهامي [PERSON_NAME] سيارة…" at bounding box center [221, 148] width 233 height 49
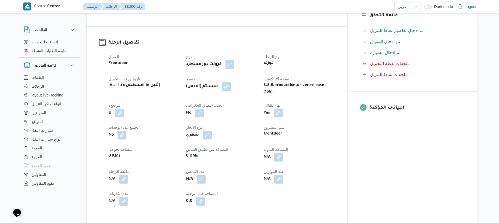
scroll to position [177, 0]
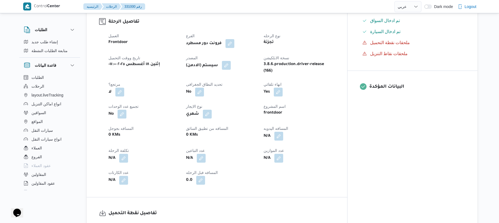
click at [231, 63] on button "button" at bounding box center [226, 65] width 9 height 9
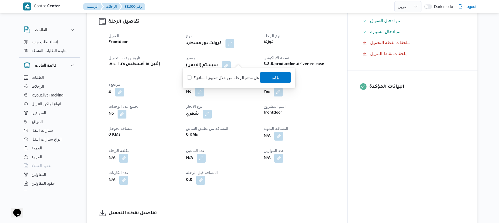
click at [268, 77] on span "تاكيد" at bounding box center [275, 77] width 31 height 11
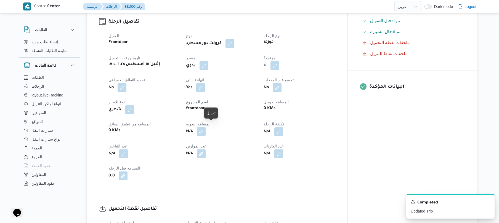
click at [206, 129] on button "button" at bounding box center [201, 131] width 9 height 9
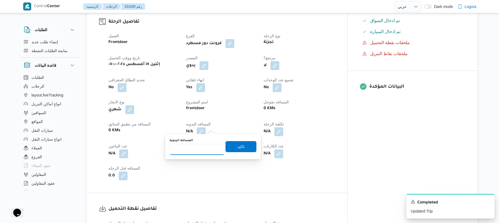
click at [205, 148] on input "المسافه اليدويه" at bounding box center [196, 149] width 55 height 11
type input "120"
click at [231, 146] on span "تاكيد" at bounding box center [240, 146] width 31 height 11
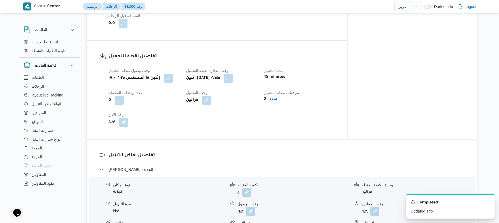
scroll to position [397, 0]
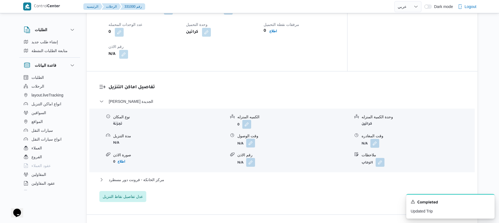
click at [252, 140] on button "button" at bounding box center [250, 143] width 9 height 9
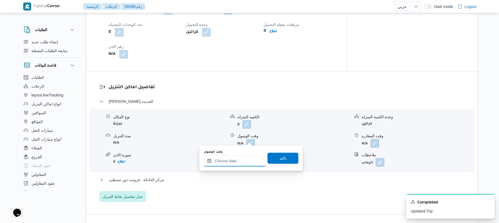
click at [245, 163] on input "وقت الوصول" at bounding box center [235, 161] width 63 height 11
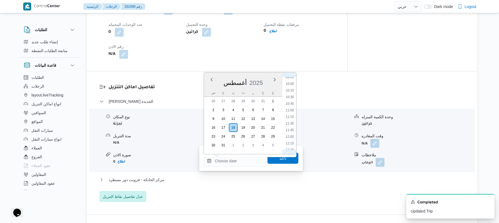
scroll to position [199, 0]
click at [289, 106] on li "08:30" at bounding box center [289, 106] width 13 height 6
type input "١٨/٠٨/٢٠٢٥ ٠٨:٣٠"
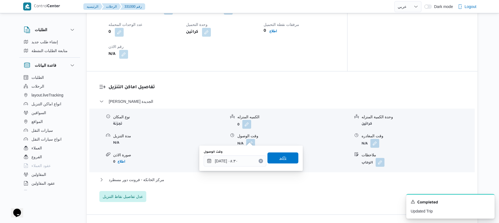
click at [280, 158] on span "تاكيد" at bounding box center [282, 158] width 7 height 7
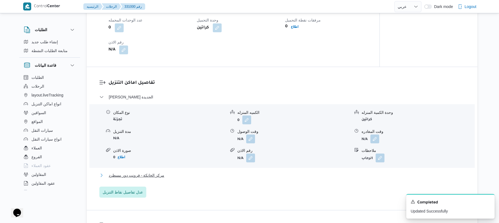
click at [256, 177] on button "مركز الخانكة - فرونت دور مسطرد" at bounding box center [282, 175] width 366 height 7
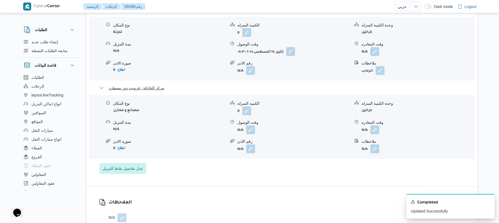
scroll to position [500, 0]
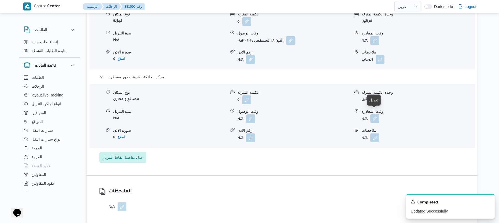
click at [375, 114] on button "button" at bounding box center [374, 118] width 9 height 9
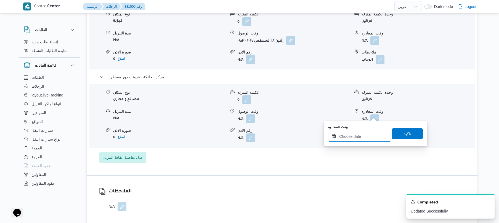
click at [356, 136] on input "وقت المغادره" at bounding box center [359, 136] width 63 height 11
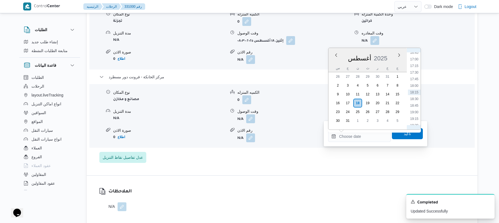
scroll to position [384, 0]
click at [416, 100] on li "16:15" at bounding box center [414, 102] width 13 height 6
type input "١٨/٠٨/٢٠٢٥ ١٦:١٥"
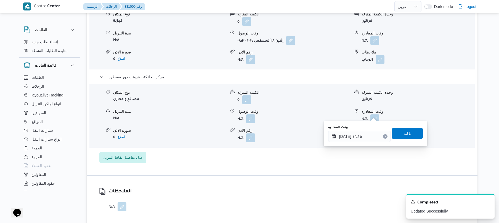
click at [396, 132] on span "تاكيد" at bounding box center [407, 133] width 31 height 11
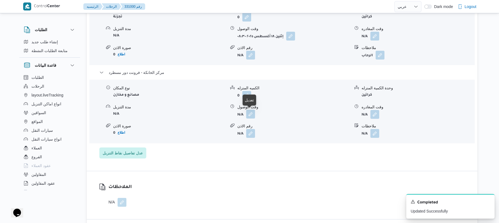
click at [248, 115] on button "button" at bounding box center [250, 114] width 9 height 9
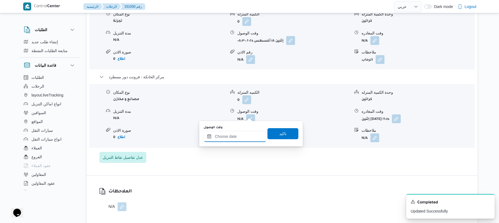
click at [247, 134] on input "وقت الوصول" at bounding box center [235, 136] width 63 height 11
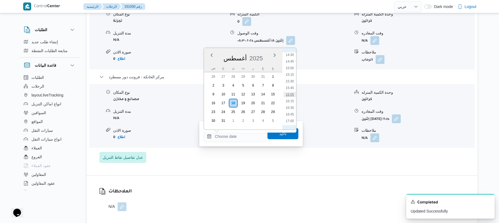
click at [290, 95] on li "16:00" at bounding box center [289, 95] width 13 height 6
type input "١٨/٠٨/٢٠٢٥ ١٦:٠٠"
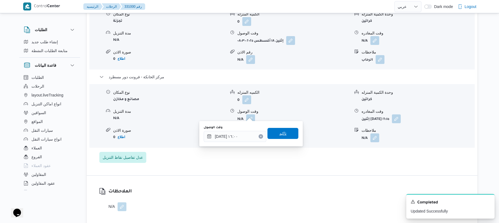
click at [281, 135] on span "تاكيد" at bounding box center [282, 133] width 7 height 7
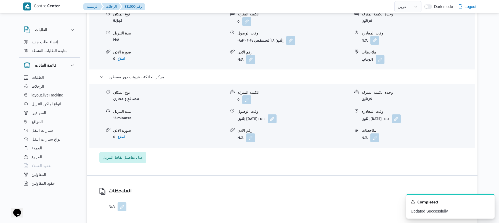
click at [373, 36] on button "button" at bounding box center [374, 40] width 9 height 9
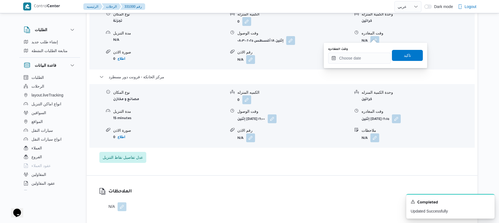
click at [354, 64] on div "You are in a dialog. To close this dialog, hit escape. وقت المغادره تاكيد" at bounding box center [375, 55] width 103 height 25
click at [357, 60] on input "وقت المغادره" at bounding box center [359, 58] width 63 height 11
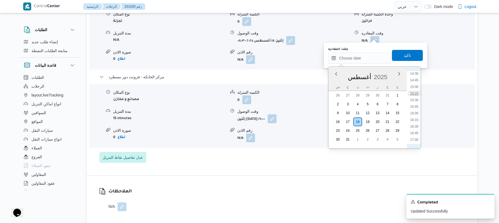
click at [414, 93] on li "15:15" at bounding box center [414, 94] width 13 height 6
type input "١٨/٠٨/٢٠٢٥ ١٥:١٥"
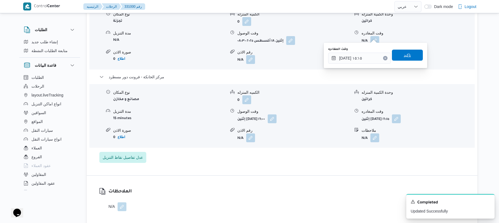
click at [412, 57] on span "تاكيد" at bounding box center [407, 55] width 31 height 11
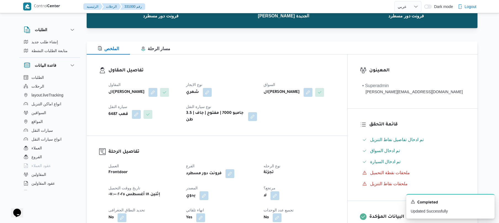
scroll to position [0, 0]
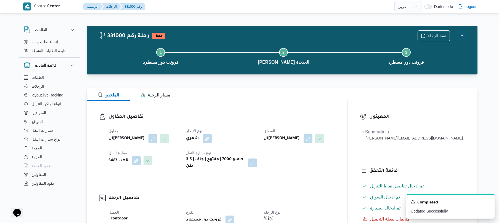
click at [462, 32] on button "Actions" at bounding box center [461, 35] width 11 height 11
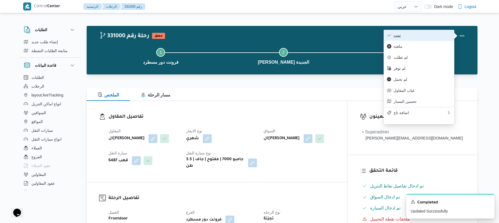
click at [422, 37] on span "تمت" at bounding box center [421, 35] width 57 height 4
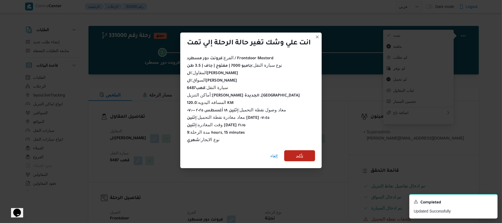
click at [308, 151] on span "تأكيد" at bounding box center [299, 155] width 31 height 11
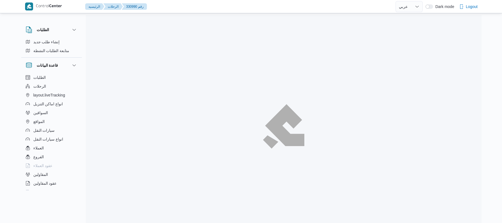
select select "ar"
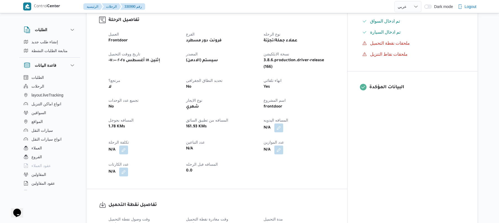
scroll to position [177, 0]
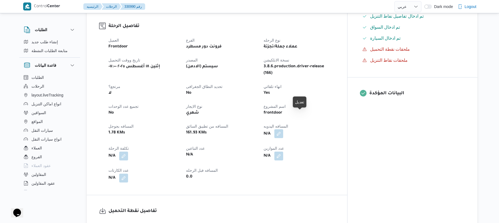
click at [283, 129] on button "button" at bounding box center [278, 133] width 9 height 9
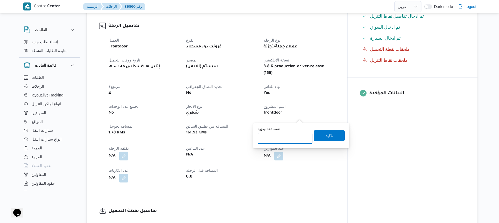
click at [288, 135] on input "المسافه اليدويه" at bounding box center [285, 138] width 55 height 11
type input "125"
click at [331, 137] on span "تاكيد" at bounding box center [329, 135] width 31 height 11
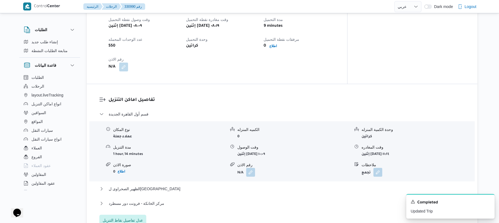
scroll to position [368, 0]
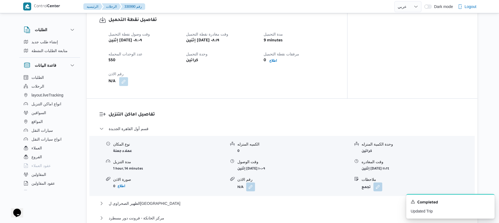
click at [314, 65] on div "وقت وصول نفطة التحميل إثنين [DATE] ٠٨:٠٩ وقت مغادرة نقطة التحميل إثنين [DATE] ٠…" at bounding box center [221, 59] width 233 height 62
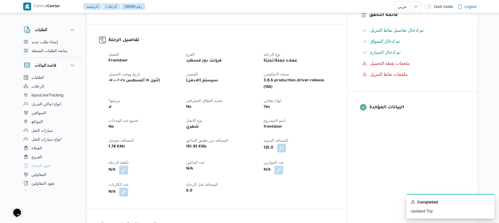
scroll to position [162, 0]
click at [286, 144] on button "button" at bounding box center [281, 148] width 9 height 9
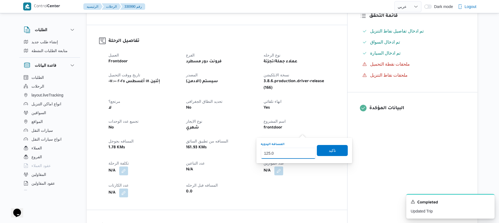
click at [289, 155] on input "125.0" at bounding box center [288, 153] width 55 height 11
type input "1"
type input "160"
click at [324, 150] on span "تاكيد" at bounding box center [332, 150] width 31 height 11
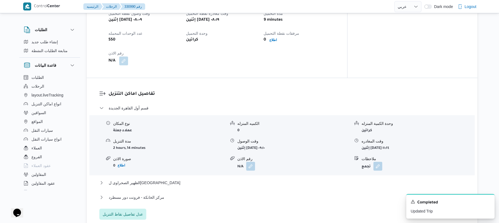
scroll to position [471, 0]
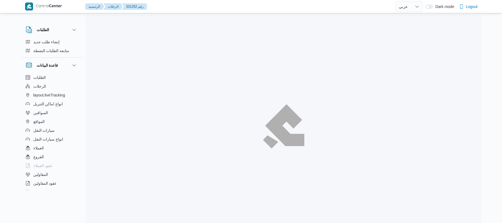
select select "ar"
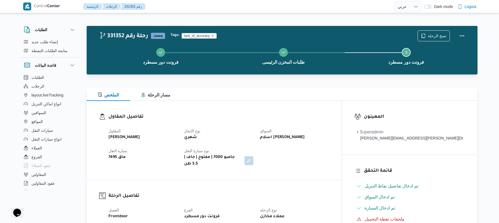
click at [249, 123] on dl "تفاصيل المقاول المقاول محمد صلاح عبداللطيف الشريف نوع الايجار شهري السواق اسلام…" at bounding box center [218, 140] width 221 height 54
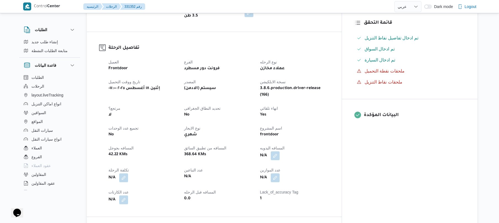
scroll to position [147, 0]
click at [280, 152] on button "button" at bounding box center [275, 156] width 9 height 9
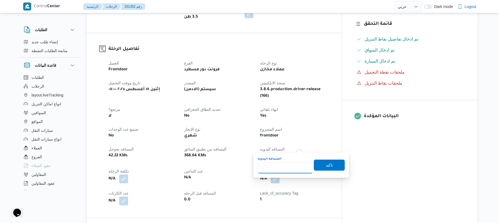
click at [285, 167] on input "المسافه اليدويه" at bounding box center [285, 168] width 55 height 11
type input "130"
click at [321, 166] on span "تاكيد" at bounding box center [329, 164] width 31 height 11
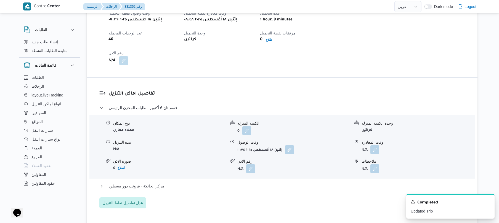
scroll to position [382, 0]
click at [305, 183] on button "مركز الخانكة - فرونت دور مسطرد" at bounding box center [282, 186] width 366 height 7
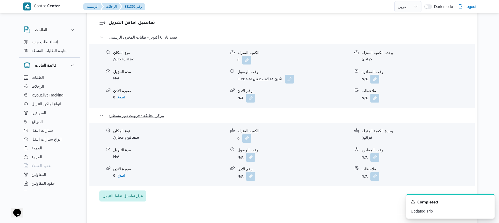
scroll to position [471, 0]
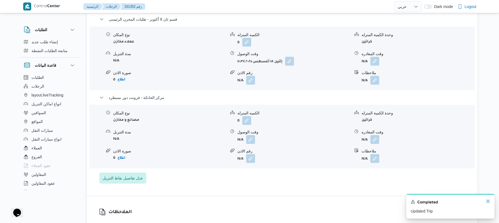
click at [488, 202] on icon "Dismiss toast" at bounding box center [488, 201] width 4 height 4
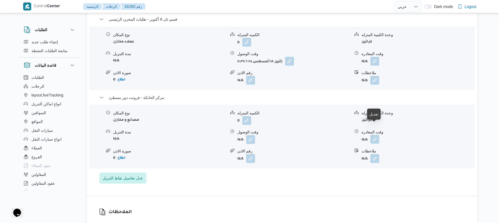
click at [373, 135] on button "button" at bounding box center [374, 139] width 9 height 9
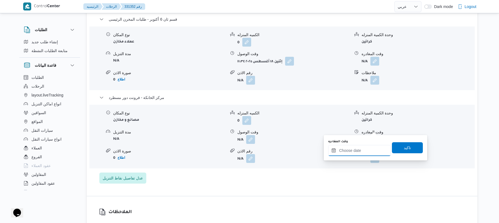
click at [355, 149] on input "وقت المغادره" at bounding box center [359, 150] width 63 height 11
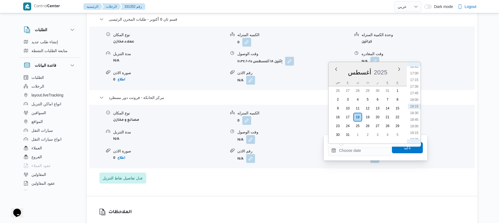
scroll to position [384, 0]
click at [416, 107] on li "16:00" at bounding box center [414, 109] width 13 height 6
type input "[DATE] ١٦:٠٠"
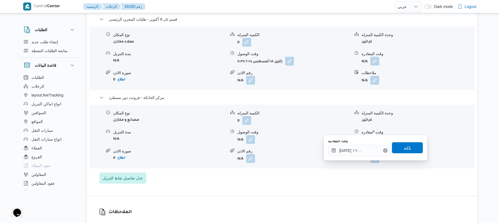
click at [398, 146] on span "تاكيد" at bounding box center [407, 147] width 31 height 11
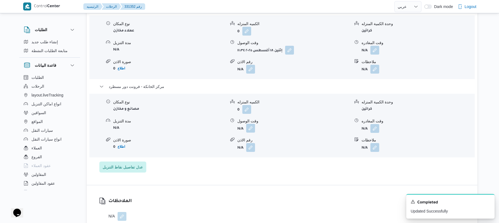
click at [250, 127] on button "button" at bounding box center [250, 128] width 9 height 9
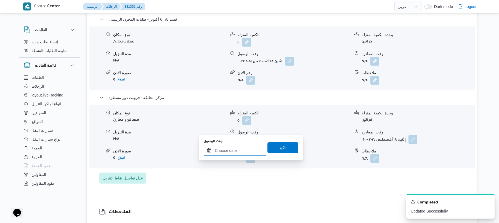
click at [241, 147] on div at bounding box center [235, 150] width 63 height 11
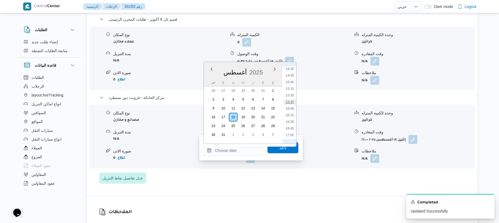
click at [291, 100] on li "15:45" at bounding box center [289, 102] width 13 height 6
type input "١٨/٠٨/٢٠٢٥ ١٥:٤٥"
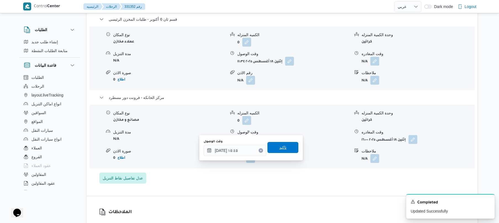
click at [281, 146] on span "تاكيد" at bounding box center [282, 147] width 7 height 7
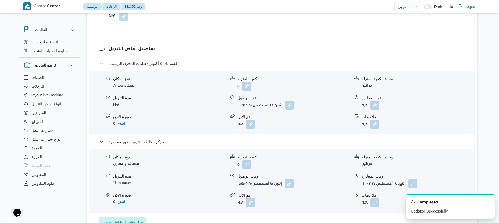
scroll to position [441, 0]
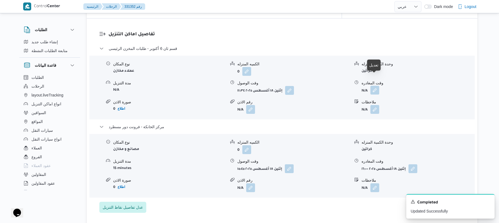
click at [376, 86] on button "button" at bounding box center [374, 90] width 9 height 9
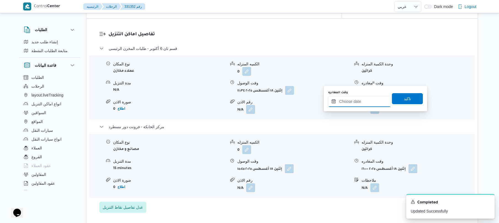
click at [356, 102] on input "وقت المغادره" at bounding box center [359, 101] width 63 height 11
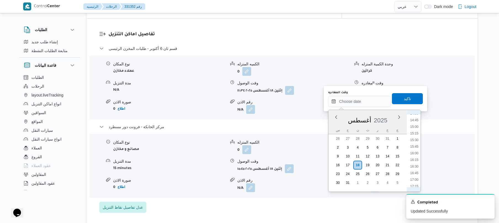
scroll to position [384, 0]
click at [413, 124] on li "14:45" at bounding box center [414, 124] width 13 height 6
type input "١٨/٠٨/٢٠٢٥ ١٤:٤٥"
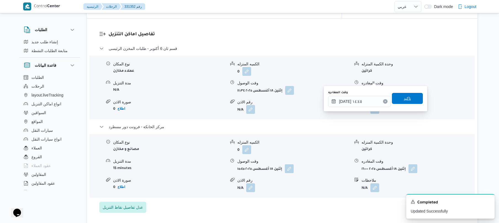
click at [410, 102] on span "تاكيد" at bounding box center [407, 98] width 31 height 11
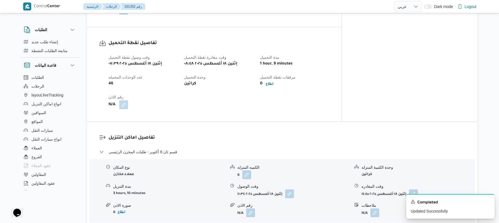
scroll to position [338, 0]
click at [291, 189] on button "button" at bounding box center [289, 193] width 9 height 9
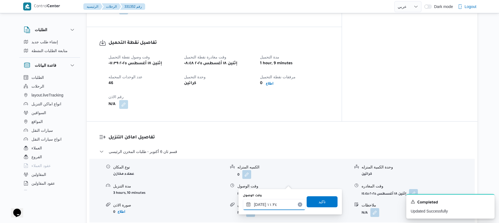
click at [258, 208] on input "١٨/٠٨/٢٠٢٥ ١١:٣٤" at bounding box center [274, 204] width 63 height 11
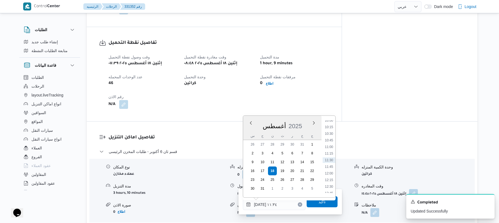
scroll to position [205, 0]
click at [331, 175] on li "09:45" at bounding box center [329, 176] width 13 height 6
type input "[DATE] ٠٩:٤٥"
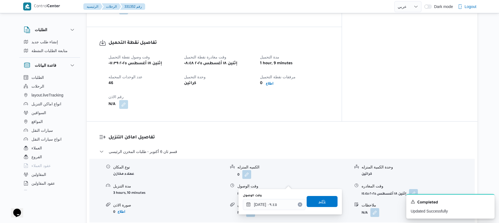
click at [318, 200] on span "تاكيد" at bounding box center [321, 201] width 7 height 7
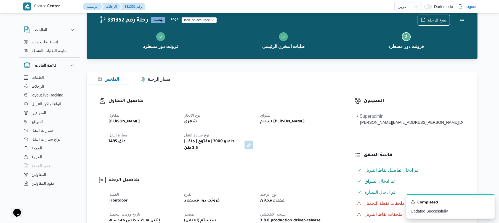
scroll to position [0, 0]
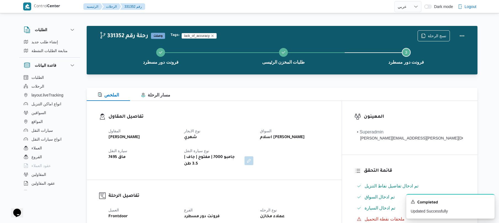
click at [351, 33] on div "Tags: lack_of_accuracy" at bounding box center [293, 36] width 249 height 8
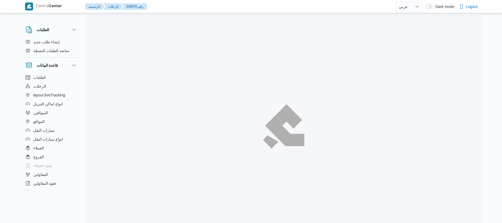
select select "ar"
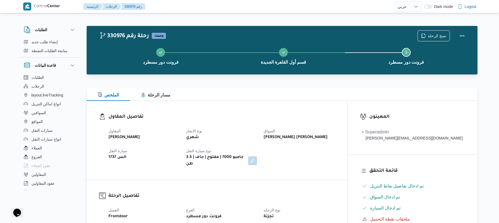
click at [298, 82] on div at bounding box center [282, 84] width 391 height 7
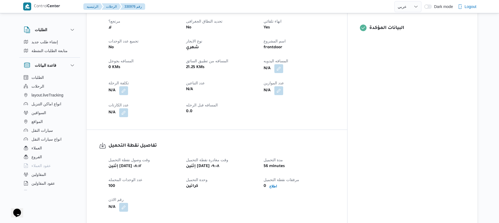
scroll to position [250, 0]
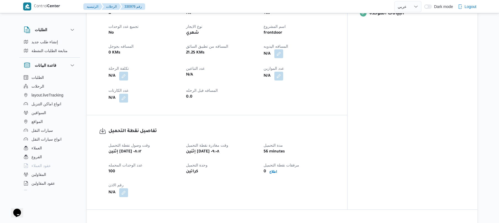
click at [283, 49] on button "button" at bounding box center [278, 53] width 9 height 9
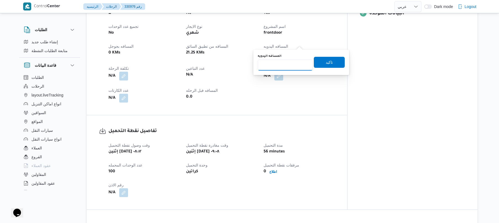
click at [284, 63] on input "المسافه اليدويه" at bounding box center [285, 65] width 55 height 11
type input "120"
click at [326, 61] on span "تاكيد" at bounding box center [329, 62] width 7 height 7
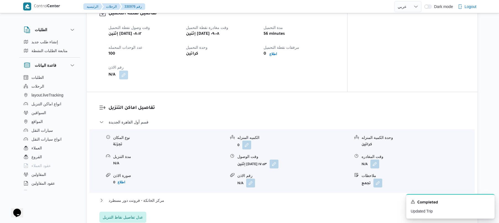
scroll to position [397, 0]
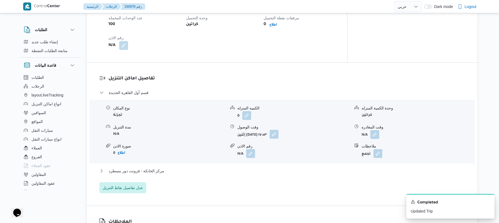
click at [278, 130] on button "button" at bounding box center [274, 134] width 9 height 9
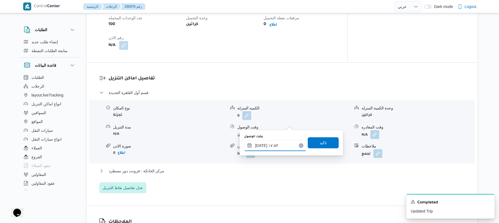
click at [271, 145] on input "[DATE] ١٧:٥٣" at bounding box center [275, 145] width 63 height 11
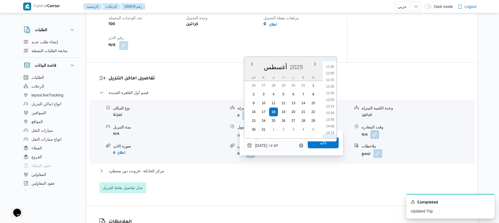
scroll to position [246, 0]
click at [330, 80] on li "10:00" at bounding box center [330, 83] width 13 height 6
type input "[DATE] ١٠:٠٠"
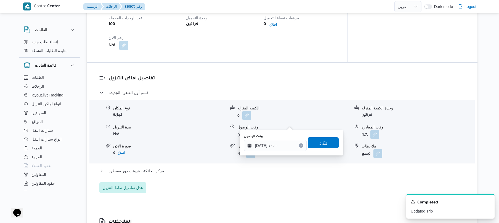
click at [319, 139] on span "تاكيد" at bounding box center [323, 142] width 31 height 11
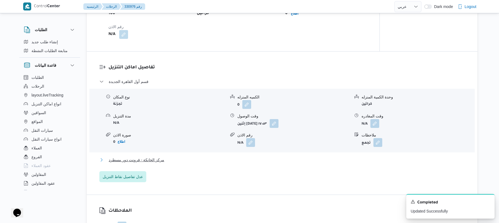
click at [272, 162] on button "مركز الخانكة - فرونت دور مسطرد" at bounding box center [282, 160] width 366 height 7
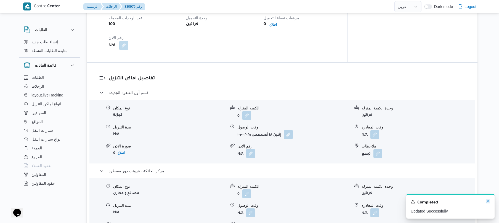
click at [488, 202] on icon "Dismiss toast" at bounding box center [487, 201] width 3 height 3
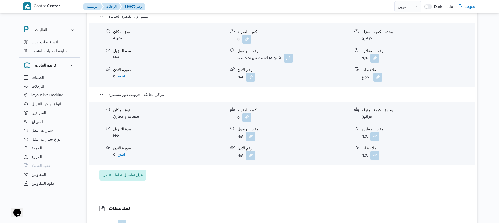
scroll to position [486, 0]
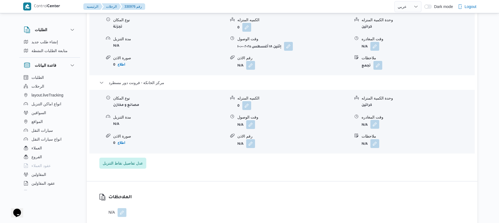
click at [375, 120] on button "button" at bounding box center [374, 124] width 9 height 9
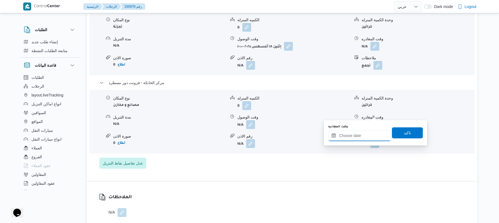
click at [361, 135] on input "وقت المغادره" at bounding box center [359, 135] width 63 height 11
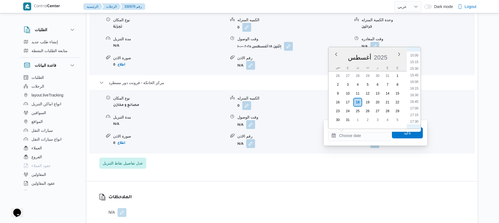
scroll to position [391, 0]
click at [414, 93] on li "16:15" at bounding box center [414, 94] width 13 height 6
type input "[DATE] ١٦:١٥"
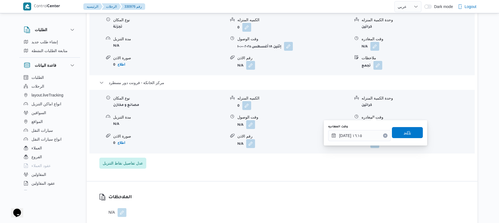
click at [392, 136] on span "تاكيد" at bounding box center [407, 132] width 31 height 11
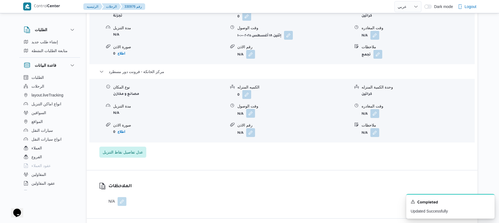
click at [252, 114] on button "button" at bounding box center [250, 113] width 9 height 9
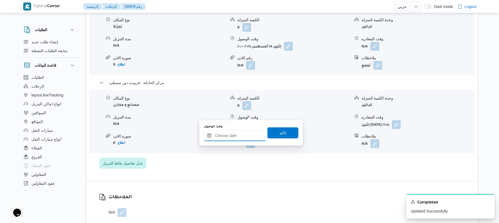
click at [242, 133] on input "وقت الوصول" at bounding box center [235, 135] width 63 height 11
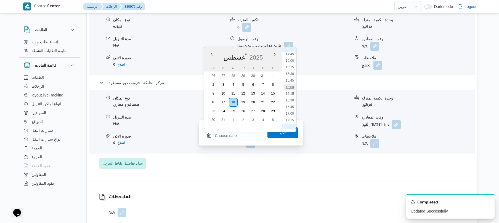
click at [289, 88] on li "16:00" at bounding box center [289, 87] width 13 height 6
type input "١٨/٠٨/٢٠٢٥ ١٦:٠٠"
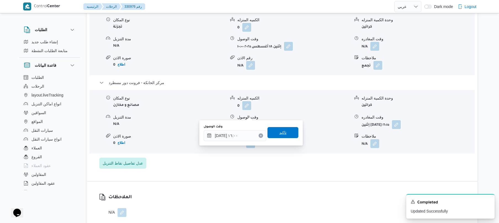
click at [279, 134] on span "تاكيد" at bounding box center [282, 132] width 7 height 7
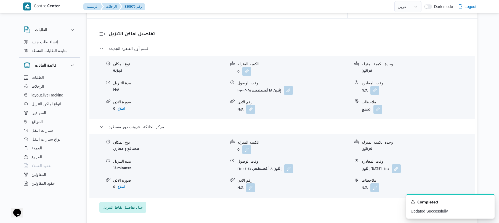
scroll to position [427, 0]
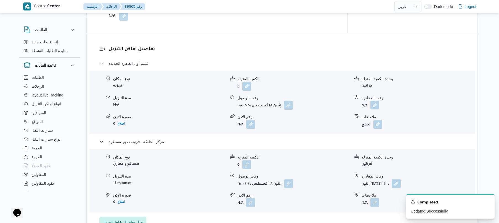
click at [376, 101] on button "button" at bounding box center [374, 105] width 9 height 9
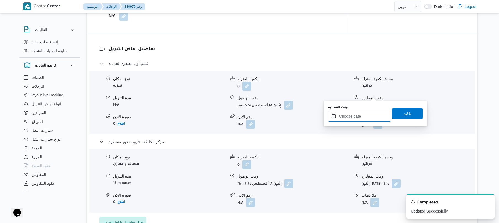
click at [357, 116] on input "وقت المغادره" at bounding box center [359, 116] width 63 height 11
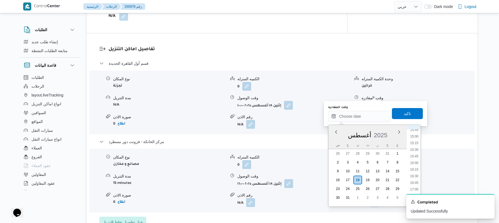
scroll to position [391, 0]
click at [415, 145] on li "15:15" at bounding box center [414, 145] width 13 height 6
type input "١٨/٠٨/٢٠٢٥ ١٥:١٥"
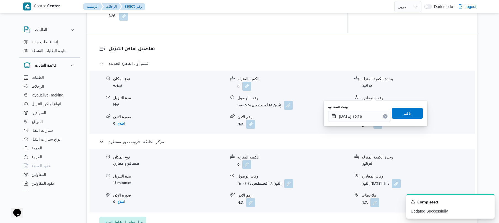
click at [406, 112] on span "تاكيد" at bounding box center [407, 113] width 7 height 7
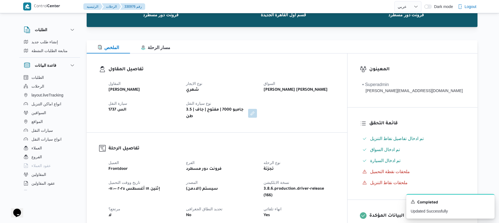
scroll to position [0, 0]
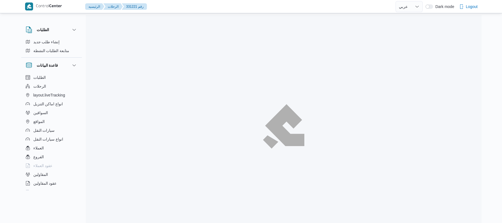
select select "ar"
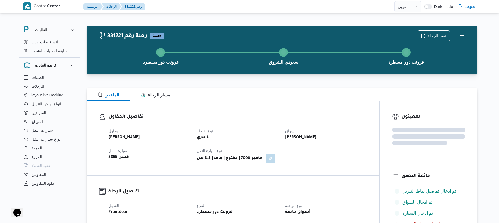
click at [330, 111] on div "تفاصيل المقاول المقاول [PERSON_NAME] نوع الايجار شهري السواق [PERSON_NAME] سيار…" at bounding box center [233, 138] width 293 height 74
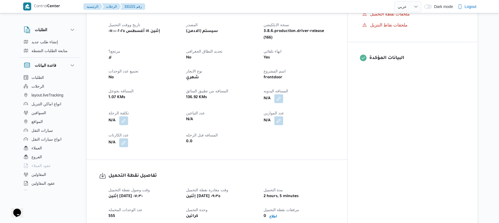
scroll to position [206, 0]
click at [283, 94] on button "button" at bounding box center [278, 98] width 9 height 9
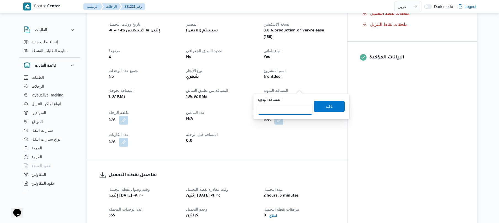
click at [289, 111] on input "المسافه اليدويه" at bounding box center [285, 109] width 55 height 11
type input "120"
click at [317, 107] on span "تاكيد" at bounding box center [329, 106] width 31 height 11
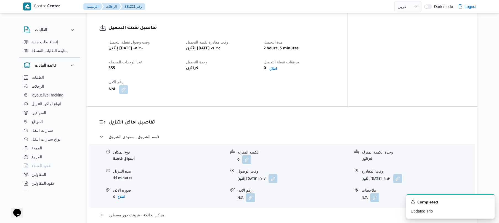
scroll to position [368, 0]
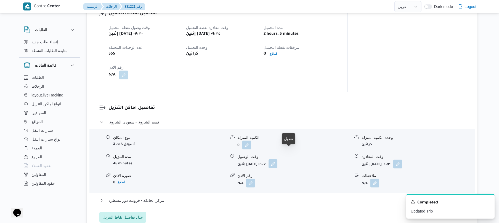
click at [277, 159] on button "button" at bounding box center [272, 163] width 9 height 9
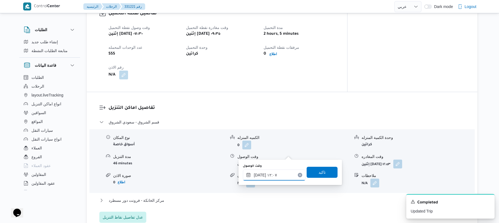
click at [275, 176] on input "١٨/٠٨/٢٠٢٥ ١٢:٠٧" at bounding box center [274, 175] width 63 height 11
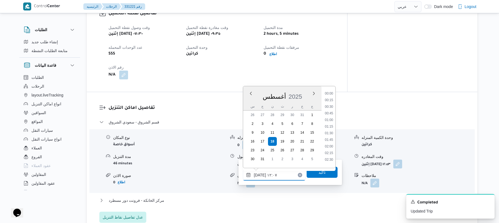
scroll to position [281, 0]
click at [328, 99] on li "10:45" at bounding box center [329, 98] width 13 height 6
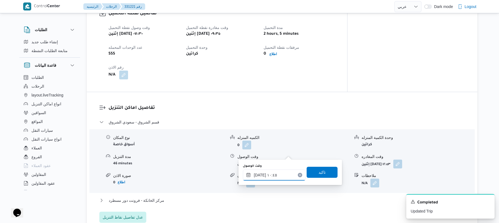
click at [260, 174] on input "١٨/٠٨/٢٠٢٥ ١٠:٤٥" at bounding box center [274, 175] width 63 height 11
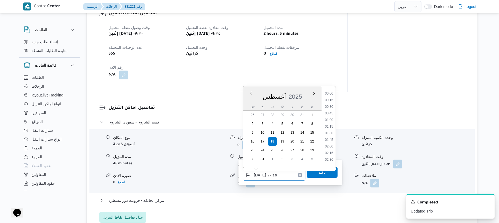
scroll to position [248, 0]
type input "١٨/٠٨/٢٠٢٥ ١٠:20"
click at [318, 173] on span "تاكيد" at bounding box center [321, 172] width 7 height 7
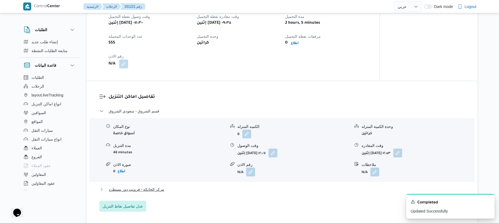
click at [278, 191] on button "مركز الخانكة - فرونت دور مسطرد" at bounding box center [282, 189] width 366 height 7
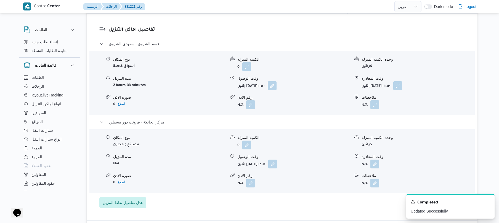
scroll to position [515, 0]
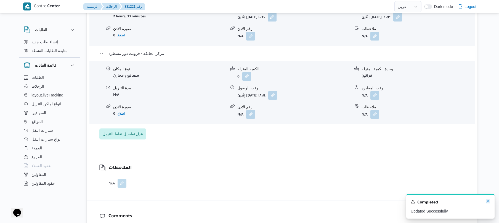
click at [488, 201] on icon "Dismiss toast" at bounding box center [488, 201] width 4 height 4
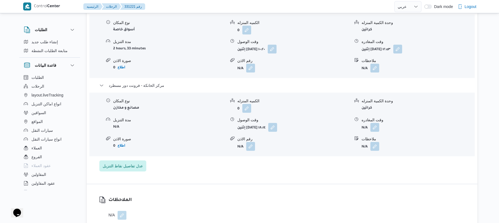
scroll to position [471, 0]
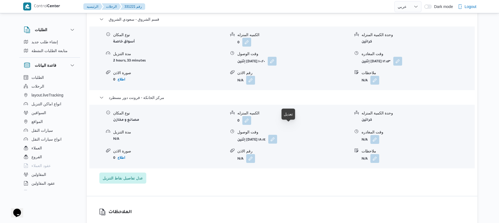
click at [277, 135] on button "button" at bounding box center [272, 139] width 9 height 9
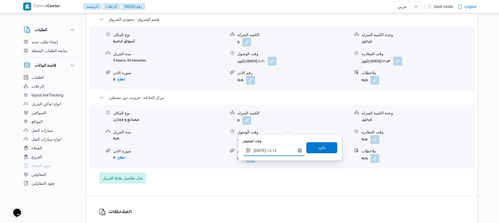
click at [264, 151] on input "١٨/٠٨/٢٠٢٥ ١٨:١٤" at bounding box center [274, 150] width 63 height 11
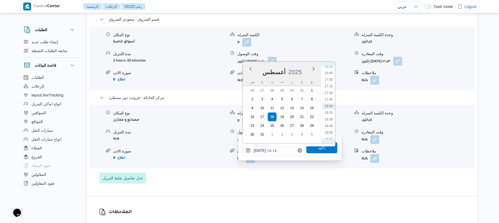
scroll to position [377, 0]
click at [329, 121] on li "16:15" at bounding box center [328, 122] width 13 height 6
type input "[DATE] ١٦:١٥"
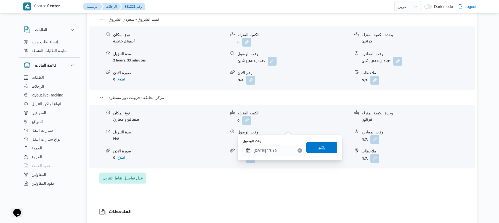
click at [314, 148] on span "تاكيد" at bounding box center [321, 147] width 31 height 11
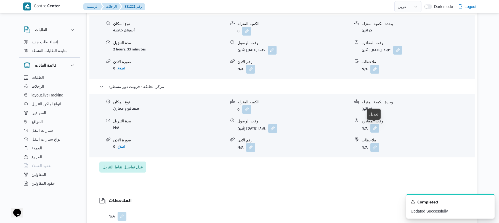
click at [378, 127] on button "button" at bounding box center [374, 128] width 9 height 9
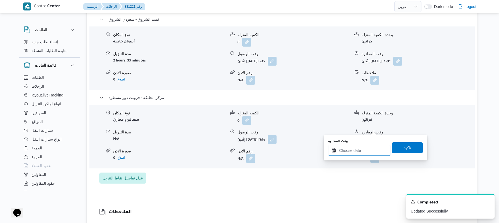
click at [355, 149] on input "وقت المغادره" at bounding box center [359, 150] width 63 height 11
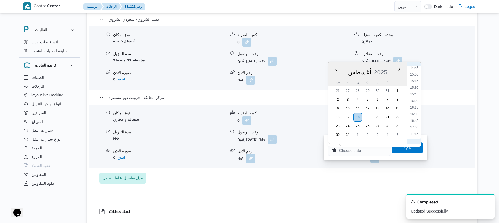
scroll to position [391, 0]
click at [413, 114] on li "16:30" at bounding box center [414, 116] width 13 height 6
type input "[DATE] ١٦:٣٠"
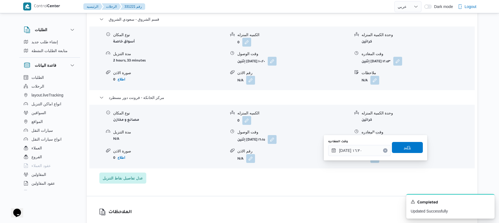
click at [398, 146] on span "تاكيد" at bounding box center [407, 147] width 31 height 11
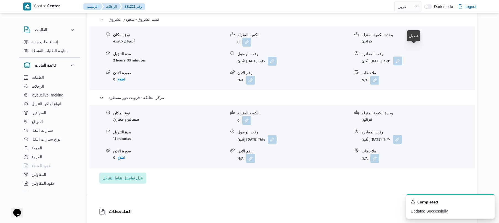
click at [402, 57] on button "button" at bounding box center [397, 61] width 9 height 9
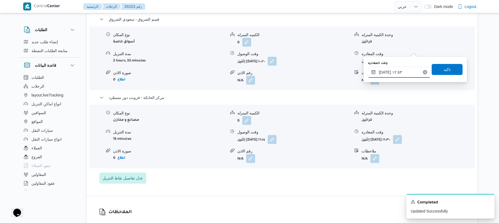
click at [398, 68] on input "١٨/٠٨/٢٠٢٥ ١٢:٥٣" at bounding box center [399, 72] width 63 height 11
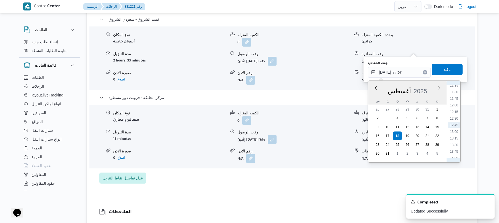
scroll to position [362, 0]
click at [456, 136] on li "15:30" at bounding box center [454, 137] width 13 height 6
type input "١٨/٠٨/٢٠٢٥ ١٥:٣٠"
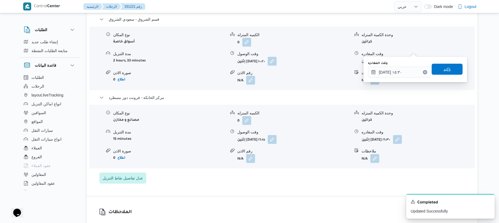
click at [442, 73] on span "تاكيد" at bounding box center [447, 69] width 31 height 11
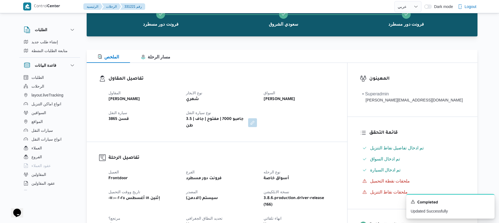
scroll to position [0, 0]
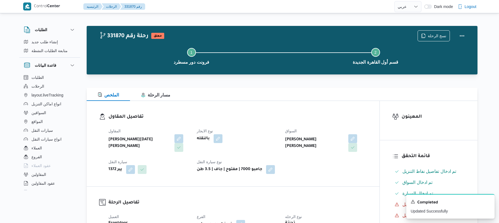
select select "ar"
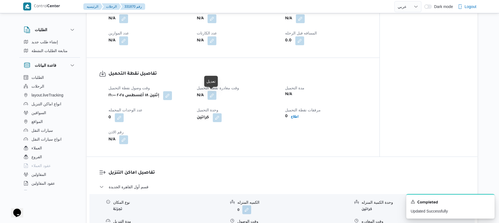
click at [216, 99] on button "button" at bounding box center [211, 95] width 9 height 9
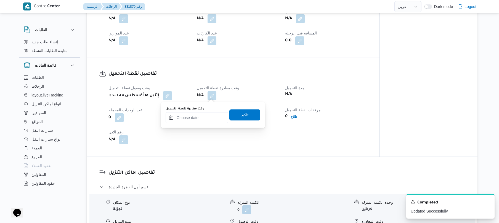
click at [204, 121] on input "وقت مغادرة نقطة التحميل" at bounding box center [197, 117] width 63 height 11
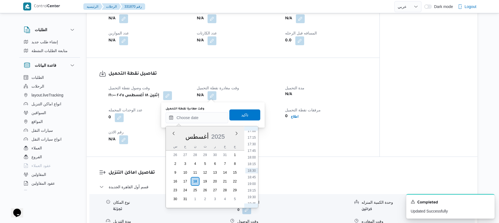
scroll to position [391, 0]
click at [250, 179] on li "16:30" at bounding box center [251, 180] width 13 height 6
type input "١٨/٠٨/٢٠٢٥ ١٦:٣٠"
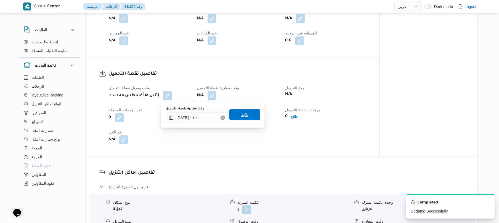
click at [246, 116] on span "تاكيد" at bounding box center [244, 114] width 31 height 11
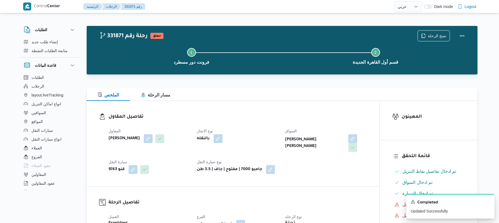
select select "ar"
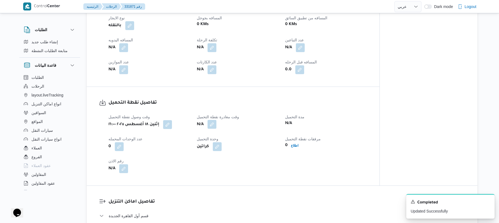
click at [215, 125] on button "button" at bounding box center [211, 124] width 9 height 9
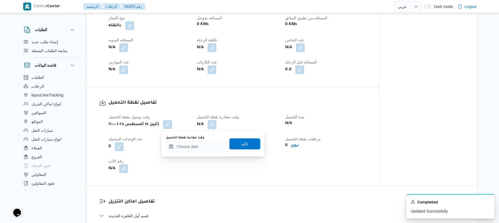
click at [193, 156] on div "You are in a dialog. To close this dialog, hit escape. وقت مغادرة نقطة التحميل …" at bounding box center [212, 143] width 103 height 25
click at [200, 148] on input "وقت مغادرة نقطة التحميل" at bounding box center [197, 146] width 63 height 11
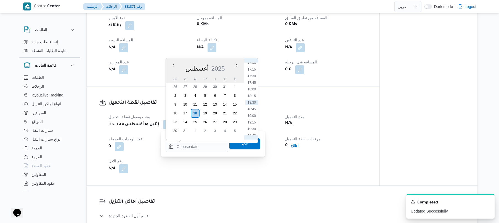
scroll to position [391, 0]
click at [253, 113] on li "16:30" at bounding box center [251, 112] width 13 height 6
type input "[DATE] ١٦:٣٠"
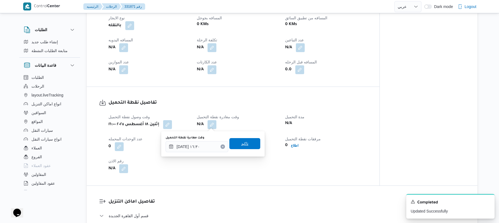
click at [244, 141] on span "تاكيد" at bounding box center [244, 143] width 7 height 7
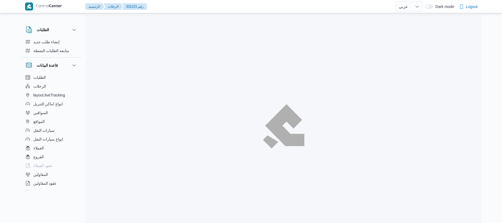
select select "ar"
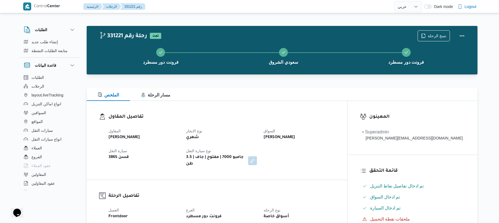
click at [325, 97] on div "الملخص مسار الرحلة" at bounding box center [282, 94] width 391 height 13
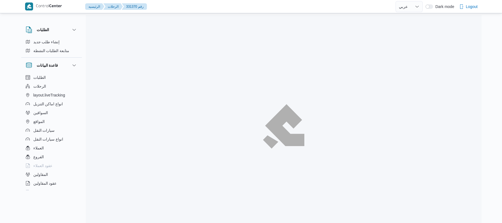
select select "ar"
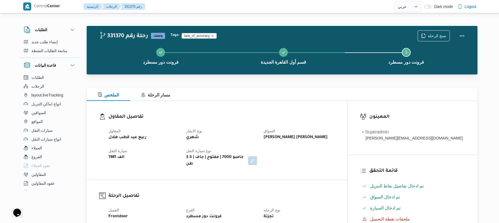
click at [286, 108] on div "تفاصيل المقاول المقاول ربيع عيد قطب هلال نوع الايجار شهري [PERSON_NAME] [PERSON…" at bounding box center [217, 140] width 260 height 79
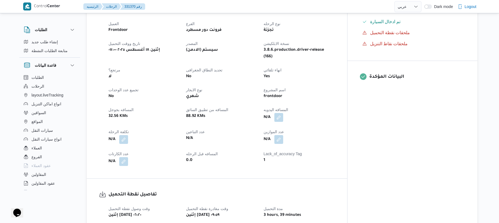
scroll to position [191, 0]
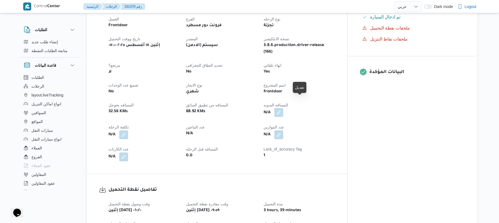
click at [283, 108] on button "button" at bounding box center [278, 112] width 9 height 9
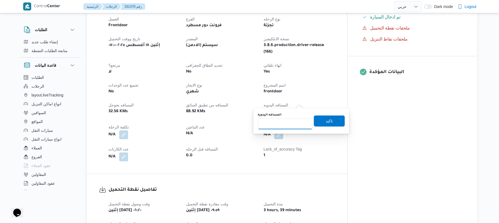
click at [283, 123] on input "المسافه اليدويه" at bounding box center [285, 123] width 55 height 11
type input "120"
click at [326, 122] on span "تاكيد" at bounding box center [329, 121] width 7 height 7
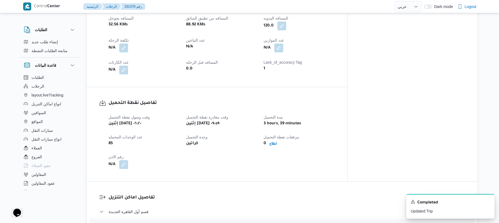
scroll to position [263, 0]
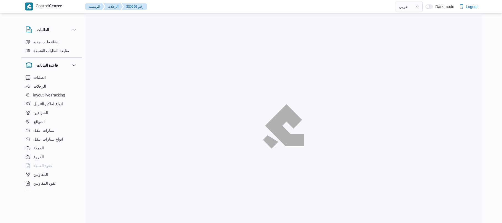
select select "ar"
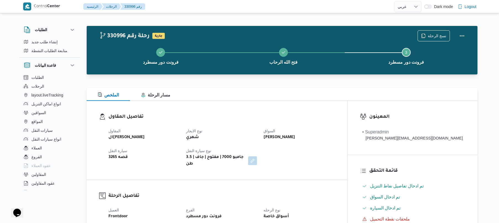
click at [290, 111] on div "تفاصيل المقاول المقاول الهامي [PERSON_NAME] نوع الايجار شهري السواق [PERSON_NAM…" at bounding box center [217, 140] width 260 height 79
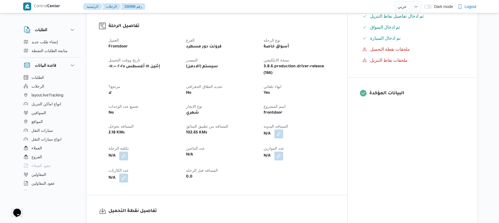
scroll to position [177, 0]
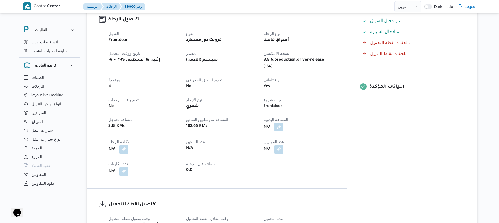
click at [283, 123] on button "button" at bounding box center [278, 127] width 9 height 9
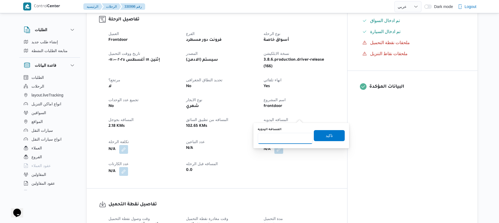
click at [282, 139] on input "المسافه اليدويه" at bounding box center [285, 138] width 55 height 11
type input "120"
click at [328, 134] on span "تاكيد" at bounding box center [329, 135] width 7 height 7
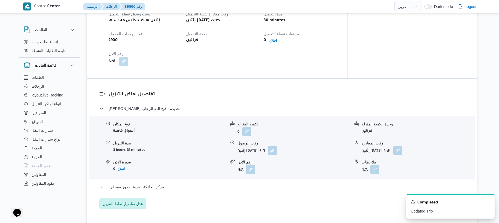
scroll to position [382, 0]
click at [277, 145] on button "button" at bounding box center [272, 149] width 9 height 9
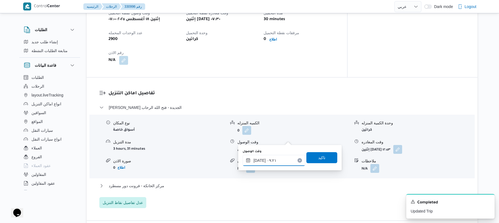
click at [267, 160] on input "[DATE] ٠٩:٢١" at bounding box center [274, 160] width 63 height 11
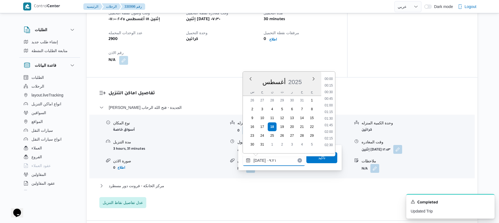
scroll to position [208, 0]
click at [329, 89] on li "08:15" at bounding box center [328, 90] width 13 height 6
type input "[DATE] ٠٨:١٥"
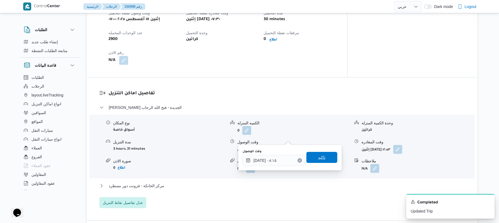
click at [318, 159] on span "تاكيد" at bounding box center [321, 157] width 7 height 7
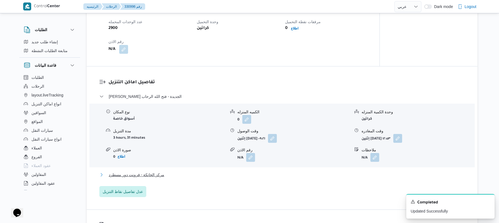
click at [294, 176] on button "مركز الخانكة - فرونت دور مسطرد" at bounding box center [282, 175] width 366 height 7
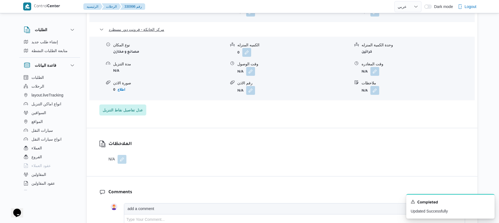
scroll to position [574, 0]
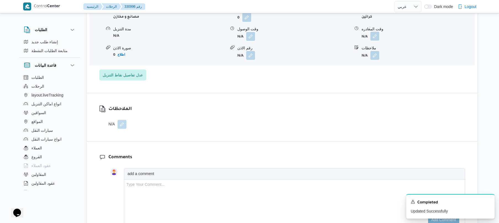
click at [372, 32] on button "button" at bounding box center [374, 36] width 9 height 9
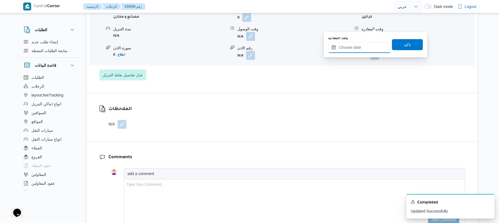
click at [355, 46] on input "وقت المغادره" at bounding box center [359, 47] width 63 height 11
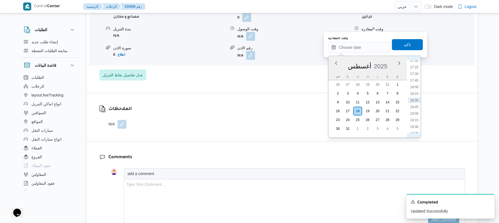
scroll to position [391, 0]
click at [415, 98] on li "16:00" at bounding box center [414, 96] width 13 height 6
type input "[DATE] ١٦:٠٠"
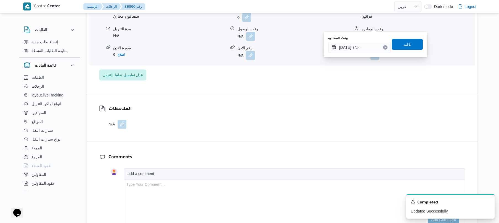
click at [399, 48] on span "تاكيد" at bounding box center [407, 44] width 31 height 11
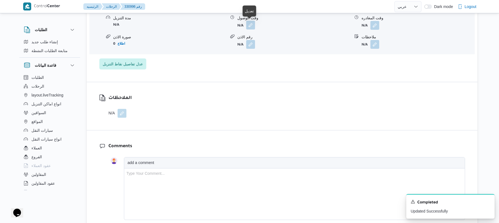
click at [251, 21] on button "button" at bounding box center [250, 25] width 9 height 9
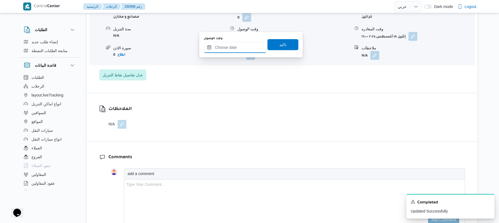
click at [242, 49] on input "وقت الوصول" at bounding box center [235, 47] width 63 height 11
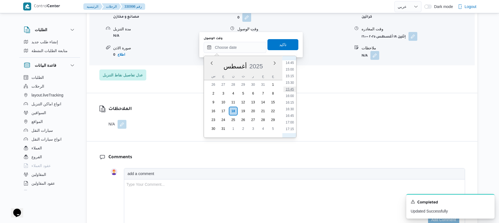
click at [291, 92] on li "15:45" at bounding box center [289, 90] width 13 height 6
type input "[DATE] ١٥:٤٥"
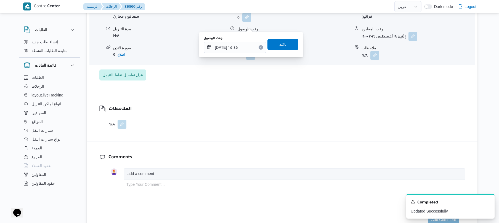
click at [283, 46] on span "تاكيد" at bounding box center [282, 44] width 7 height 7
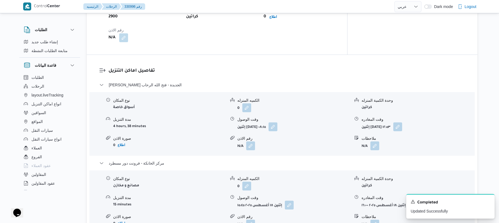
scroll to position [397, 0]
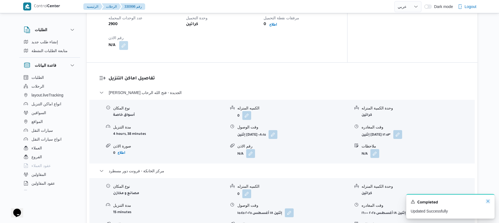
click at [488, 203] on icon "Dismiss toast" at bounding box center [488, 201] width 4 height 4
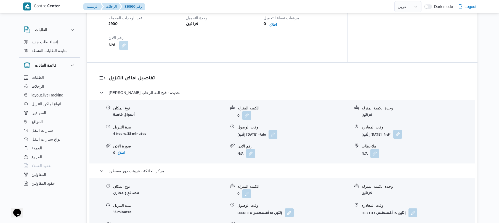
click at [402, 130] on button "button" at bounding box center [397, 134] width 9 height 9
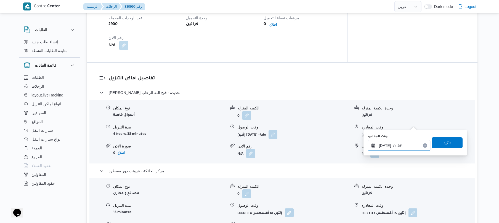
click at [389, 145] on input "[DATE] ١٢:٥٣" at bounding box center [399, 145] width 63 height 11
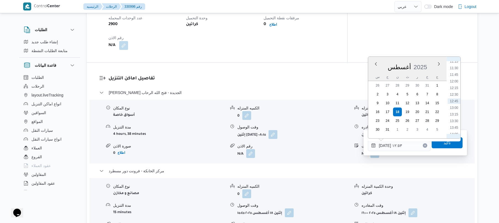
scroll to position [363, 0]
click at [451, 100] on li "15:00" at bounding box center [454, 99] width 13 height 6
type input "[DATE] ١٥:٠٠"
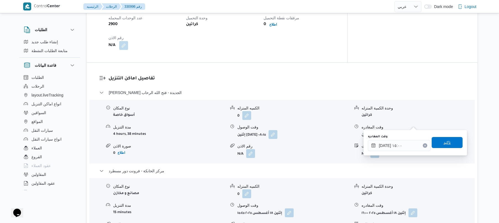
click at [443, 147] on span "تاكيد" at bounding box center [447, 142] width 31 height 11
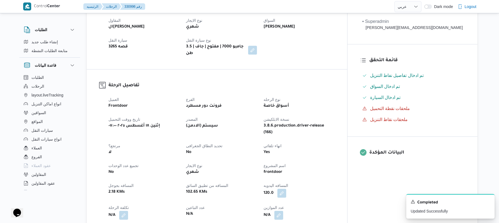
scroll to position [0, 0]
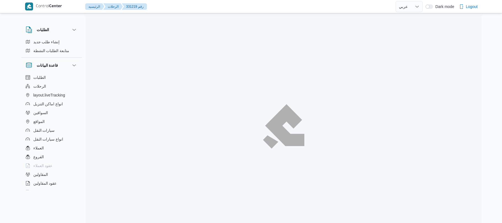
select select "ar"
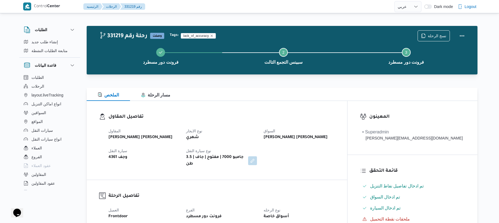
click at [280, 104] on div "تفاصيل المقاول المقاول [PERSON_NAME] [PERSON_NAME] نوع الايجار شهري السواق [PER…" at bounding box center [217, 140] width 260 height 79
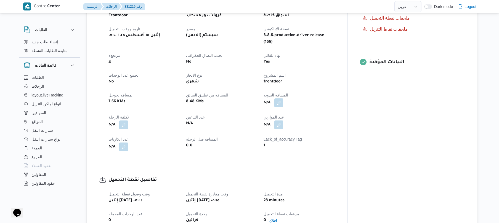
scroll to position [206, 0]
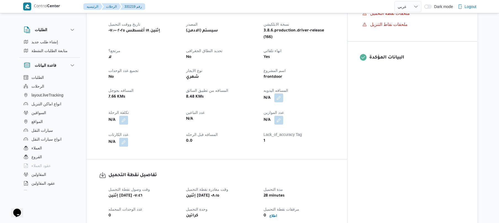
click at [283, 94] on button "button" at bounding box center [278, 98] width 9 height 9
click at [289, 110] on input "المسافه اليدويه" at bounding box center [285, 109] width 55 height 11
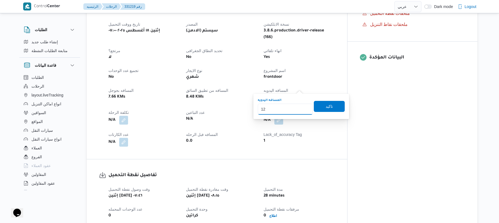
type input "120"
click at [320, 107] on span "تاكيد" at bounding box center [329, 106] width 31 height 11
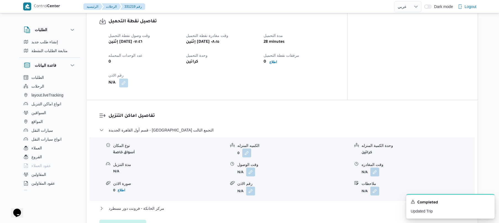
scroll to position [368, 0]
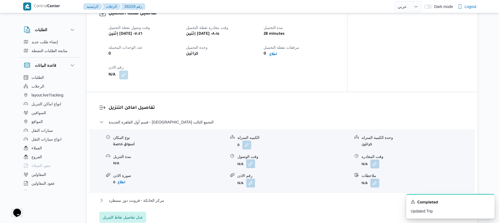
click at [252, 159] on button "button" at bounding box center [250, 163] width 9 height 9
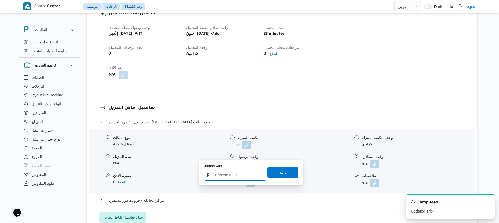
click at [237, 175] on input "وقت الوصول" at bounding box center [235, 175] width 63 height 11
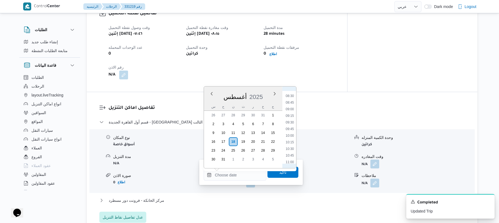
scroll to position [206, 0]
click at [290, 125] on li "09:00" at bounding box center [289, 127] width 13 height 6
type input "١٨/٠٨/٢٠٢٥ ٠٩:٠٠"
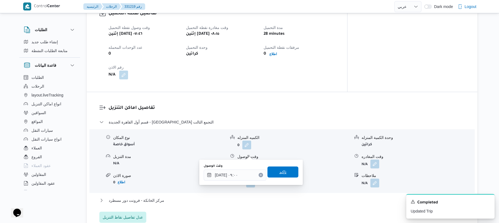
click at [284, 170] on span "تاكيد" at bounding box center [282, 172] width 31 height 11
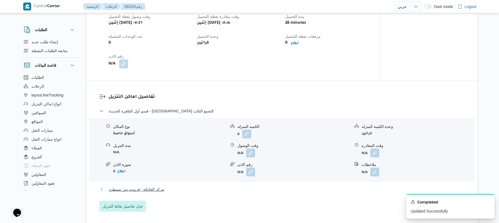
click at [264, 190] on button "مركز الخانكة - فرونت دور مسطرد" at bounding box center [282, 189] width 366 height 7
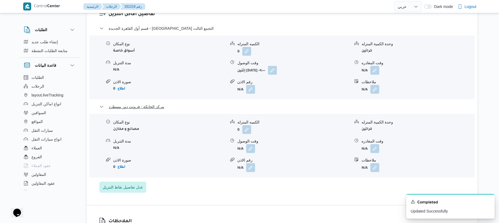
scroll to position [486, 0]
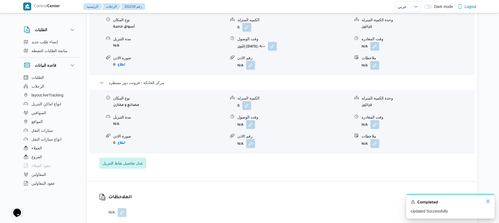
click at [487, 203] on icon "Dismiss toast" at bounding box center [488, 201] width 4 height 4
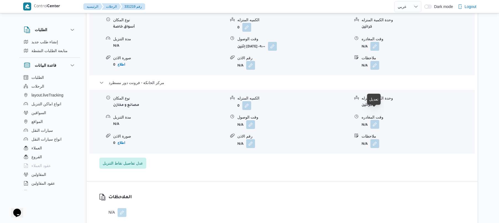
click at [371, 120] on button "button" at bounding box center [374, 124] width 9 height 9
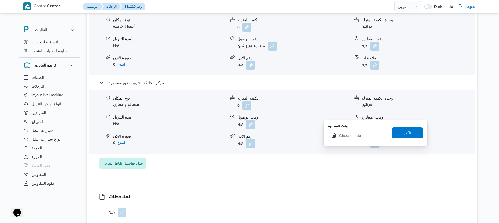
click at [353, 137] on input "وقت المغادره" at bounding box center [359, 135] width 63 height 11
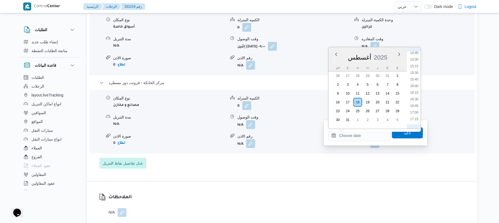
scroll to position [391, 0]
click at [414, 94] on li "16:15" at bounding box center [414, 94] width 13 height 6
type input "[DATE] ١٦:١٥"
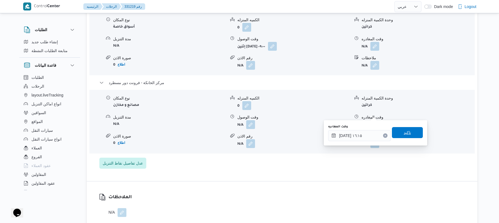
click at [405, 131] on span "تاكيد" at bounding box center [407, 132] width 7 height 7
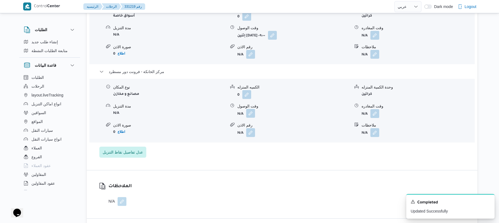
click at [252, 112] on button "button" at bounding box center [250, 113] width 9 height 9
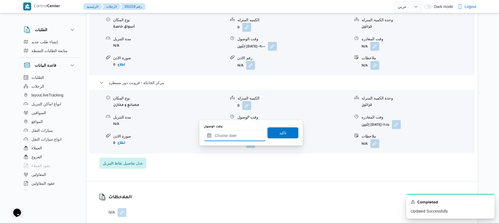
click at [241, 136] on input "وقت الوصول" at bounding box center [235, 135] width 63 height 11
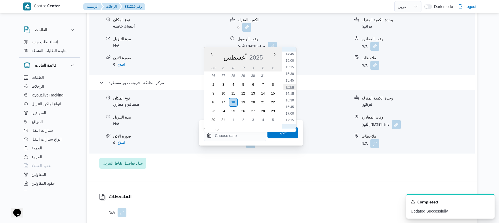
click at [290, 86] on li "16:00" at bounding box center [289, 87] width 13 height 6
type input "١٨/٠٨/٢٠٢٥ ١٦:٠٠"
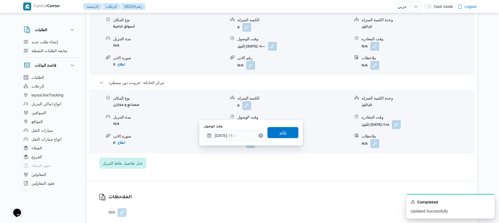
click at [281, 132] on span "تاكيد" at bounding box center [282, 132] width 7 height 7
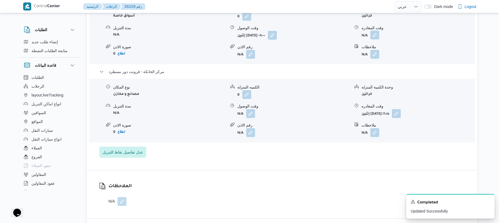
click at [374, 32] on button "button" at bounding box center [374, 35] width 9 height 9
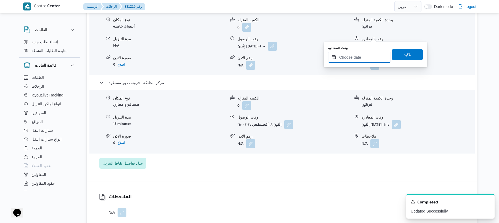
click at [355, 57] on input "وقت المغادره" at bounding box center [359, 57] width 63 height 11
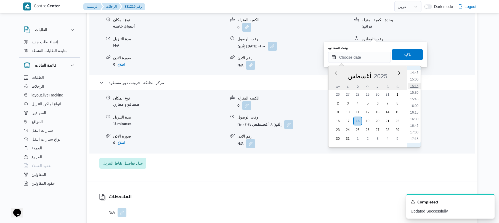
click at [417, 87] on li "15:15" at bounding box center [414, 86] width 13 height 6
type input "[DATE] ١٥:١٥"
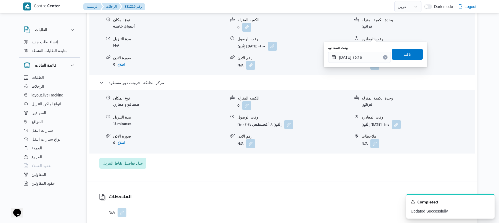
click at [404, 53] on span "تاكيد" at bounding box center [407, 54] width 7 height 7
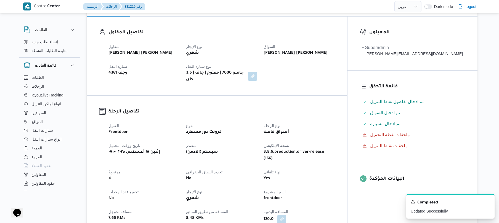
scroll to position [0, 0]
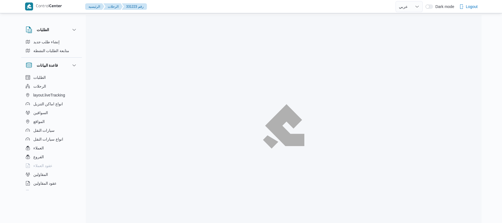
select select "ar"
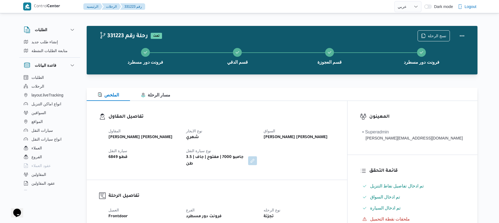
click at [327, 97] on div "الملخص مسار الرحلة" at bounding box center [282, 94] width 391 height 13
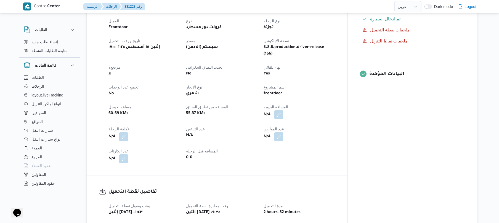
scroll to position [191, 0]
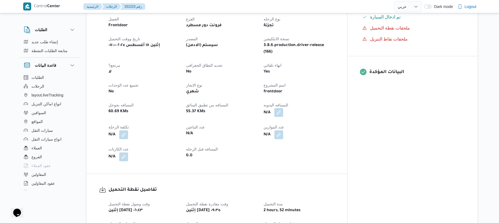
click at [283, 108] on button "button" at bounding box center [278, 112] width 9 height 9
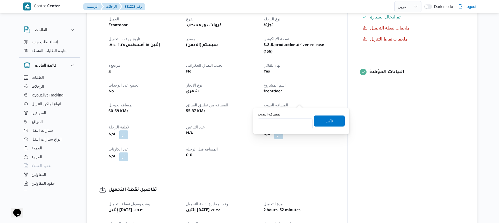
click at [288, 124] on input "المسافه اليدويه" at bounding box center [285, 123] width 55 height 11
type input "105"
click at [330, 119] on span "تاكيد" at bounding box center [329, 120] width 31 height 11
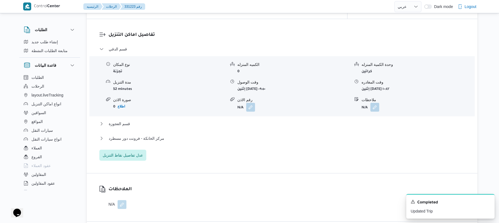
scroll to position [441, 0]
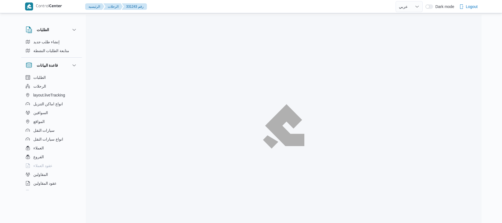
select select "ar"
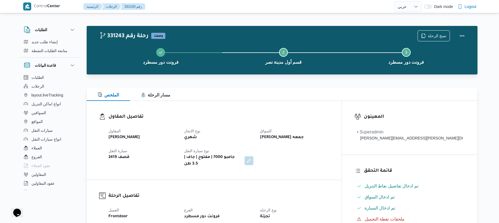
click at [321, 94] on div "الملخص مسار الرحلة" at bounding box center [282, 94] width 391 height 13
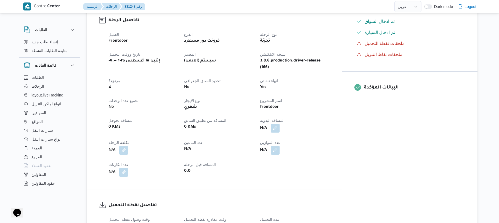
scroll to position [177, 0]
click at [280, 123] on button "button" at bounding box center [275, 127] width 9 height 9
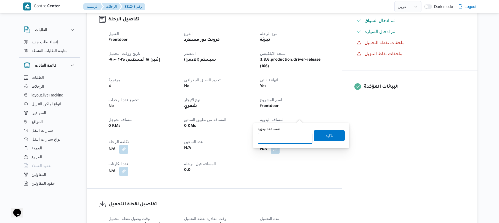
click at [294, 135] on input "المسافه اليدويه" at bounding box center [285, 138] width 55 height 11
type input "90"
click at [318, 136] on span "تاكيد" at bounding box center [329, 135] width 31 height 11
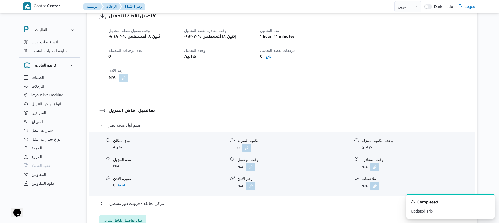
scroll to position [397, 0]
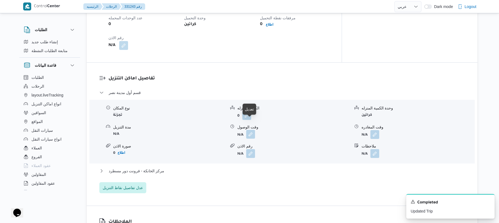
click at [248, 130] on button "button" at bounding box center [250, 134] width 9 height 9
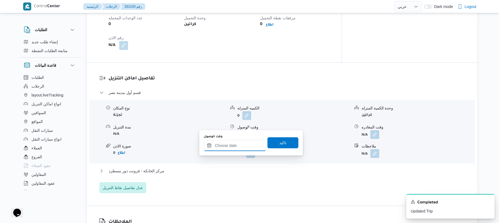
click at [237, 148] on input "وقت الوصول" at bounding box center [235, 145] width 63 height 11
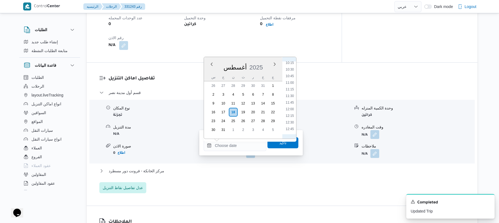
scroll to position [212, 0]
click at [289, 90] on li "09:00" at bounding box center [289, 91] width 13 height 6
type input "[DATE] ٠٩:٠٠"
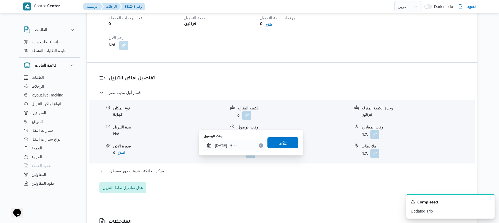
click at [279, 140] on span "تاكيد" at bounding box center [282, 143] width 7 height 7
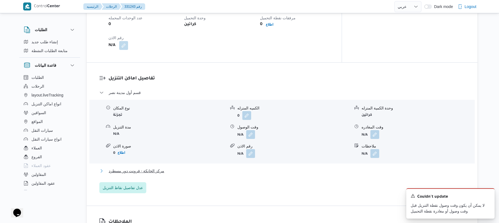
click at [253, 168] on button "مركز الخانكة - فرونت دور مسطرد" at bounding box center [282, 171] width 366 height 7
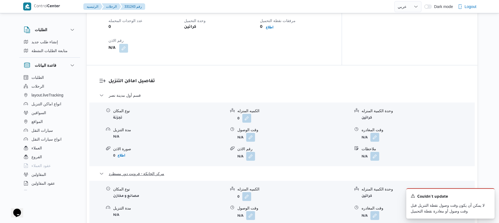
scroll to position [398, 0]
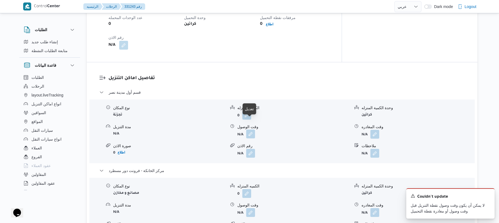
click at [250, 130] on button "button" at bounding box center [250, 134] width 9 height 9
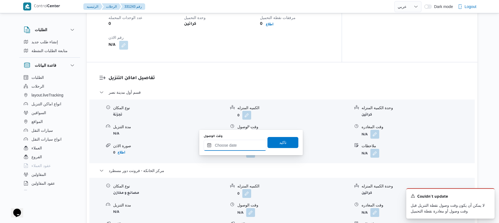
click at [236, 147] on input "وقت الوصول" at bounding box center [235, 145] width 63 height 11
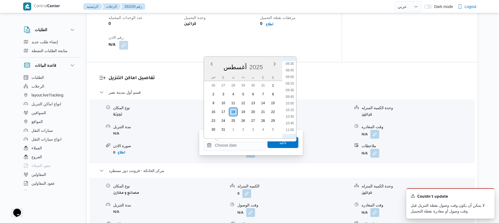
scroll to position [212, 0]
click at [290, 115] on li "10:00" at bounding box center [289, 117] width 13 height 6
type input "[DATE] ١٠:٠٠"
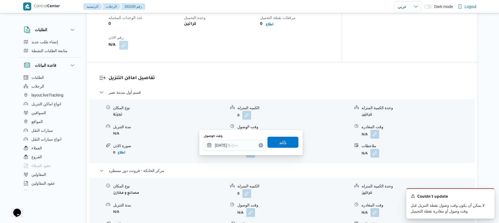
click at [279, 140] on span "تاكيد" at bounding box center [282, 142] width 7 height 7
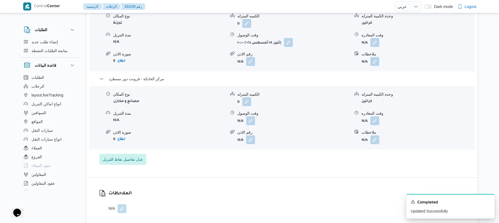
scroll to position [530, 0]
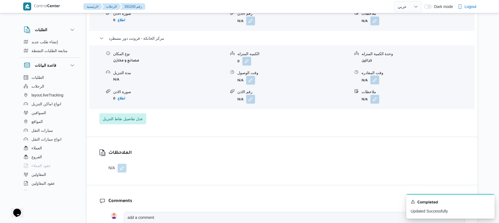
click at [374, 76] on button "button" at bounding box center [374, 80] width 9 height 9
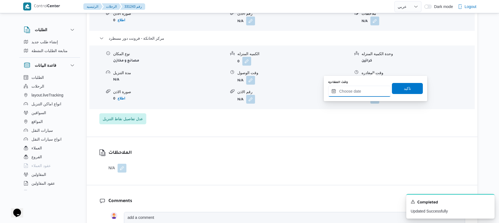
click at [348, 94] on input "وقت المغادره" at bounding box center [359, 91] width 63 height 11
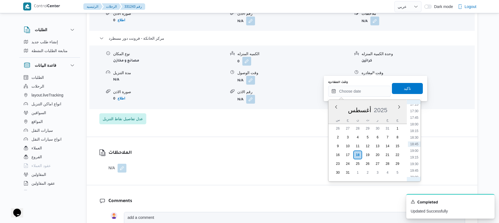
scroll to position [398, 0]
click at [414, 141] on li "16:15" at bounding box center [414, 140] width 13 height 6
type input "[DATE] ١٦:١٥"
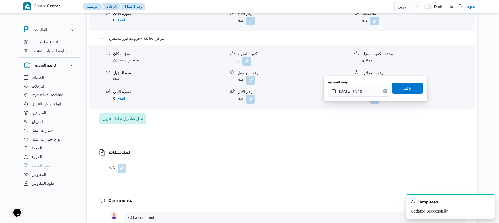
click at [405, 89] on span "تاكيد" at bounding box center [407, 88] width 7 height 7
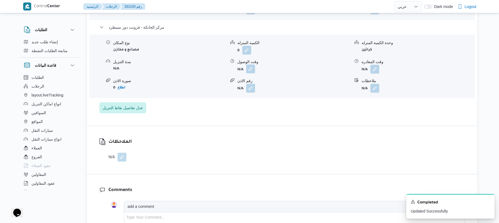
click at [249, 69] on button "button" at bounding box center [250, 69] width 9 height 9
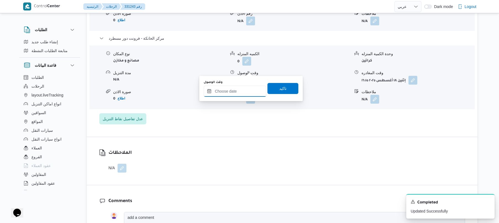
click at [238, 89] on input "وقت الوصول" at bounding box center [235, 91] width 63 height 11
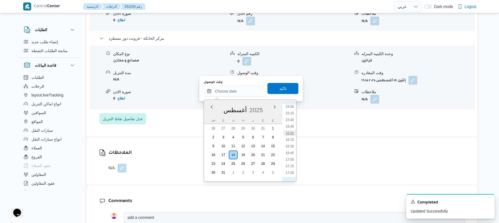
click at [291, 133] on li "16:00" at bounding box center [289, 134] width 13 height 6
type input "[DATE] ١٦:٠٠"
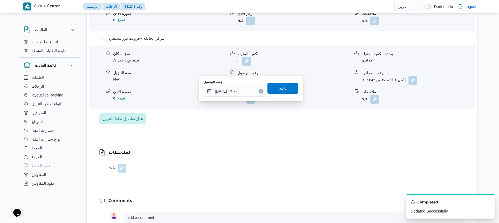
click at [289, 91] on span "تاكيد" at bounding box center [282, 88] width 31 height 11
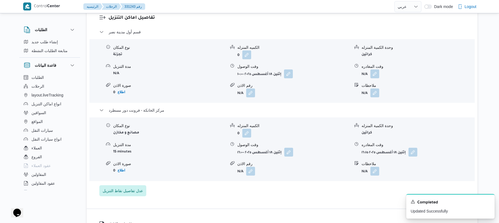
scroll to position [456, 0]
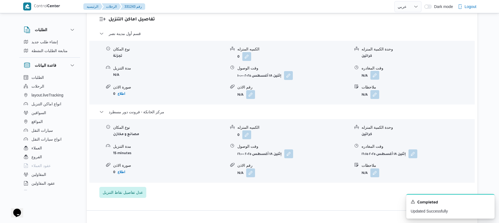
click at [377, 71] on button "button" at bounding box center [374, 75] width 9 height 9
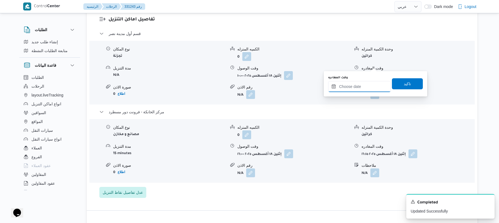
click at [350, 86] on input "وقت المغادره" at bounding box center [359, 86] width 63 height 11
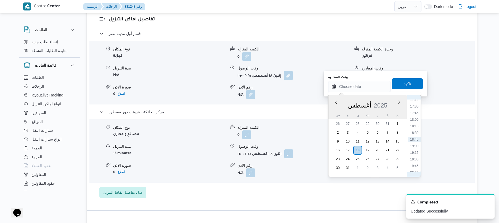
scroll to position [398, 0]
click at [413, 126] on li "16:00" at bounding box center [414, 129] width 13 height 6
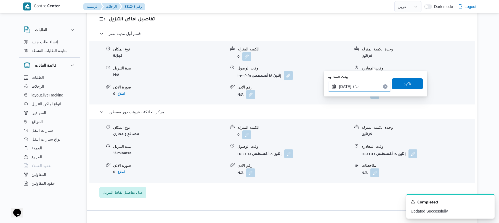
click at [345, 86] on input "[DATE] ١٦:٠٠" at bounding box center [359, 86] width 63 height 11
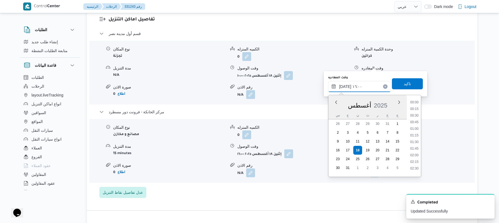
scroll to position [387, 0]
click at [416, 125] on li "15:30" at bounding box center [414, 127] width 13 height 6
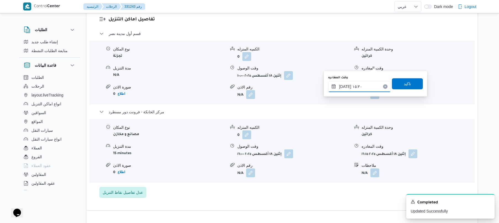
click at [345, 86] on input "[DATE] ١٥:٣٠" at bounding box center [359, 86] width 63 height 11
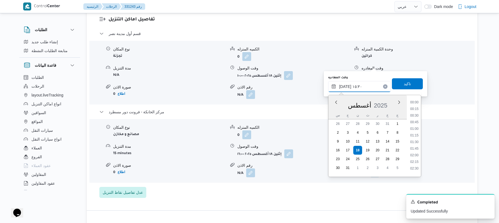
scroll to position [373, 0]
type input "[DATE] ١٥:20"
click at [404, 86] on span "تاكيد" at bounding box center [407, 83] width 7 height 7
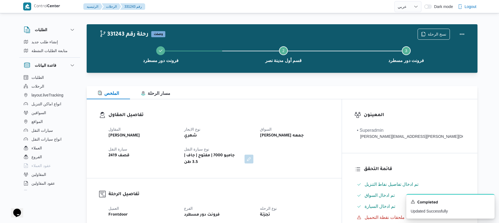
scroll to position [0, 0]
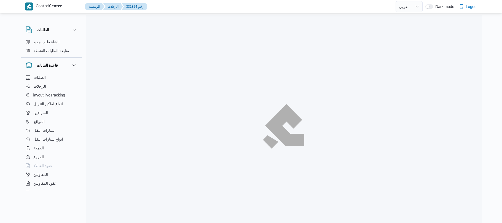
select select "ar"
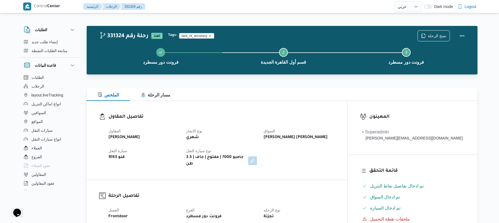
click at [286, 113] on div "تفاصيل المقاول المقاول [PERSON_NAME] [PERSON_NAME] نوع الايجار شهري السواق [PER…" at bounding box center [217, 140] width 260 height 79
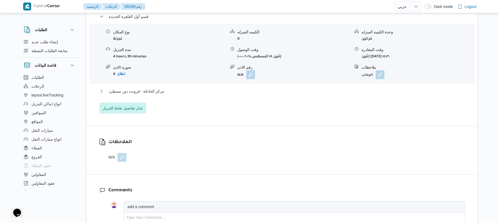
scroll to position [379, 0]
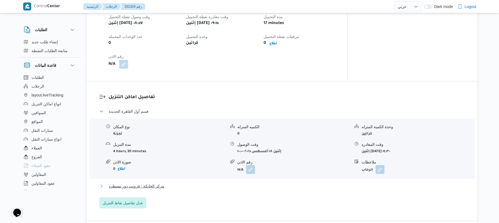
click at [293, 183] on button "مركز الخانكة - فرونت دور مسطرد" at bounding box center [282, 186] width 366 height 7
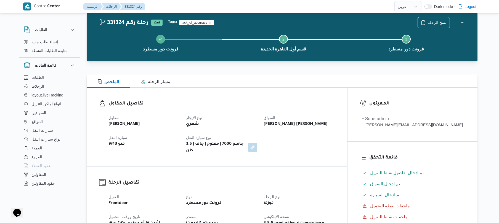
scroll to position [15, 0]
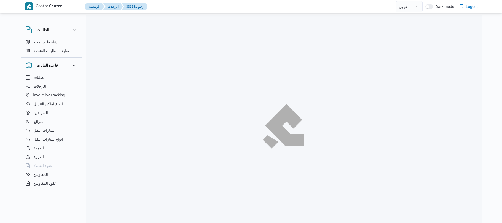
select select "ar"
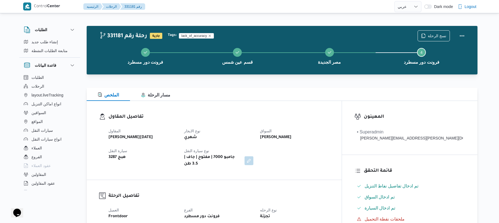
click at [312, 113] on h3 "تفاصيل المقاول" at bounding box center [218, 116] width 221 height 7
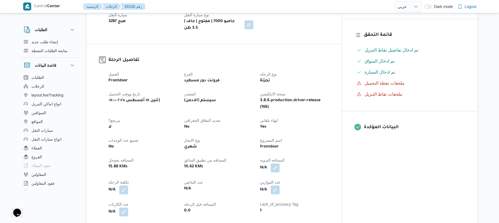
scroll to position [147, 0]
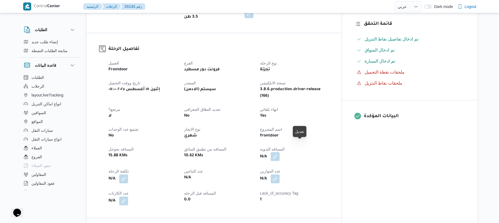
click at [280, 152] on button "button" at bounding box center [275, 156] width 9 height 9
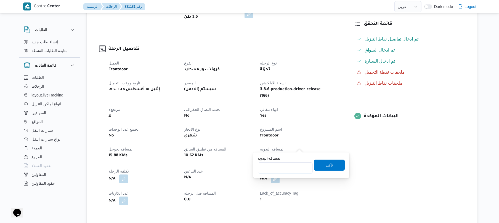
click at [290, 165] on input "المسافه اليدويه" at bounding box center [285, 168] width 55 height 11
type input "75"
click at [326, 166] on span "تاكيد" at bounding box center [329, 165] width 7 height 7
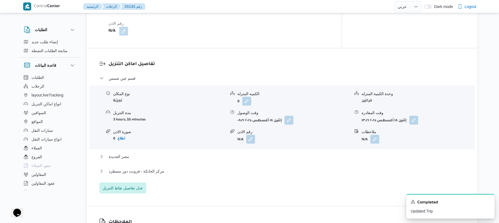
scroll to position [412, 0]
click at [289, 115] on button "button" at bounding box center [288, 119] width 9 height 9
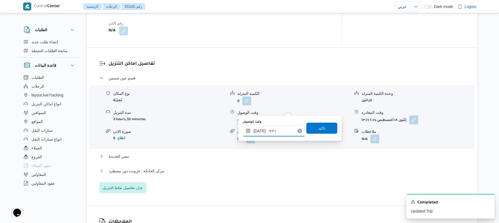
click at [274, 134] on input "[DATE] ٠٩:٢١" at bounding box center [274, 131] width 63 height 11
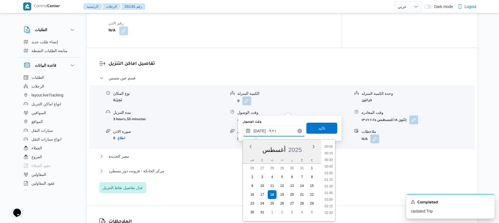
scroll to position [208, 0]
click at [328, 197] on li "09:45" at bounding box center [328, 198] width 13 height 6
type input "[DATE] ٠٩:٤٥"
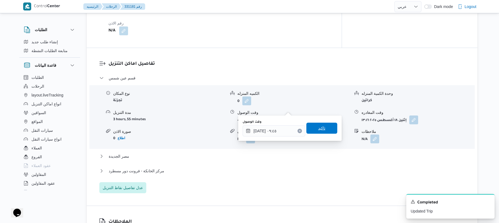
click at [319, 127] on span "تاكيد" at bounding box center [321, 128] width 7 height 7
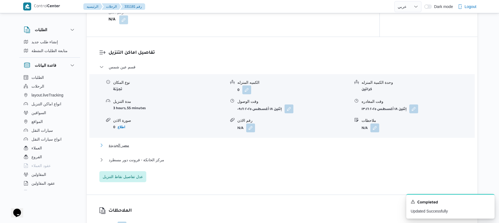
click at [280, 143] on button "مصر الجديدة" at bounding box center [282, 145] width 366 height 7
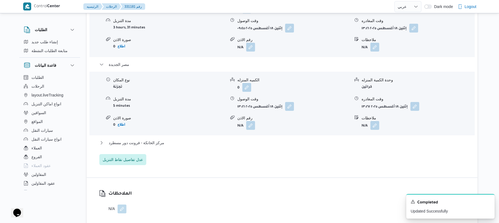
scroll to position [515, 0]
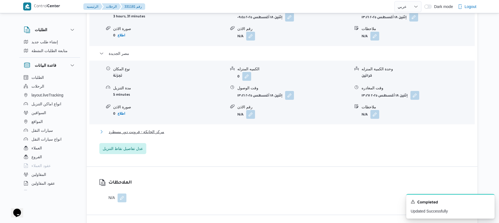
click at [320, 129] on button "مركز الخانكة - فرونت دور مسطرد" at bounding box center [282, 132] width 366 height 7
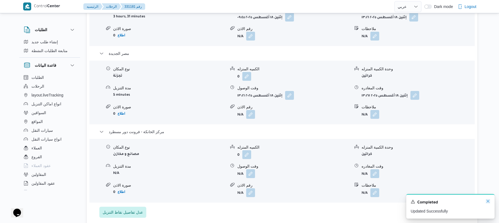
click at [488, 202] on icon "Dismiss toast" at bounding box center [487, 201] width 3 height 3
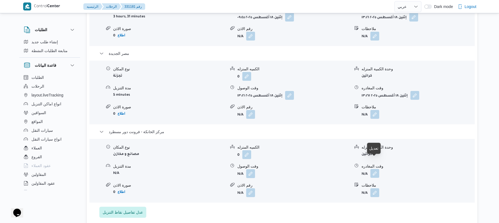
click at [371, 169] on button "button" at bounding box center [374, 173] width 9 height 9
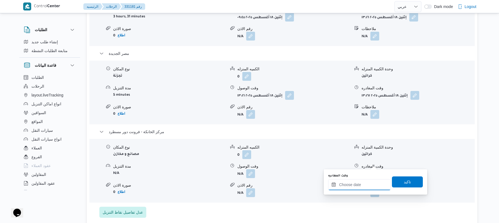
click at [353, 183] on input "وقت المغادره" at bounding box center [359, 184] width 63 height 11
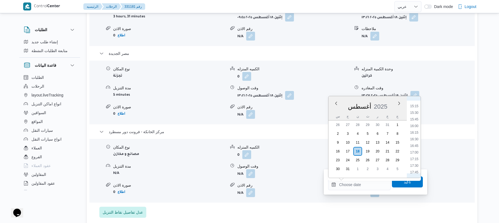
scroll to position [398, 0]
click at [415, 140] on li "16:30" at bounding box center [414, 143] width 13 height 6
type input "[DATE] ١٦:٣٠"
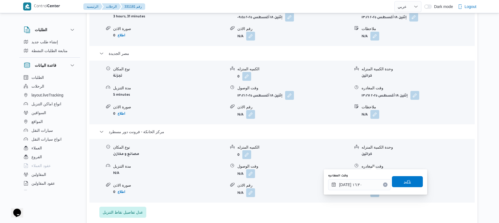
click at [404, 180] on span "تاكيد" at bounding box center [407, 182] width 7 height 7
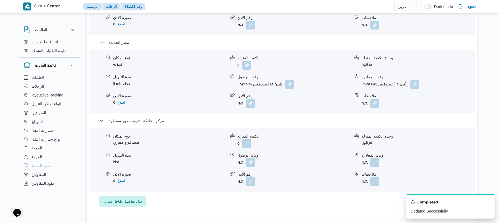
click at [253, 163] on button "button" at bounding box center [250, 162] width 9 height 9
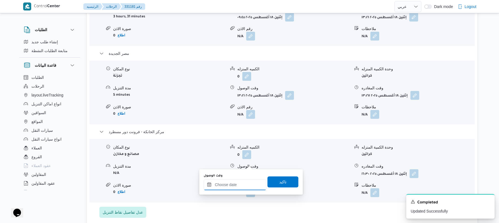
click at [240, 182] on input "وقت الوصول" at bounding box center [235, 184] width 63 height 11
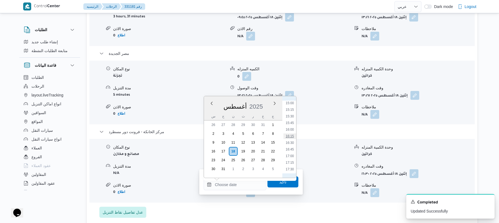
click at [292, 135] on li "16:15" at bounding box center [289, 137] width 13 height 6
type input "[DATE] ١٦:١٥"
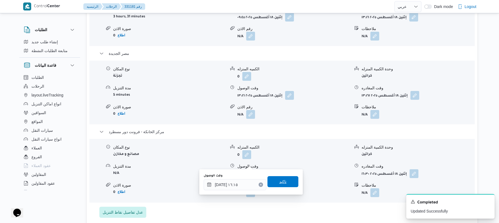
click at [279, 180] on span "تاكيد" at bounding box center [282, 182] width 7 height 7
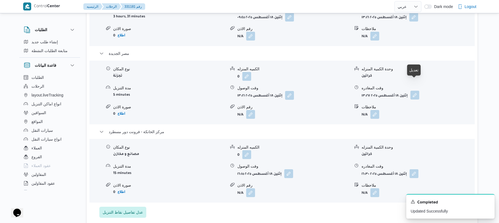
click at [414, 91] on button "button" at bounding box center [414, 95] width 9 height 9
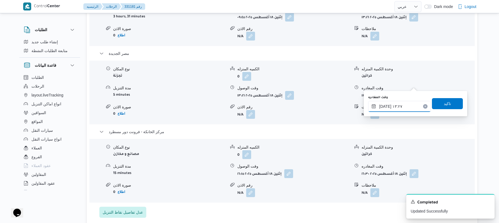
click at [387, 107] on input "[DATE] ١٣:٢٧" at bounding box center [399, 106] width 63 height 11
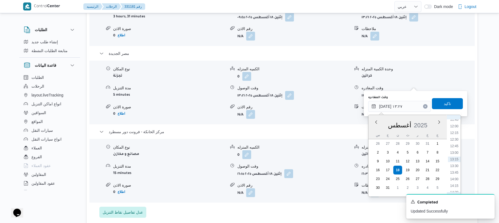
scroll to position [376, 0]
click at [455, 153] on li "15:15" at bounding box center [454, 151] width 13 height 6
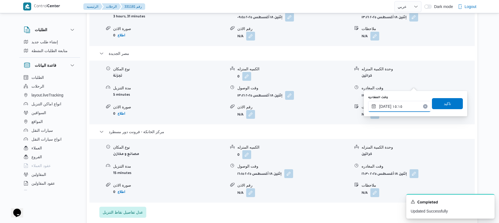
click at [385, 106] on input "[DATE] ١٥:١٥" at bounding box center [399, 106] width 63 height 11
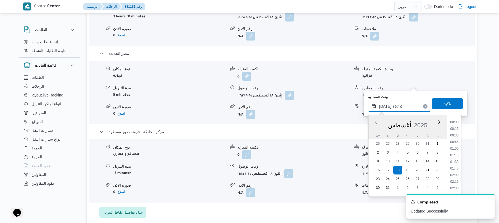
click at [385, 106] on input "[DATE] ١٥:١٥" at bounding box center [399, 106] width 63 height 11
type input "[DATE] ١٥:40"
click at [446, 103] on span "تاكيد" at bounding box center [447, 103] width 7 height 7
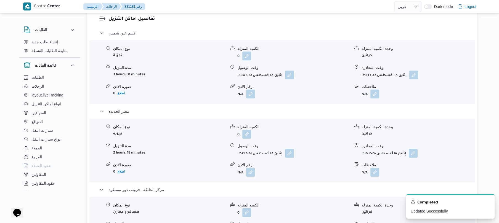
scroll to position [471, 0]
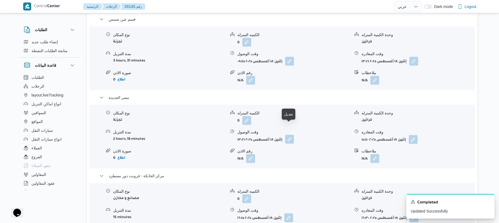
click at [288, 135] on button "button" at bounding box center [289, 139] width 9 height 9
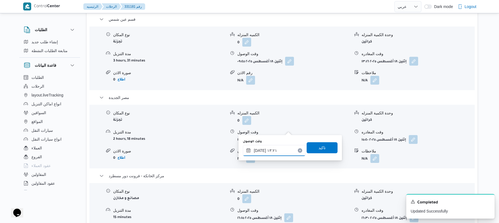
click at [274, 150] on input "[DATE] ١٣:٢١" at bounding box center [274, 150] width 63 height 11
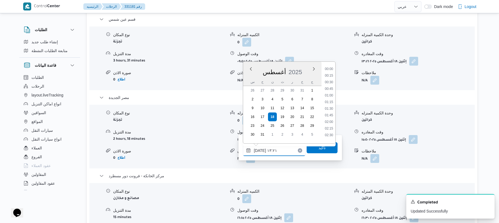
scroll to position [314, 0]
click at [331, 114] on li "13:30" at bounding box center [329, 113] width 13 height 6
type input "[DATE] ١٣:٣٠"
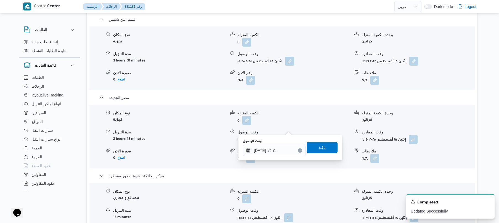
click at [322, 150] on span "تاكيد" at bounding box center [322, 147] width 31 height 11
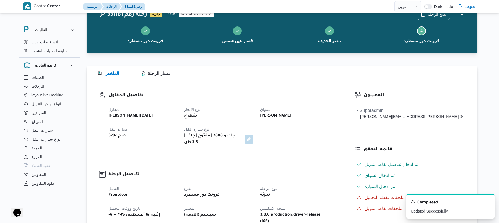
scroll to position [0, 0]
